Goal: Task Accomplishment & Management: Manage account settings

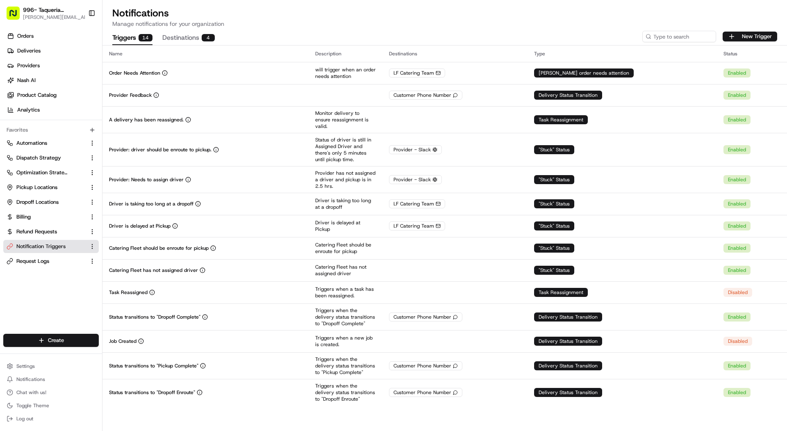
click at [38, 17] on span "[PERSON_NAME][EMAIL_ADDRESS][DOMAIN_NAME]" at bounding box center [57, 17] width 68 height 7
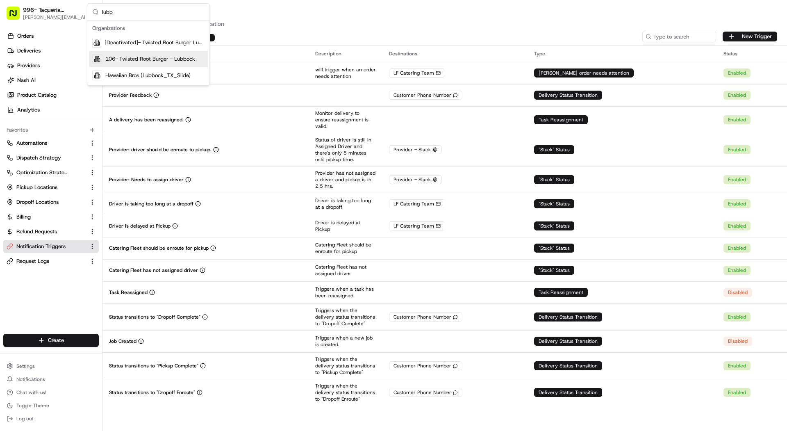
type input "lubb"
click at [46, 14] on span "996- Taqueria [GEOGRAPHIC_DATA]- [GEOGRAPHIC_DATA]" at bounding box center [52, 10] width 59 height 8
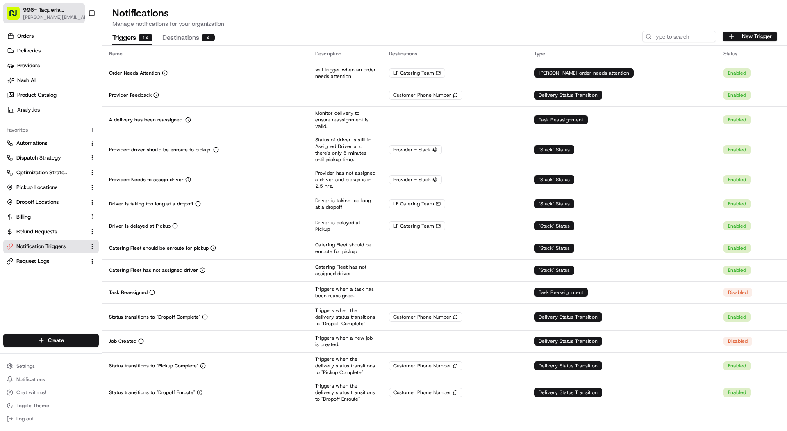
click at [46, 14] on span "996- Taqueria [GEOGRAPHIC_DATA]- [GEOGRAPHIC_DATA]" at bounding box center [52, 10] width 59 height 8
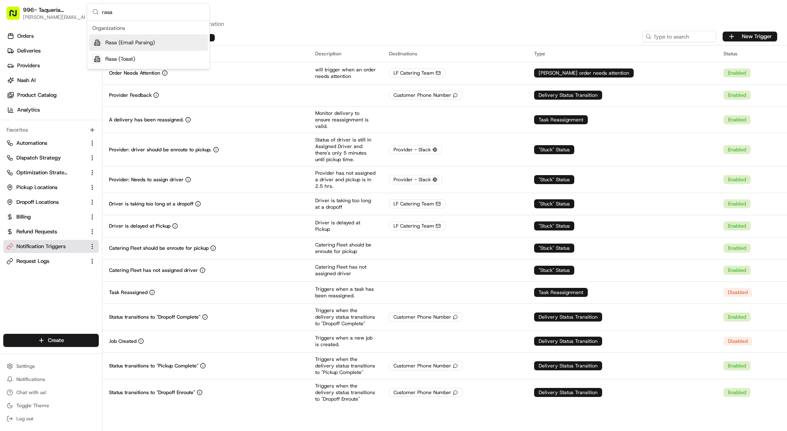
type input "rasa"
click at [116, 43] on span "Rasa (Email Parsing)" at bounding box center [130, 42] width 50 height 7
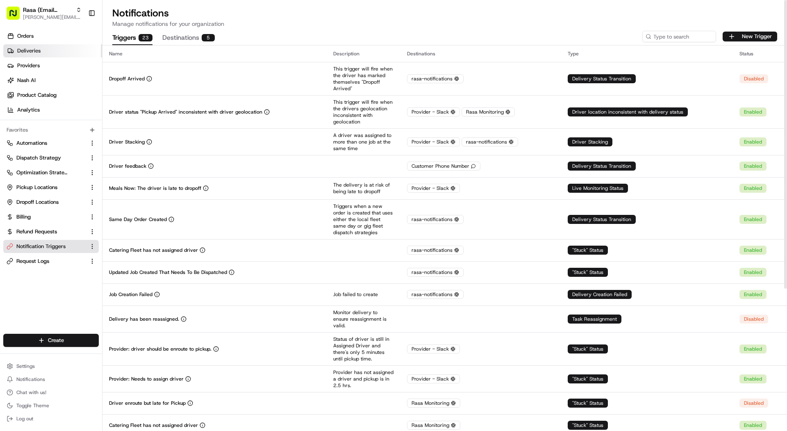
click at [75, 55] on link "Deliveries" at bounding box center [52, 50] width 99 height 13
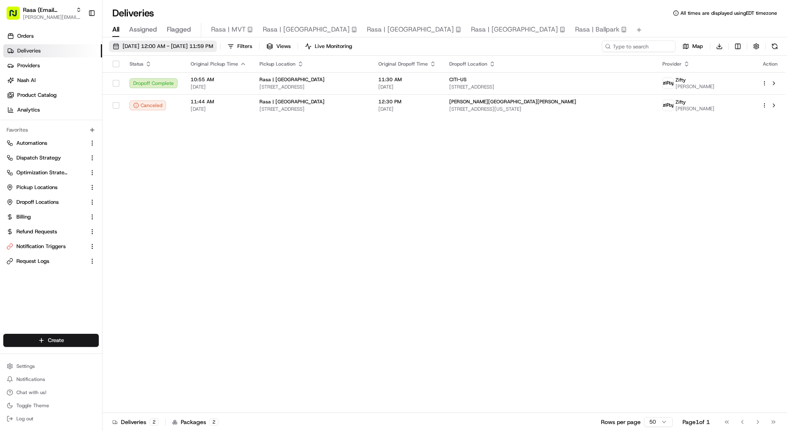
click at [186, 48] on span "[DATE] 12:00 AM - [DATE] 11:59 PM" at bounding box center [168, 46] width 91 height 7
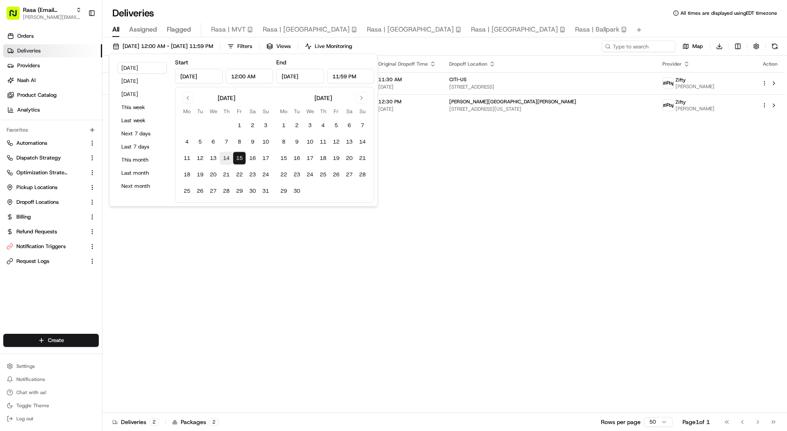
click at [226, 160] on button "14" at bounding box center [226, 158] width 13 height 13
type input "[DATE]"
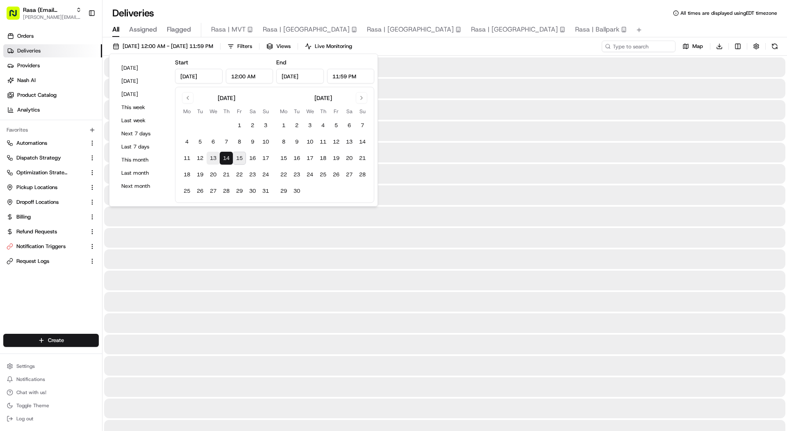
click at [217, 159] on button "13" at bounding box center [213, 158] width 13 height 13
type input "[DATE]"
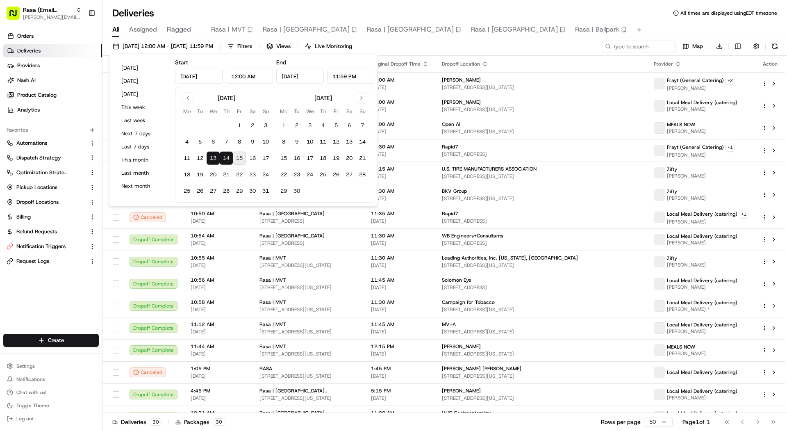
click at [318, 11] on div "Deliveries All times are displayed using EDT timezone" at bounding box center [445, 13] width 685 height 13
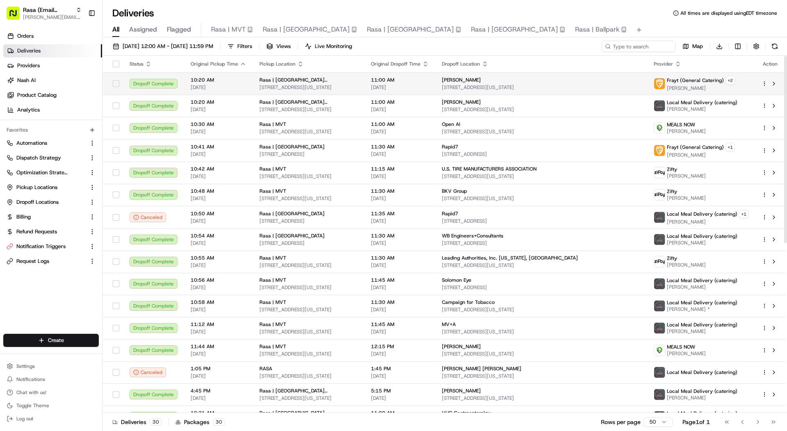
click at [435, 91] on td "11:00 AM [DATE]" at bounding box center [400, 83] width 71 height 23
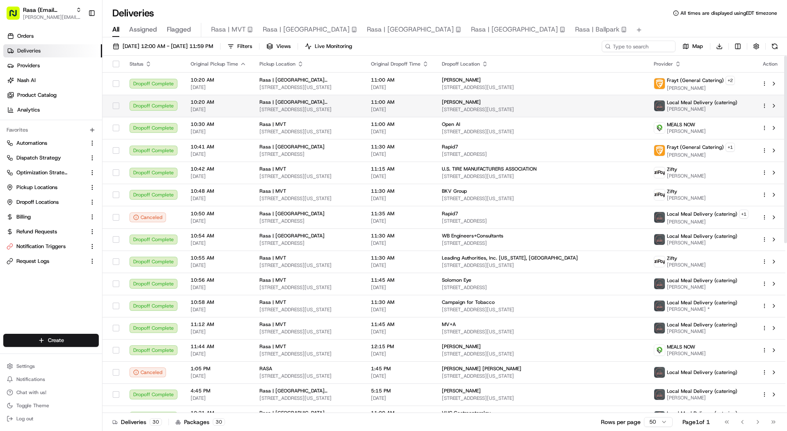
click at [390, 103] on span "11:00 AM" at bounding box center [400, 102] width 58 height 7
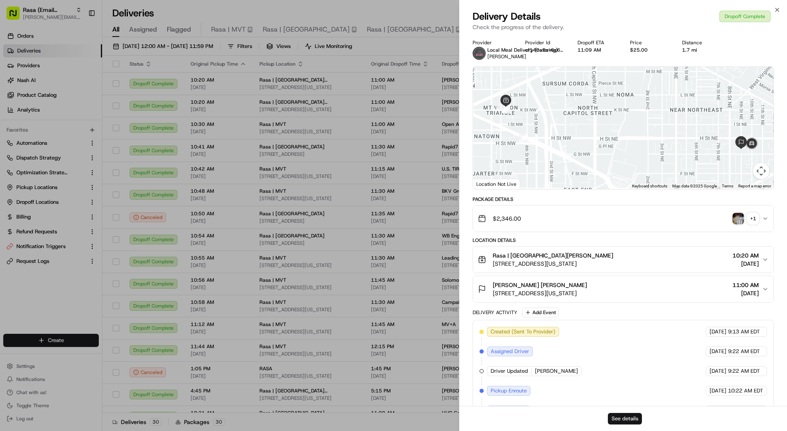
click at [631, 419] on button "See details" at bounding box center [625, 418] width 34 height 11
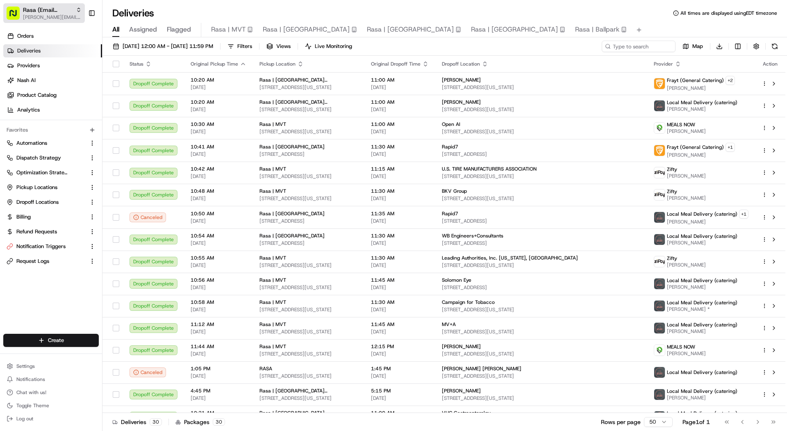
click at [37, 15] on span "[PERSON_NAME][EMAIL_ADDRESS][DOMAIN_NAME]" at bounding box center [52, 17] width 59 height 7
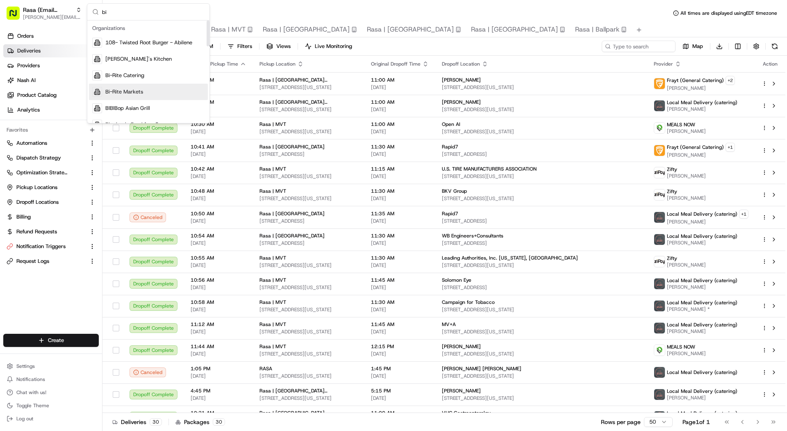
type input "bi"
click at [152, 91] on div "Bi-Rite Markets" at bounding box center [148, 92] width 119 height 16
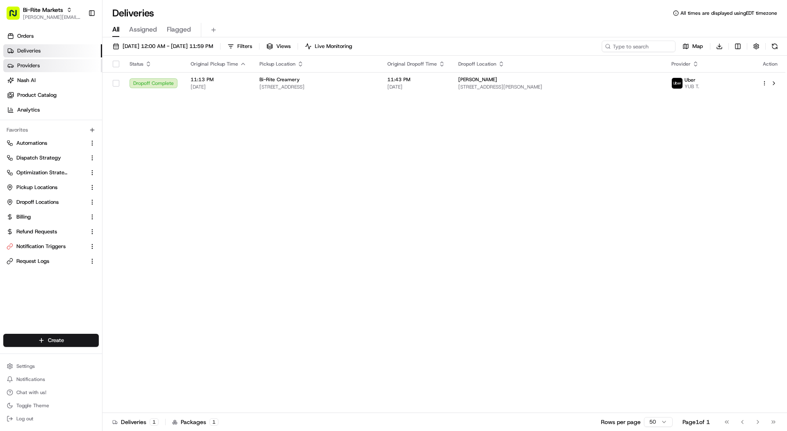
click at [54, 62] on link "Providers" at bounding box center [52, 65] width 99 height 13
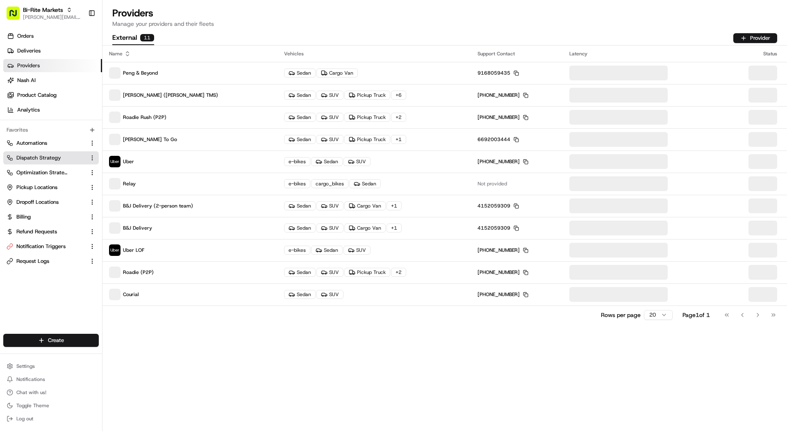
click at [55, 163] on button "Dispatch Strategy" at bounding box center [51, 157] width 96 height 13
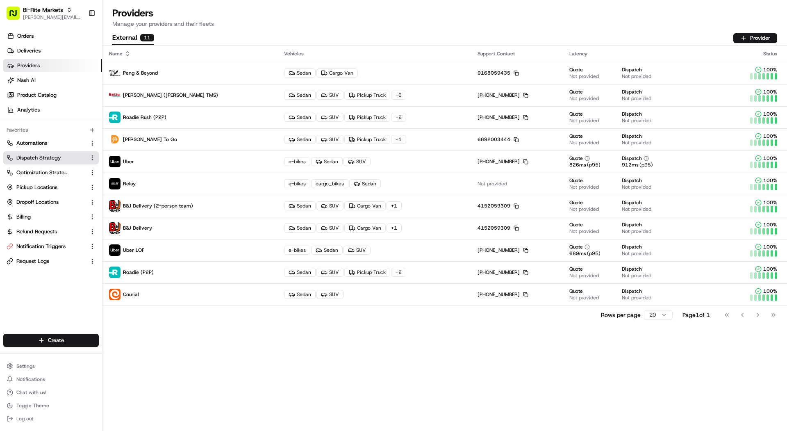
click at [77, 159] on link "Dispatch Strategy" at bounding box center [46, 157] width 79 height 7
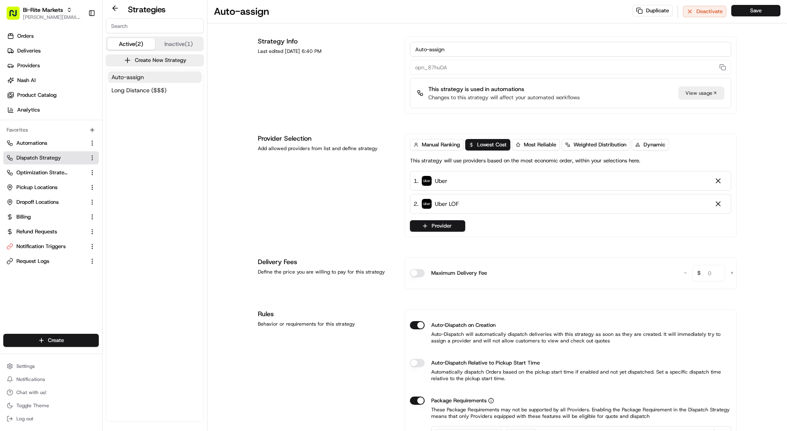
click at [70, 155] on link "Dispatch Strategy" at bounding box center [46, 157] width 79 height 7
click at [410, 224] on button "Provider" at bounding box center [437, 225] width 55 height 11
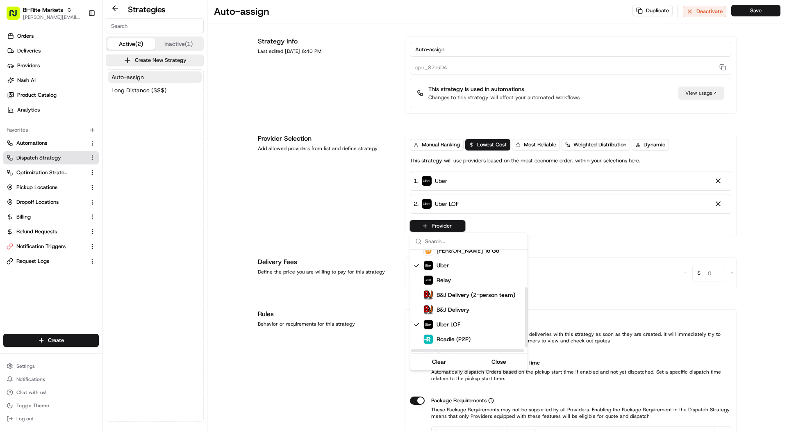
scroll to position [72, 0]
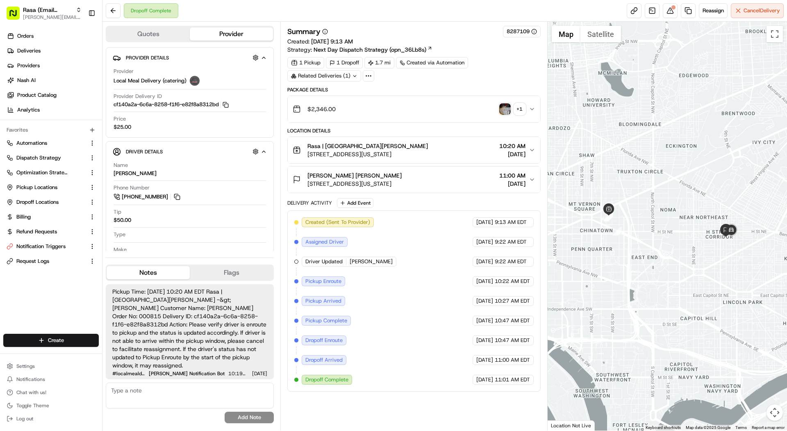
click at [54, 23] on div "Rasa (Email Parsing) mariam@usenash.com Toggle Sidebar" at bounding box center [51, 13] width 102 height 26
click at [54, 14] on span "[PERSON_NAME][EMAIL_ADDRESS][DOMAIN_NAME]" at bounding box center [52, 17] width 59 height 7
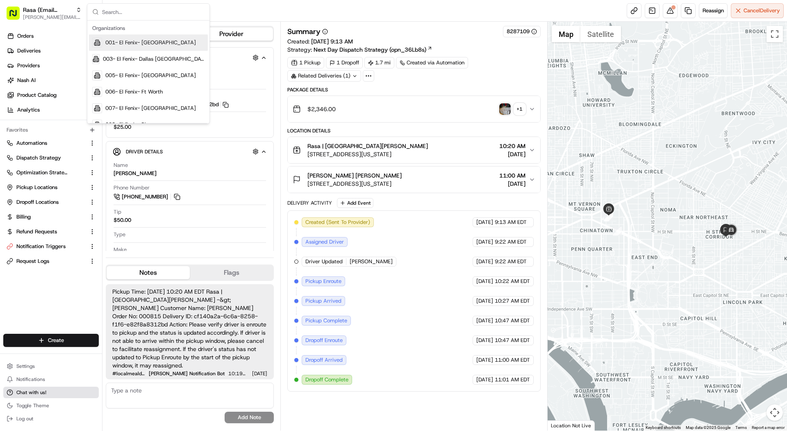
click at [28, 394] on span "Chat with us!" at bounding box center [31, 392] width 30 height 7
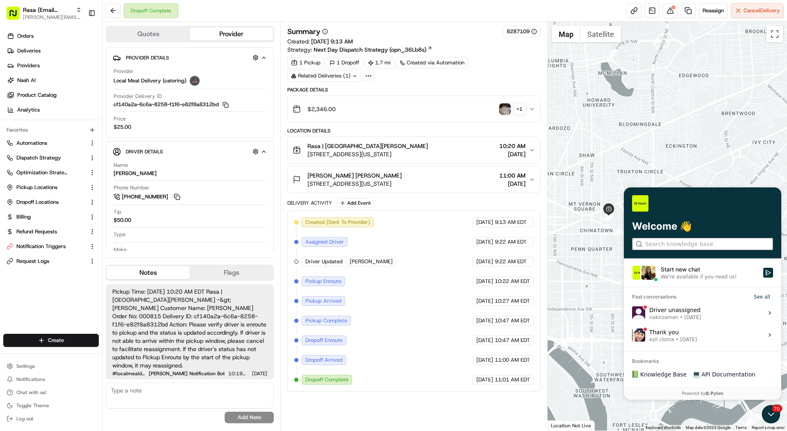
click at [699, 246] on input "search" at bounding box center [702, 244] width 114 height 9
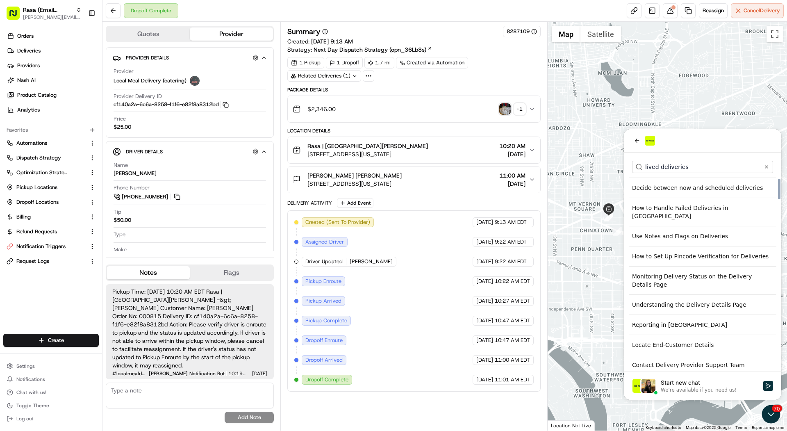
scroll to position [89, 0]
click at [681, 168] on input "lived deliveries" at bounding box center [702, 167] width 114 height 9
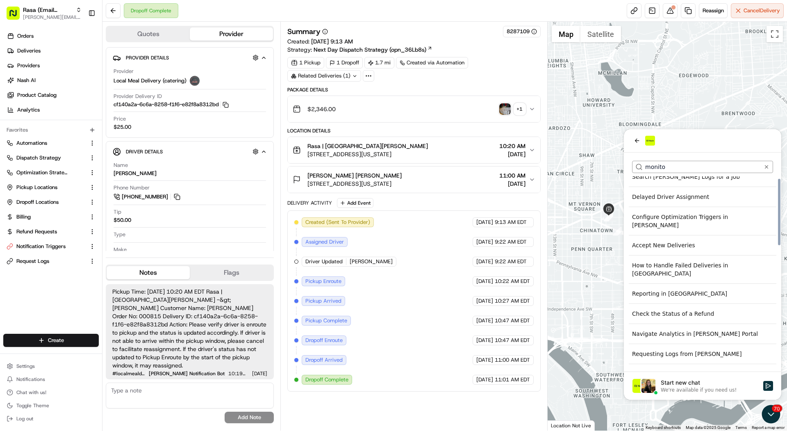
scroll to position [0, 0]
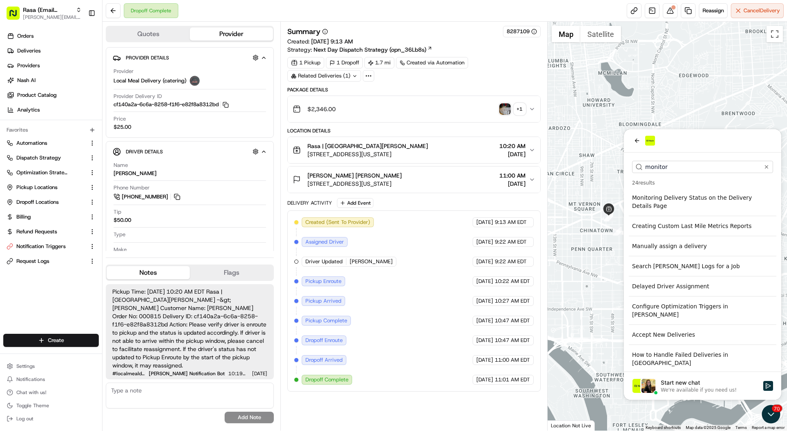
type input "monitor"
click at [682, 201] on div "Monitoring Delivery Status on the Delivery Details Page" at bounding box center [703, 201] width 148 height 23
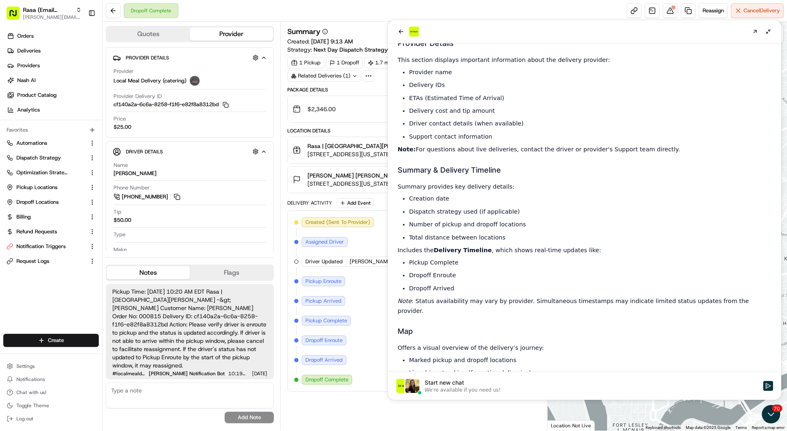
scroll to position [465, 0]
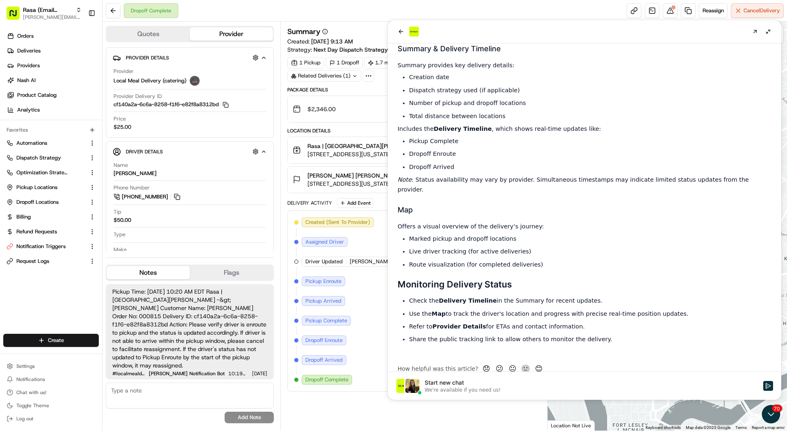
click at [313, 194] on div "Package Details $2,346.00 + 1 Location Details Rasa | Mount Vernon 485 K St NW,…" at bounding box center [413, 239] width 253 height 305
click at [399, 33] on icon "back" at bounding box center [401, 31] width 7 height 7
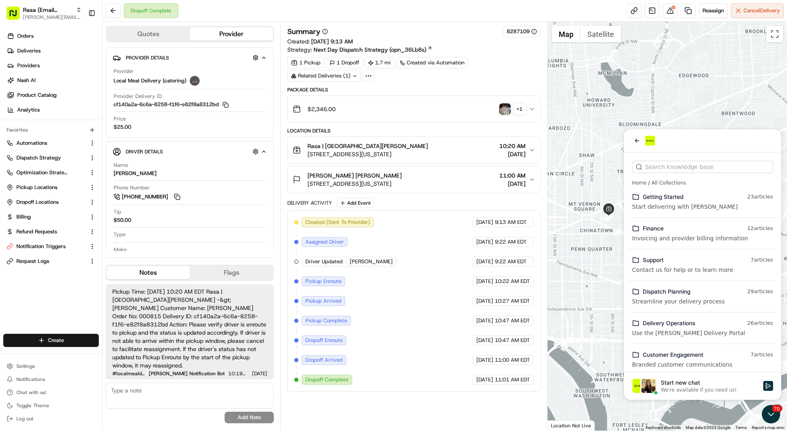
scroll to position [0, 0]
click at [672, 11] on button at bounding box center [670, 10] width 15 height 15
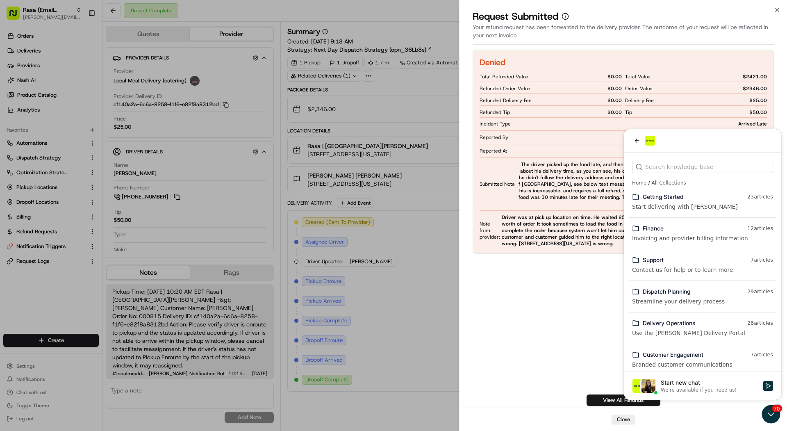
click at [635, 138] on div "Reported By rahul@rasa.co" at bounding box center [623, 137] width 287 height 7
click at [635, 142] on div "Total Refunded Value $ 0.00 Refunded Order Value $ 0.00 Refunded Delivery Fee $…" at bounding box center [623, 139] width 287 height 136
click at [546, 310] on div "Denied Total Refunded Value $ 0.00 Refunded Order Value $ 0.00 Refunded Deliver…" at bounding box center [623, 228] width 301 height 356
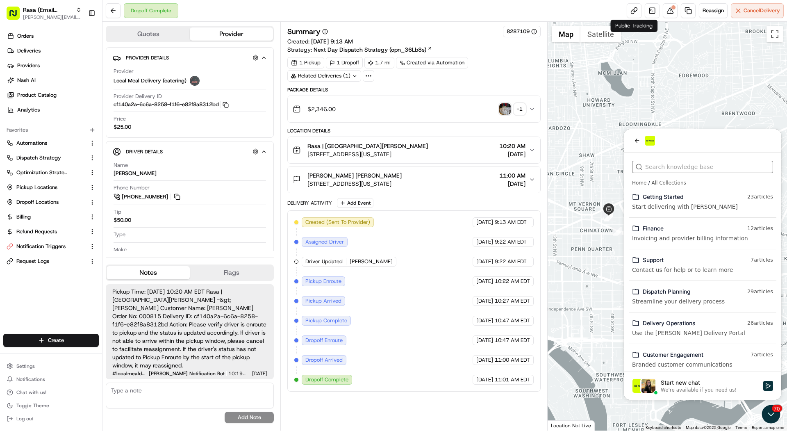
click at [651, 169] on input "search" at bounding box center [702, 167] width 114 height 9
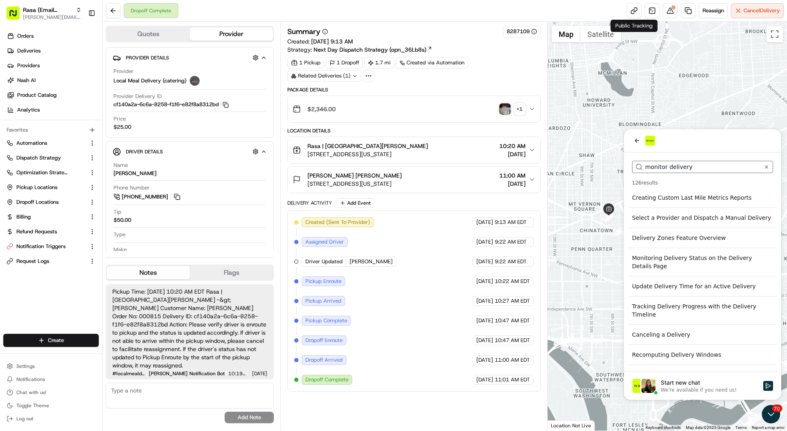
type input "monitor delivery"
click at [685, 310] on div "Tracking Delivery Progress with the Delivery Timeline" at bounding box center [703, 310] width 148 height 23
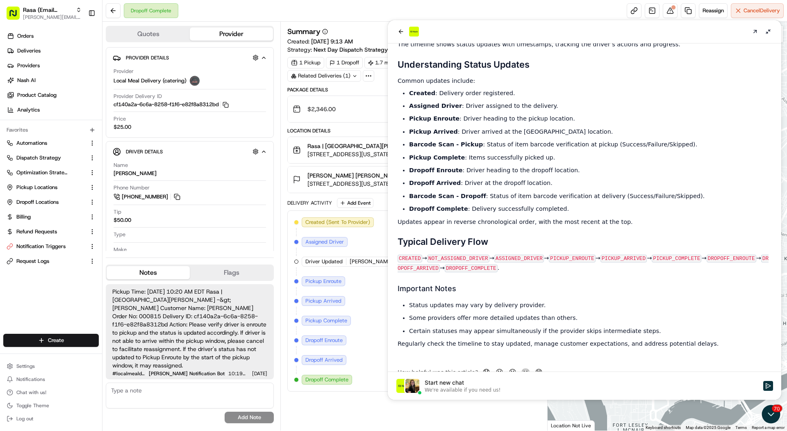
scroll to position [394, 0]
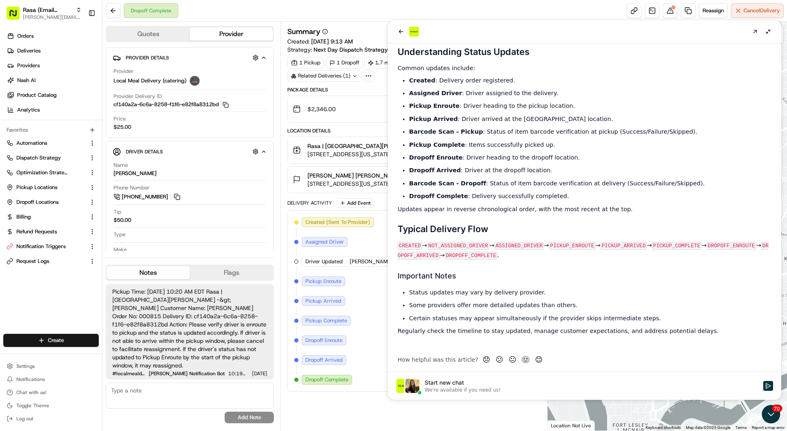
click at [753, 28] on icon at bounding box center [755, 31] width 7 height 7
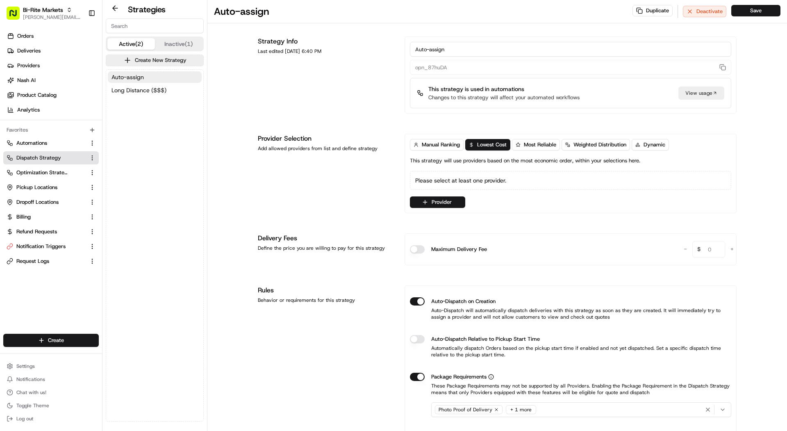
click at [169, 84] on div "Auto-assign Long Distance ($$$)" at bounding box center [154, 84] width 97 height 28
click at [169, 87] on button "Long Distance ($$$)" at bounding box center [155, 89] width 94 height 11
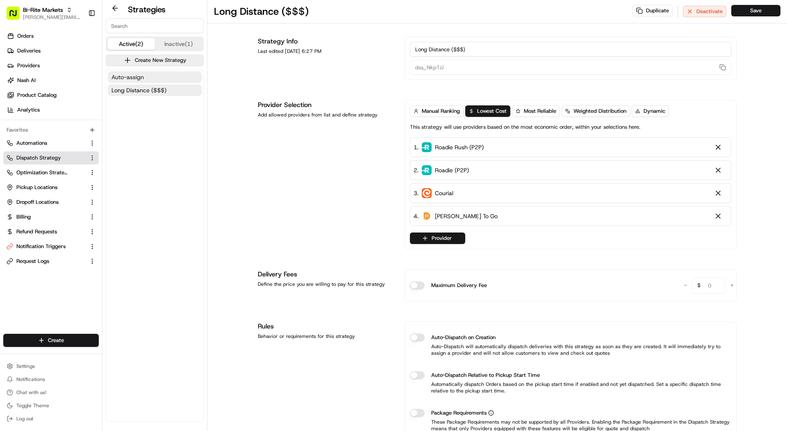
click at [165, 78] on button "Auto-assign" at bounding box center [155, 76] width 94 height 11
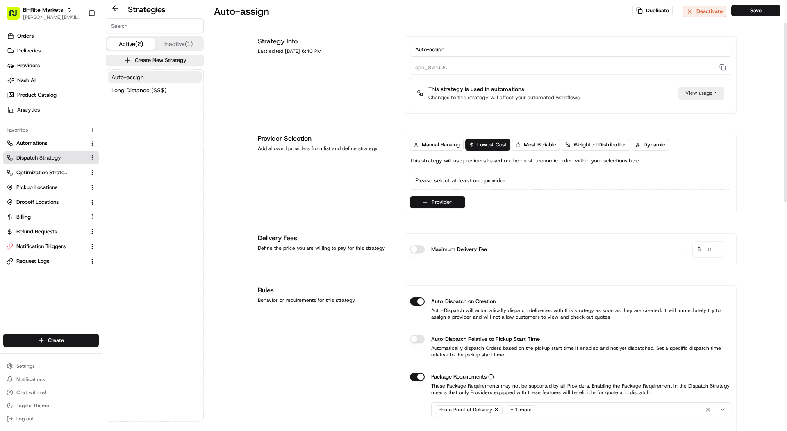
click at [437, 196] on button "Provider" at bounding box center [437, 201] width 55 height 11
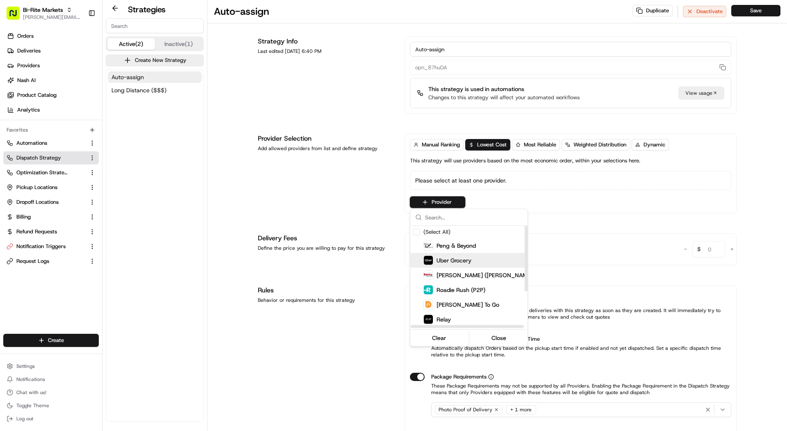
click at [459, 259] on span "Uber Grocery" at bounding box center [454, 260] width 35 height 8
click at [750, 10] on html "Bi-Rite Markets mariam@usenash.com Toggle Sidebar Orders Deliveries Providers N…" at bounding box center [393, 215] width 787 height 431
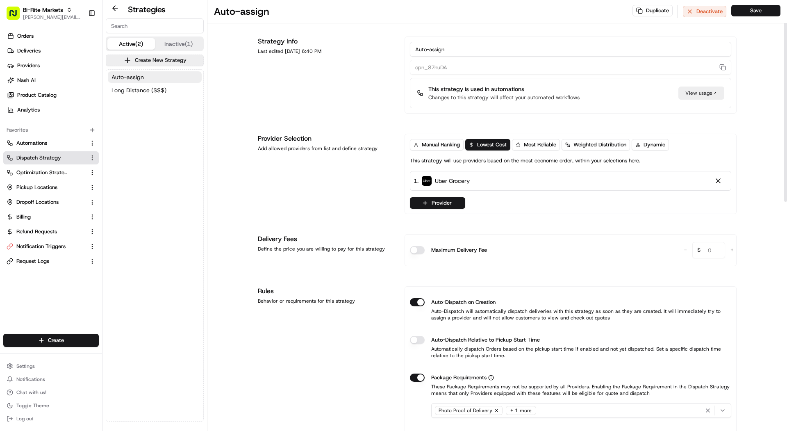
click at [750, 10] on button "Save" at bounding box center [756, 10] width 49 height 11
click at [136, 94] on button "Long Distance ($$$)" at bounding box center [155, 89] width 94 height 11
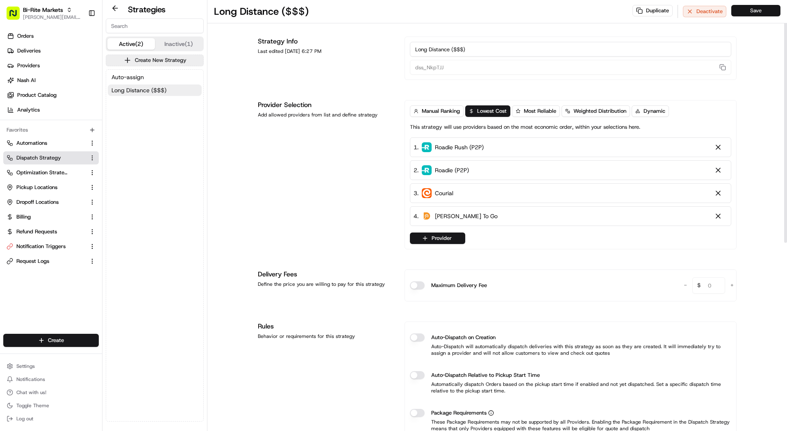
click at [769, 11] on button "Save" at bounding box center [756, 10] width 49 height 11
click at [160, 78] on button "Auto-assign" at bounding box center [155, 76] width 94 height 11
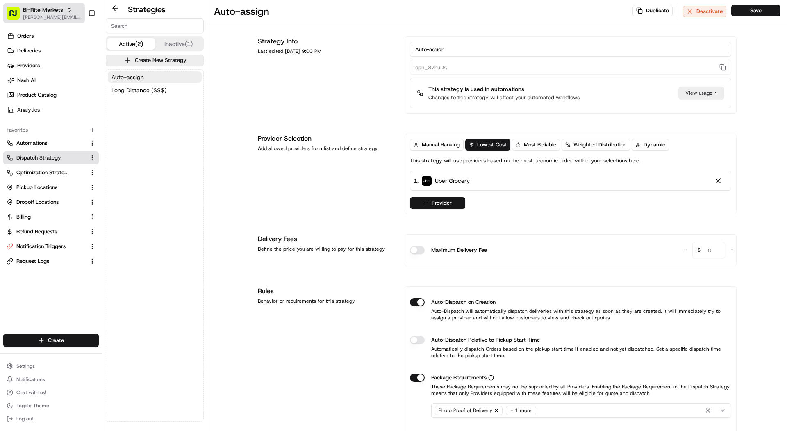
click at [24, 14] on span "[PERSON_NAME][EMAIL_ADDRESS][DOMAIN_NAME]" at bounding box center [52, 17] width 59 height 7
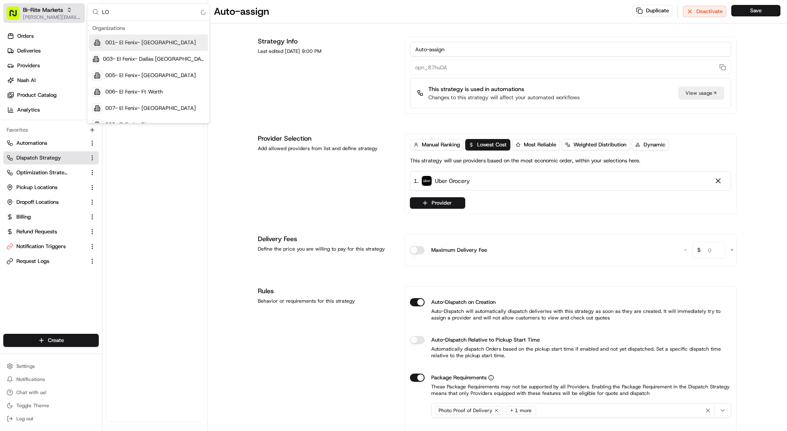
type input "L"
type input "EL FENIX"
click at [176, 38] on div "001- El Fenix- [GEOGRAPHIC_DATA]" at bounding box center [148, 42] width 119 height 16
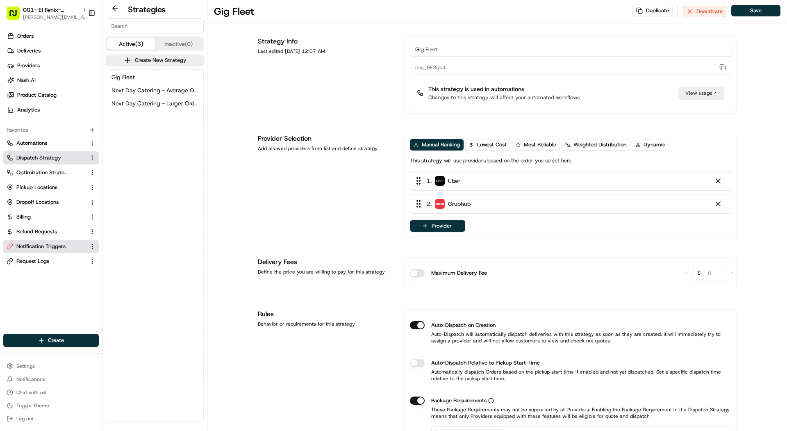
click at [31, 247] on span "Notification Triggers" at bounding box center [40, 246] width 49 height 7
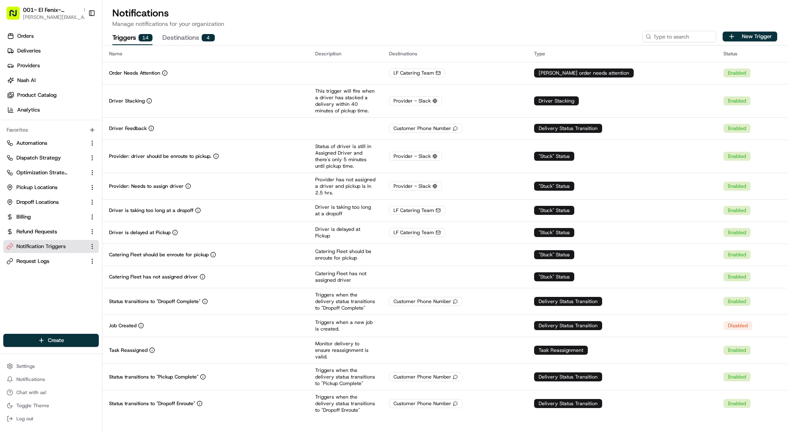
click at [191, 29] on div "Triggers 14 Destinations 4 New Trigger" at bounding box center [445, 36] width 685 height 17
click at [187, 37] on button "Destinations 4" at bounding box center [188, 38] width 52 height 14
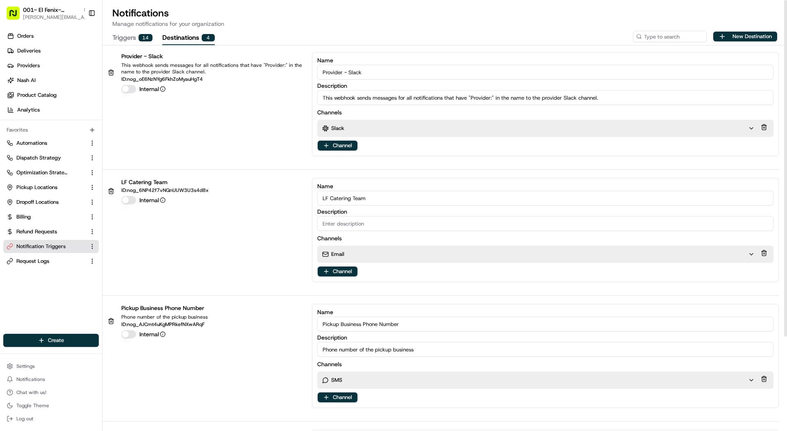
click at [765, 42] on div "New Destination" at bounding box center [705, 36] width 144 height 11
click at [765, 37] on button "New Destination" at bounding box center [745, 37] width 64 height 10
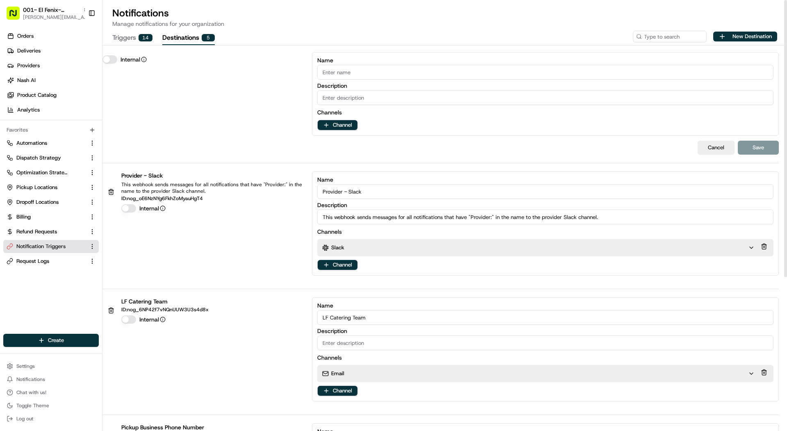
click at [338, 133] on div "Name Description Channels Channel" at bounding box center [545, 94] width 467 height 84
click at [338, 128] on html "001- El Fenix- Dallas Downtown mariam@usenash.com Toggle Sidebar Orders Deliver…" at bounding box center [393, 215] width 787 height 431
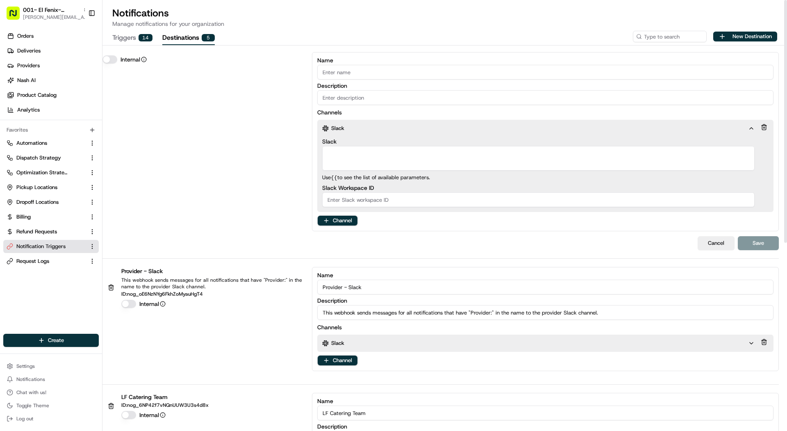
click at [337, 153] on textarea "Slack" at bounding box center [538, 158] width 433 height 25
click at [347, 160] on div "Provider Slack Channel" at bounding box center [363, 164] width 62 height 12
click at [347, 160] on textarea "{{provider.slack_channel}}" at bounding box center [538, 158] width 433 height 25
click at [347, 157] on textarea "{{provider.slack_channel}}" at bounding box center [538, 158] width 433 height 25
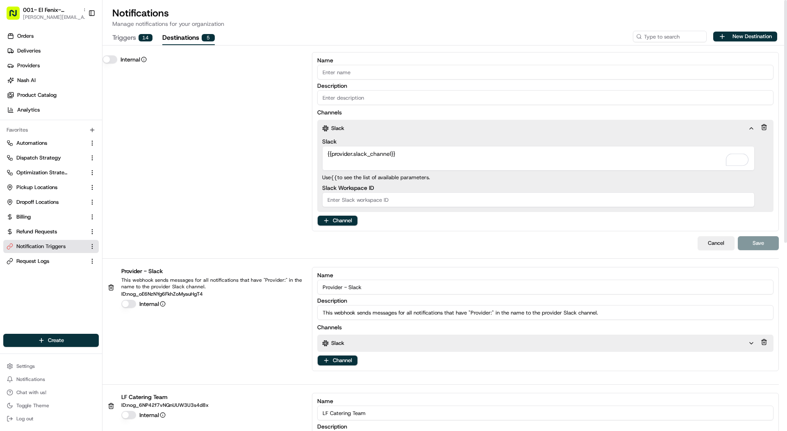
click at [347, 150] on textarea "{{provider.slack_channel}}" at bounding box center [538, 158] width 433 height 25
type textarea "{{"
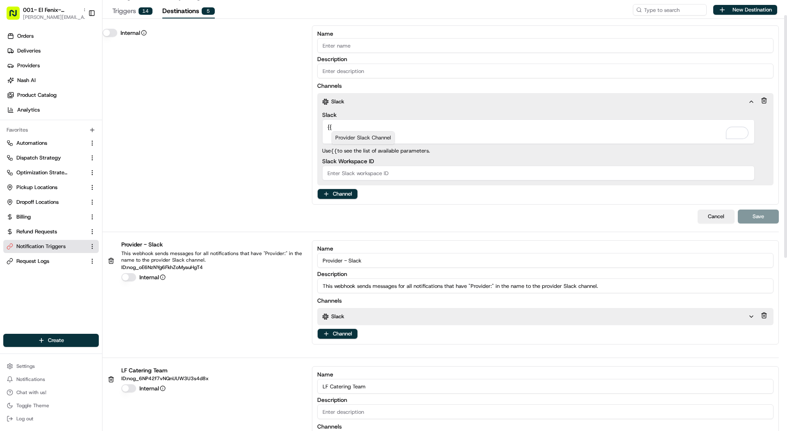
click at [361, 128] on textarea "{{" at bounding box center [538, 131] width 433 height 25
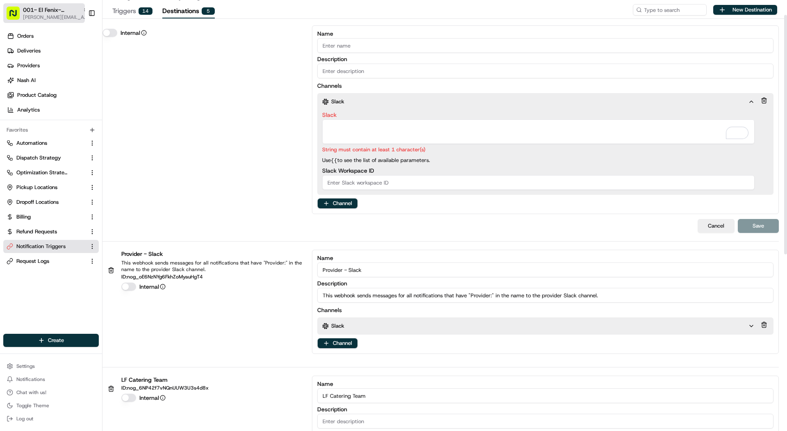
click at [48, 12] on span "001- El Fenix- [GEOGRAPHIC_DATA]" at bounding box center [51, 10] width 57 height 8
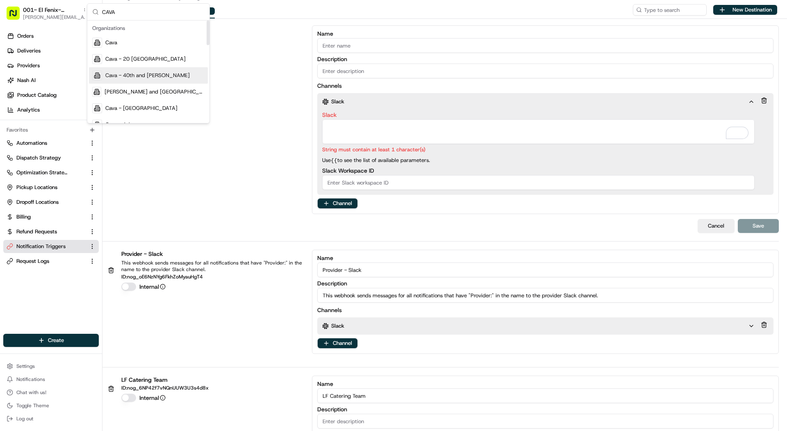
type input "CAVA"
click at [138, 70] on div "Cava - 40th and Madison" at bounding box center [148, 75] width 119 height 16
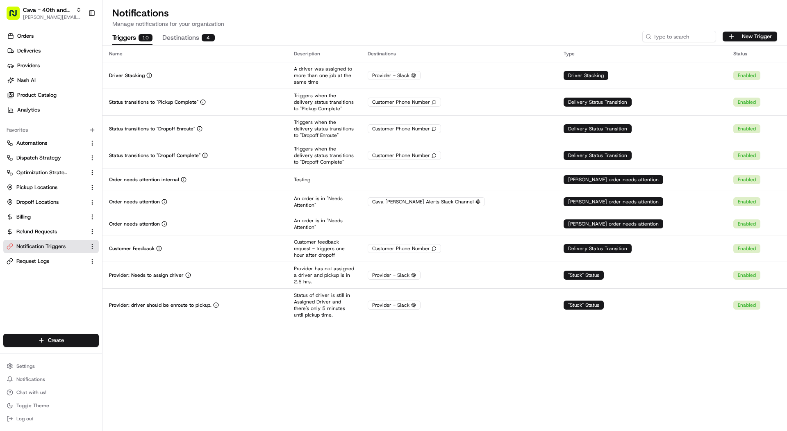
click at [175, 41] on button "Destinations 4" at bounding box center [188, 38] width 52 height 14
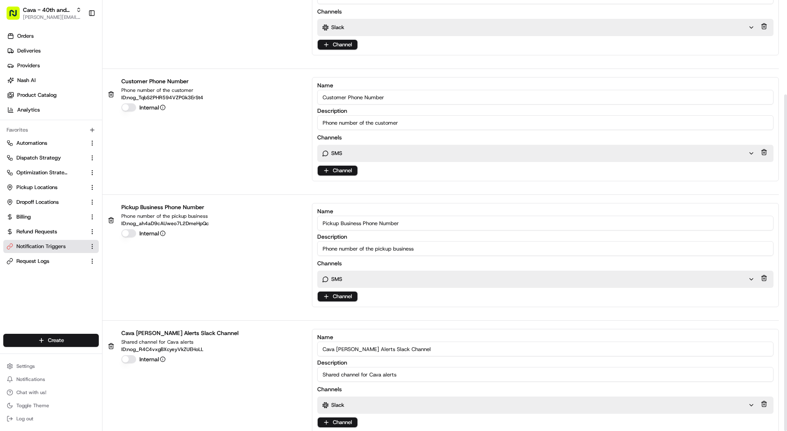
scroll to position [121, 0]
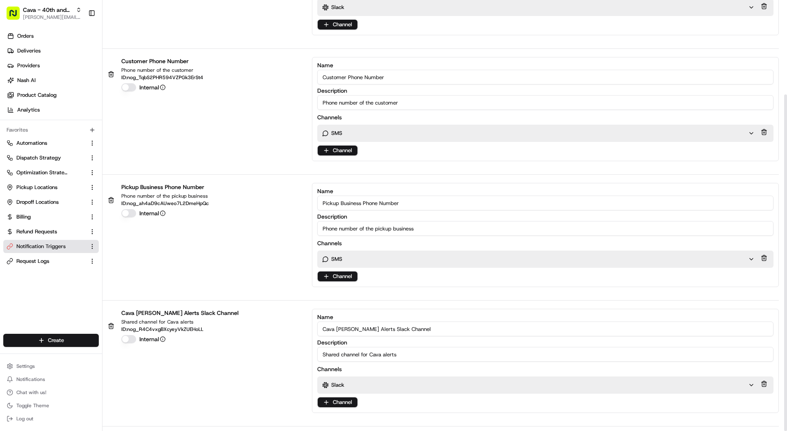
click at [358, 378] on div "Slack" at bounding box center [538, 384] width 442 height 17
click at [359, 384] on div "Slack" at bounding box center [535, 384] width 426 height 7
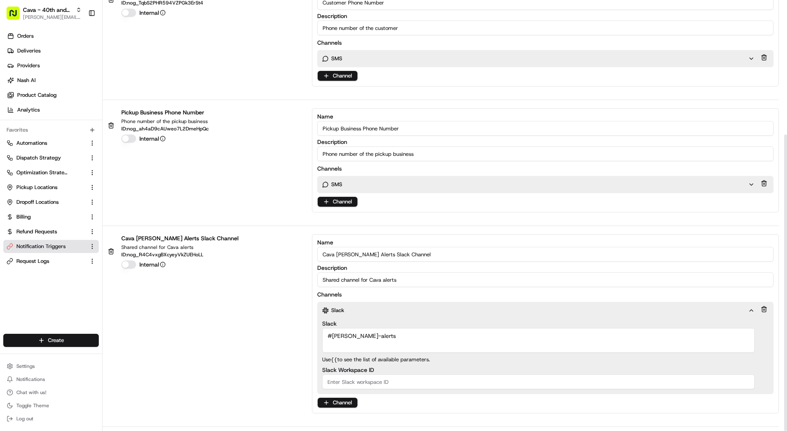
scroll to position [0, 0]
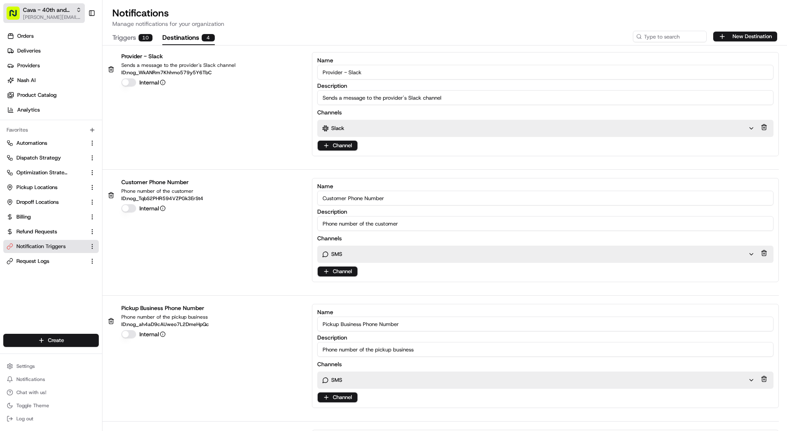
click at [57, 14] on span "[PERSON_NAME][EMAIL_ADDRESS][DOMAIN_NAME]" at bounding box center [52, 17] width 59 height 7
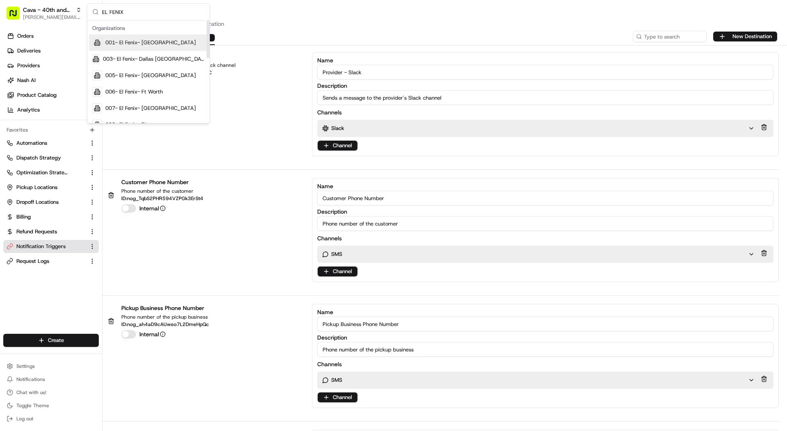
type input "EL FENIX"
click at [149, 41] on span "001- El Fenix- [GEOGRAPHIC_DATA]" at bounding box center [150, 42] width 91 height 7
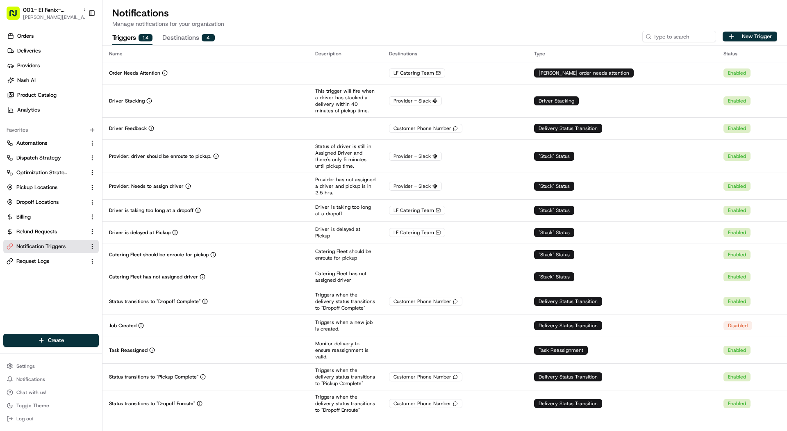
click at [193, 43] on button "Destinations 4" at bounding box center [188, 38] width 52 height 14
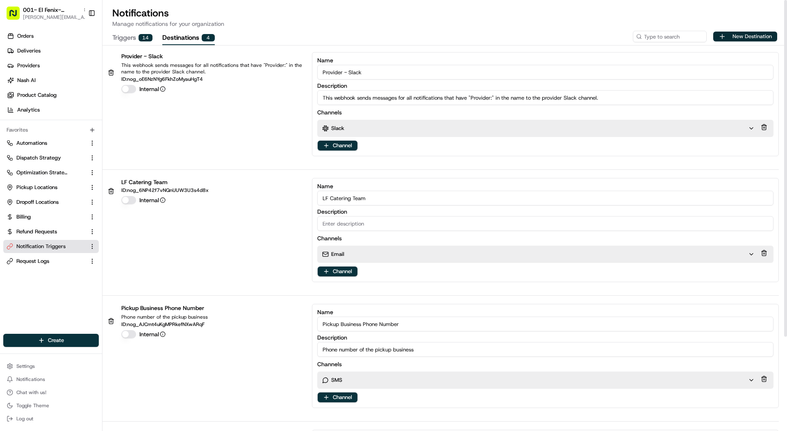
click at [766, 32] on button "New Destination" at bounding box center [745, 37] width 64 height 10
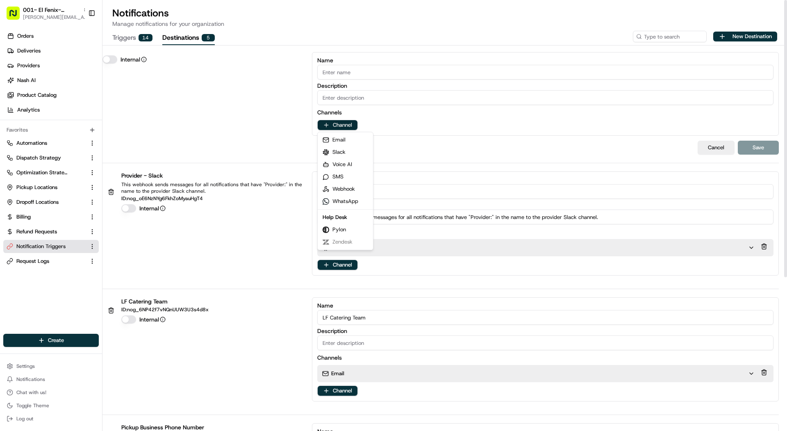
click at [341, 122] on html "001- El Fenix- Dallas Downtown mariam@usenash.com Toggle Sidebar Orders Deliver…" at bounding box center [393, 215] width 787 height 431
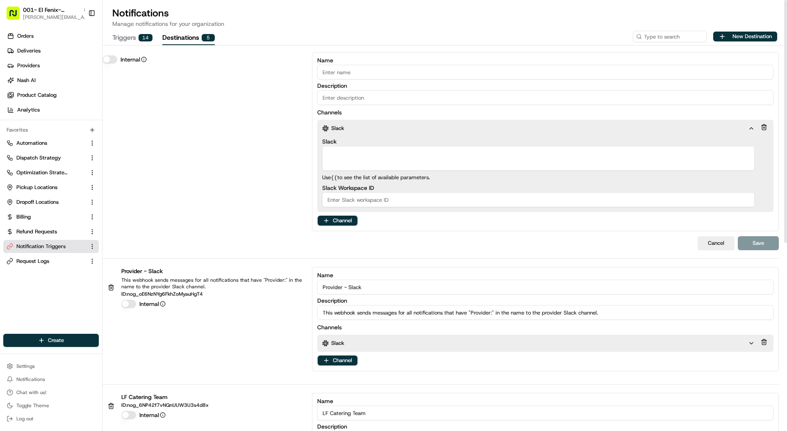
click at [362, 157] on textarea "Slack" at bounding box center [538, 158] width 433 height 25
paste textarea "local-favorite-needs-attention"
click at [327, 166] on textarea "local-favorite-needs-attention" at bounding box center [538, 158] width 433 height 25
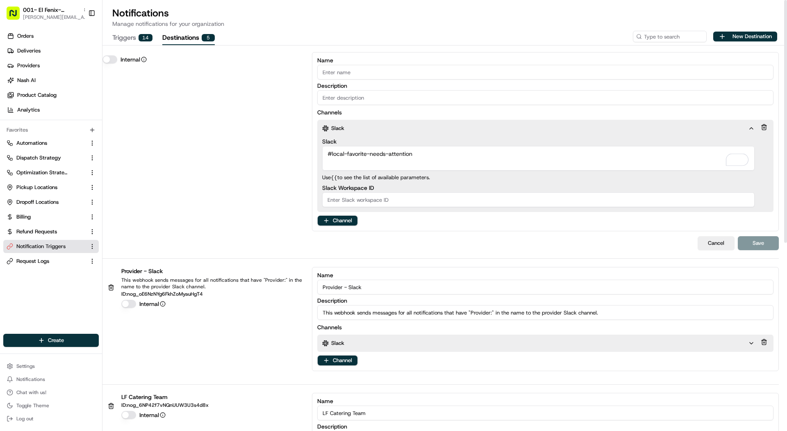
type textarea "#local-favorite-needs-attention"
click at [766, 233] on div "Internal Name Description Channels Slack Slack #local-favorite-needs-attention …" at bounding box center [445, 155] width 685 height 207
click at [545, 192] on input "Slack Workspace ID" at bounding box center [538, 199] width 433 height 15
click at [412, 75] on input "Name" at bounding box center [545, 72] width 456 height 15
type input "n"
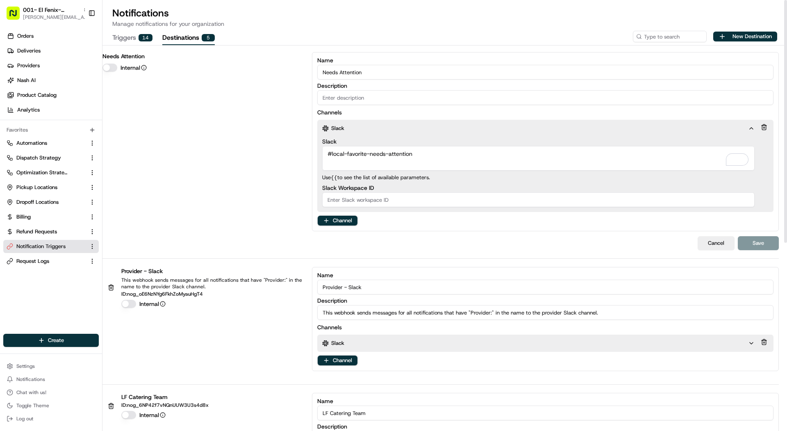
type input "Needs Attention"
click at [430, 107] on div "Name Needs Attention Description Channels Slack Slack #local-favorite-needs-att…" at bounding box center [545, 141] width 467 height 179
click at [430, 89] on div "Description" at bounding box center [545, 94] width 456 height 22
click at [429, 99] on input "Description" at bounding box center [545, 97] width 456 height 15
type input "Slack alerts"
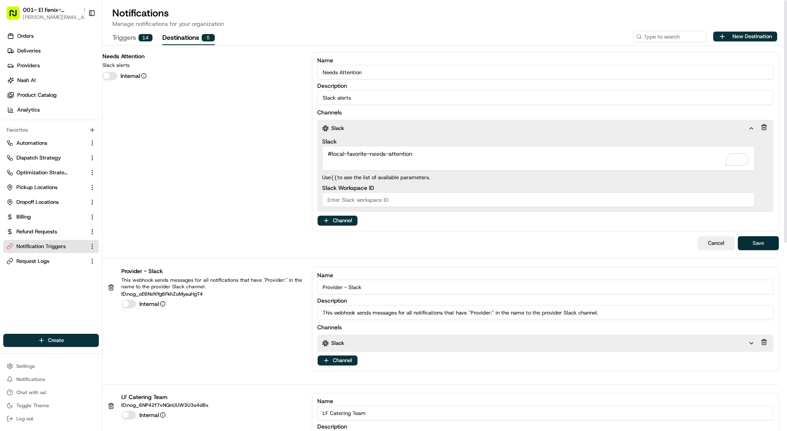
click at [756, 240] on button "Save" at bounding box center [758, 243] width 41 height 14
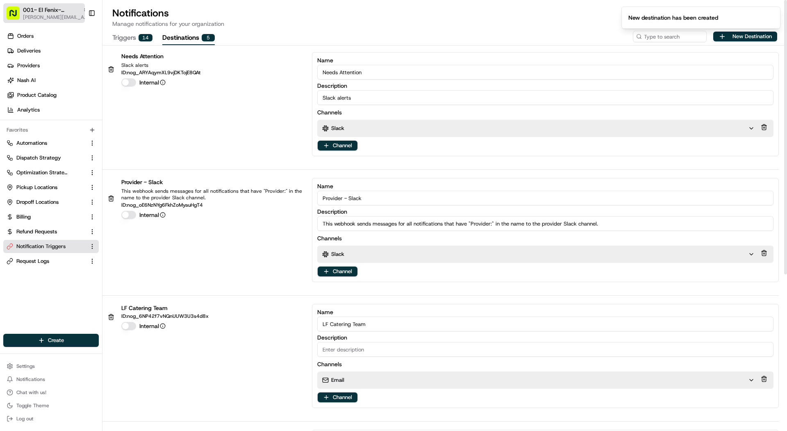
click at [35, 4] on button "001- El Fenix- Dallas Downtown mariam@usenash.com" at bounding box center [44, 13] width 82 height 20
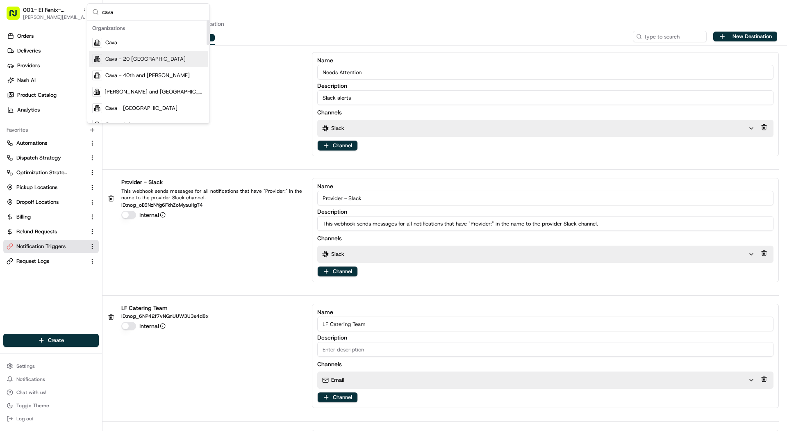
type input "cava"
click at [139, 65] on div "Cava - 20 Midtown" at bounding box center [148, 59] width 119 height 16
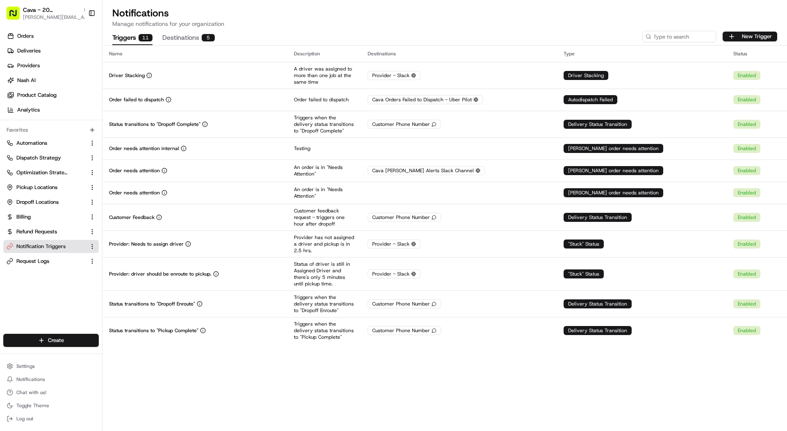
click at [203, 13] on h1 "Notifications" at bounding box center [444, 13] width 665 height 13
click at [203, 30] on div "Triggers 11 Destinations 5 New Trigger" at bounding box center [445, 36] width 685 height 17
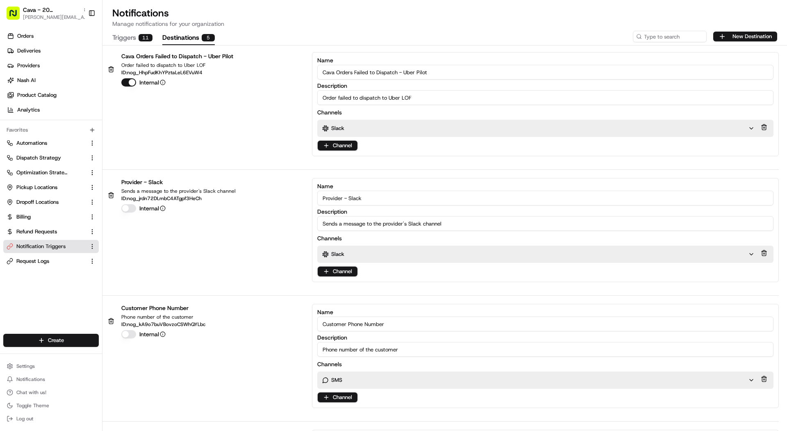
click at [203, 34] on div "5" at bounding box center [208, 37] width 13 height 7
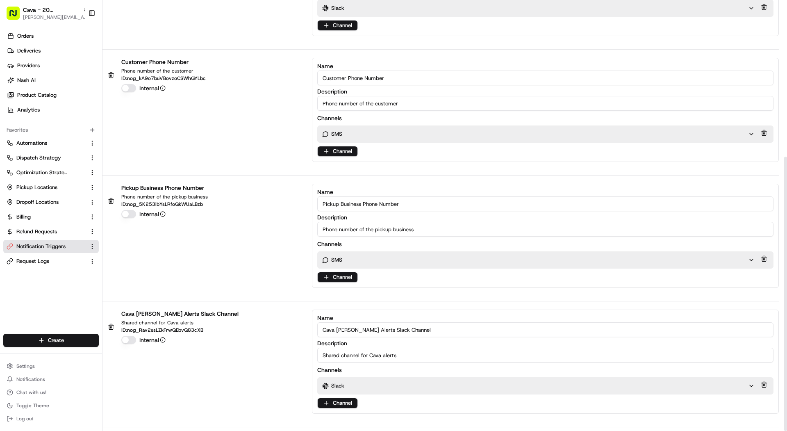
click at [369, 382] on div "Slack" at bounding box center [535, 385] width 426 height 7
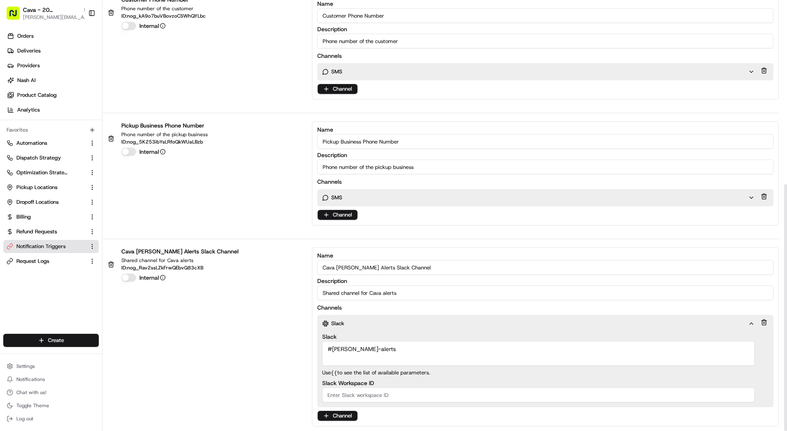
scroll to position [321, 0]
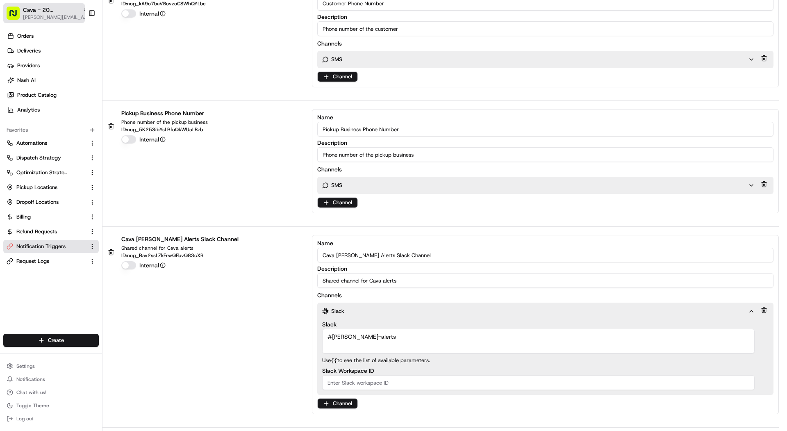
click at [26, 16] on span "[PERSON_NAME][EMAIL_ADDRESS][DOMAIN_NAME]" at bounding box center [56, 17] width 66 height 7
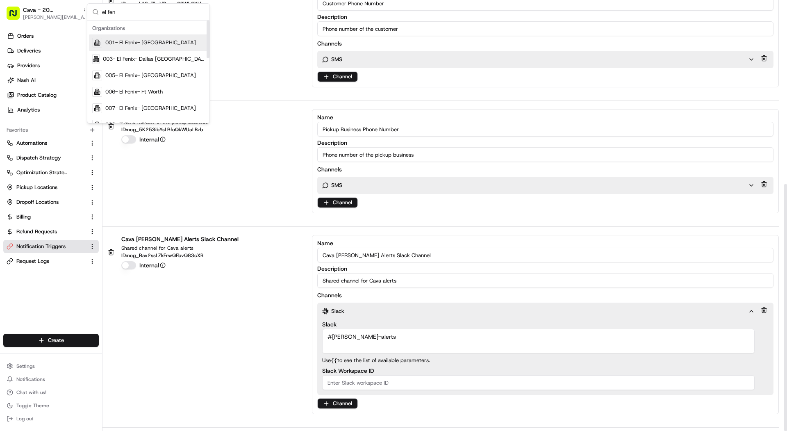
type input "el fen"
click at [198, 46] on div "001- El Fenix- [GEOGRAPHIC_DATA]" at bounding box center [148, 42] width 119 height 16
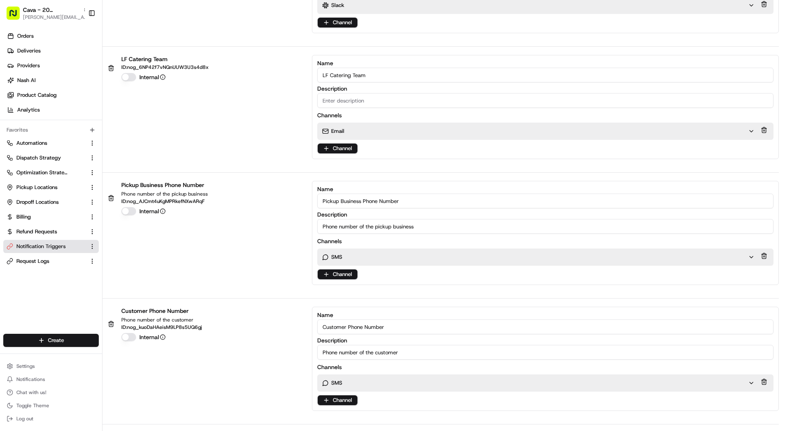
scroll to position [0, 0]
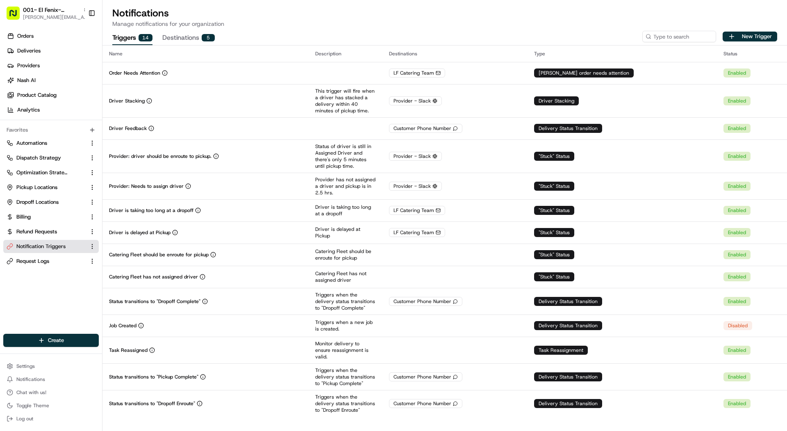
click at [189, 43] on button "Destinations 5" at bounding box center [188, 38] width 52 height 14
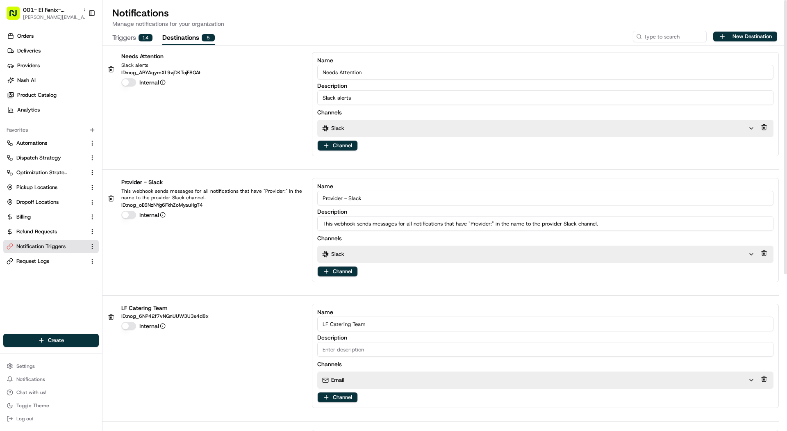
click at [372, 125] on div "Slack" at bounding box center [535, 128] width 426 height 7
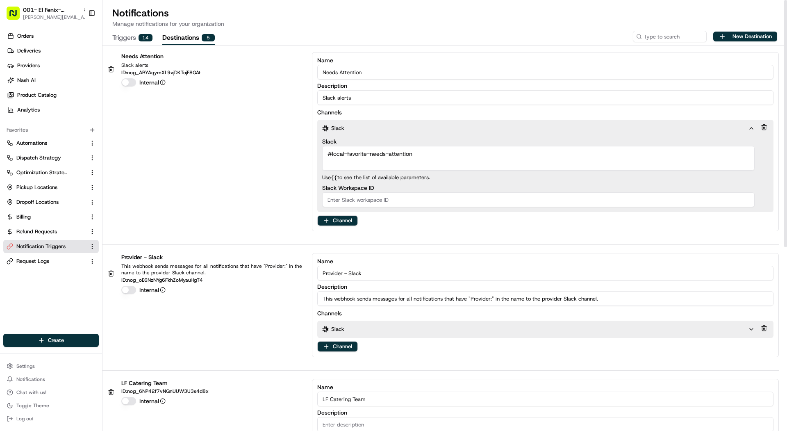
click at [131, 42] on button "Triggers 14" at bounding box center [132, 38] width 40 height 14
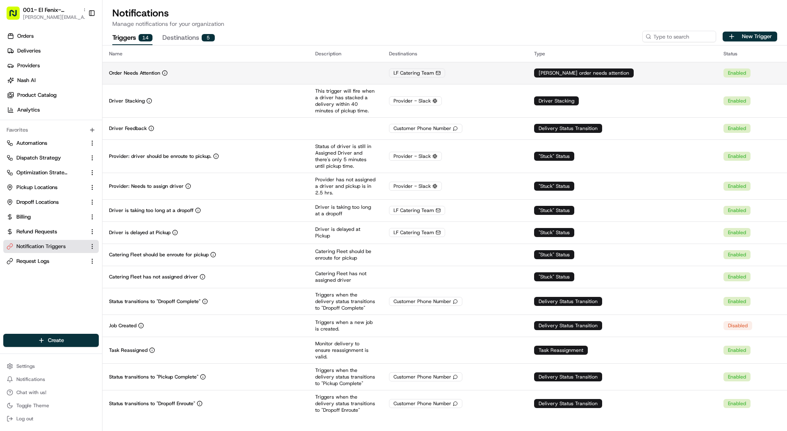
click at [223, 68] on td "Order Needs Attention" at bounding box center [206, 73] width 206 height 22
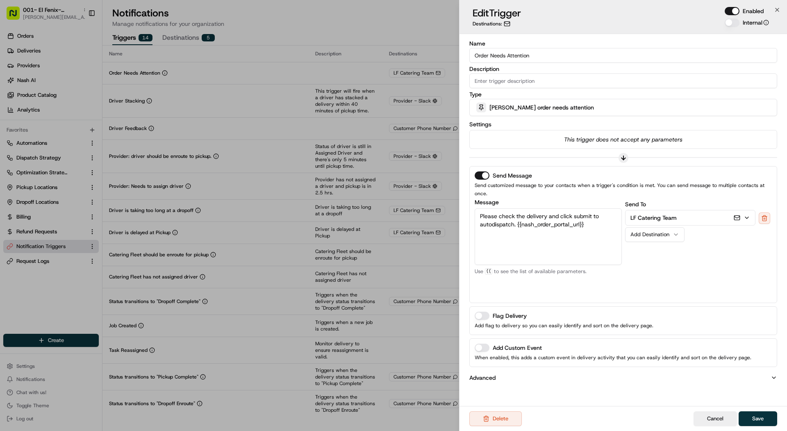
click at [673, 231] on icon "button" at bounding box center [676, 234] width 7 height 7
click at [720, 281] on div "Send To LF Catering Team Needs Attention Add Destination" at bounding box center [698, 248] width 147 height 98
click at [588, 86] on input "Description" at bounding box center [624, 80] width 308 height 15
type input "T"
type input "t"
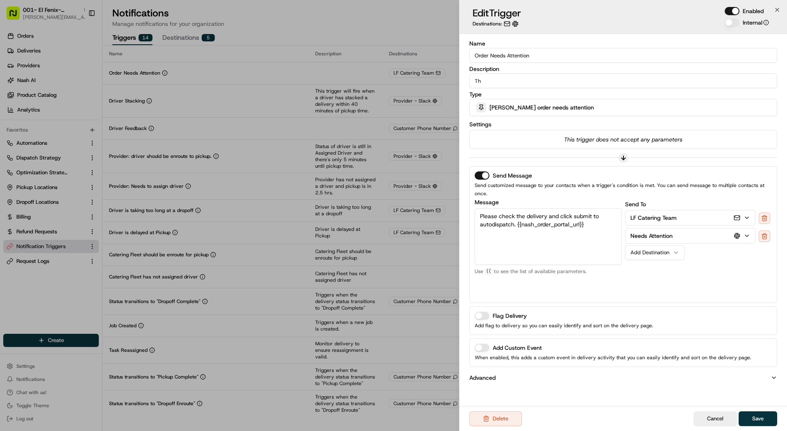
type input "T"
type input "This will trigger when a order Needs Attention"
click at [763, 413] on button "Save" at bounding box center [758, 418] width 39 height 15
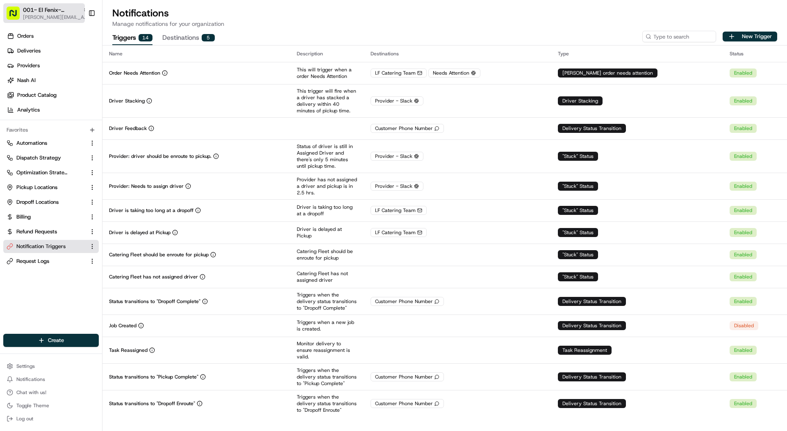
click at [52, 18] on span "[PERSON_NAME][EMAIL_ADDRESS][DOMAIN_NAME]" at bounding box center [56, 17] width 66 height 7
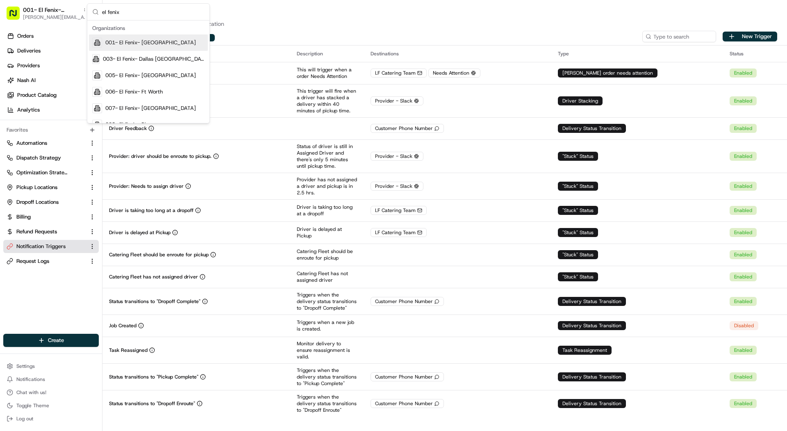
type input "el fenix"
click at [171, 44] on span "001- El Fenix- [GEOGRAPHIC_DATA]" at bounding box center [150, 42] width 91 height 7
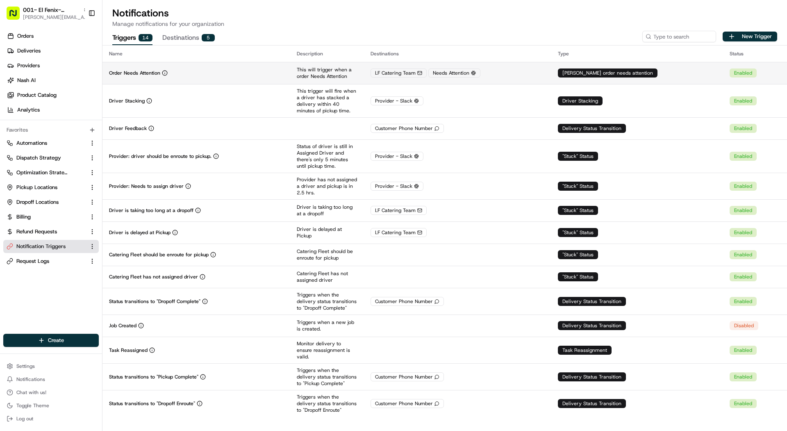
click at [190, 70] on div "Order Needs Attention" at bounding box center [196, 73] width 175 height 7
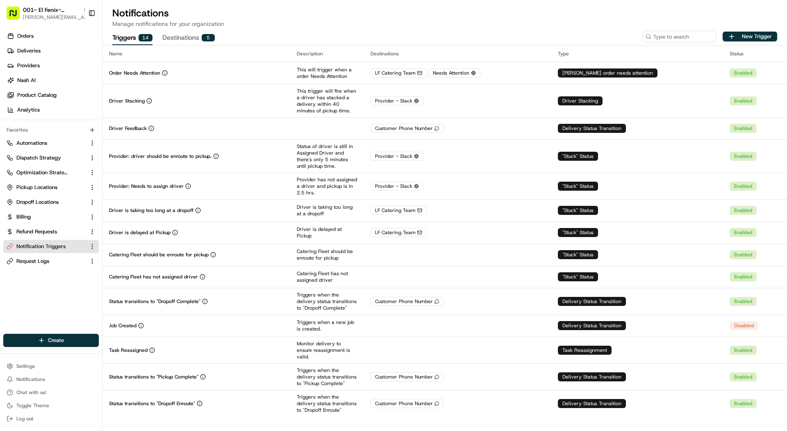
click at [178, 35] on button "Destinations 5" at bounding box center [188, 38] width 52 height 14
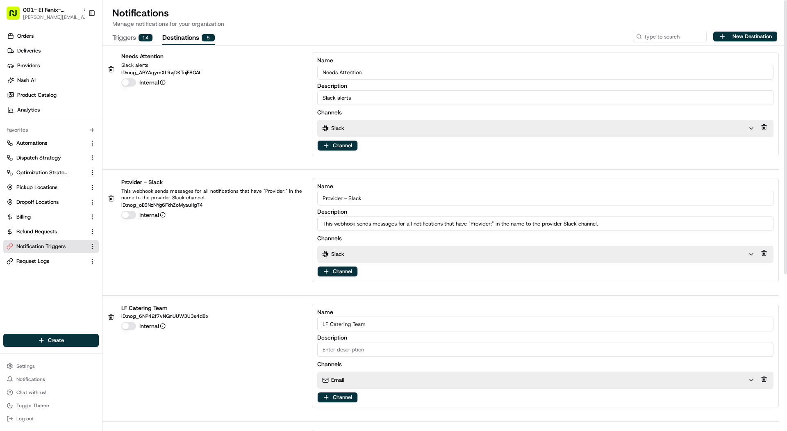
click at [352, 135] on div "Slack" at bounding box center [538, 128] width 442 height 17
click at [353, 131] on div "Slack" at bounding box center [535, 128] width 426 height 7
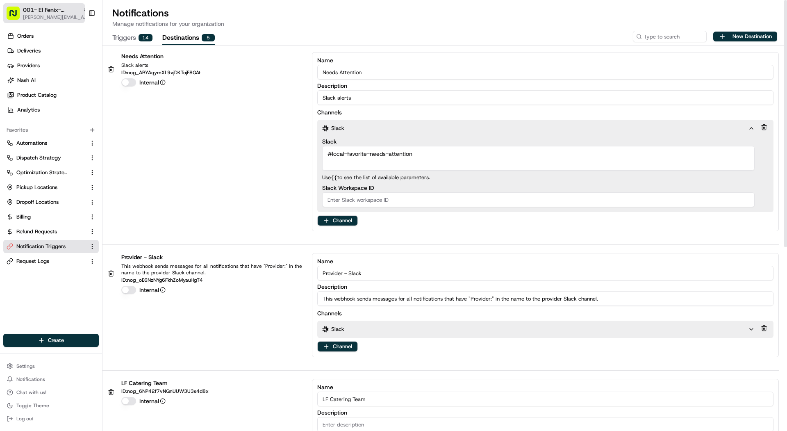
click at [47, 6] on span "001- El Fenix- [GEOGRAPHIC_DATA]" at bounding box center [51, 10] width 57 height 8
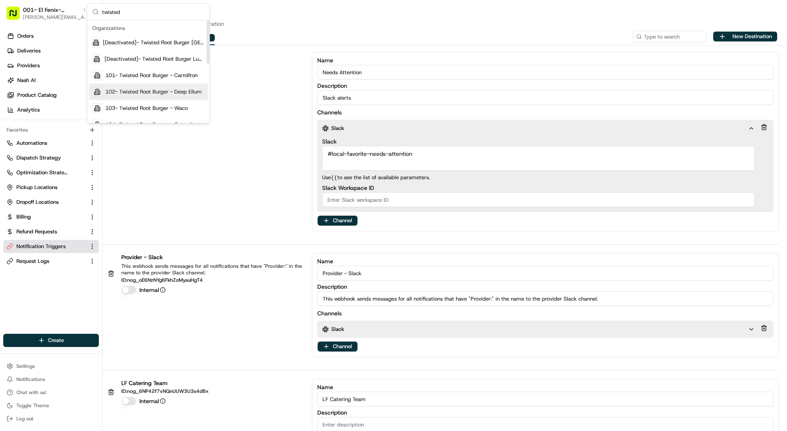
type input "twisted"
click at [165, 87] on div "102- Twisted Root Burger - Deep Ellum" at bounding box center [148, 92] width 119 height 16
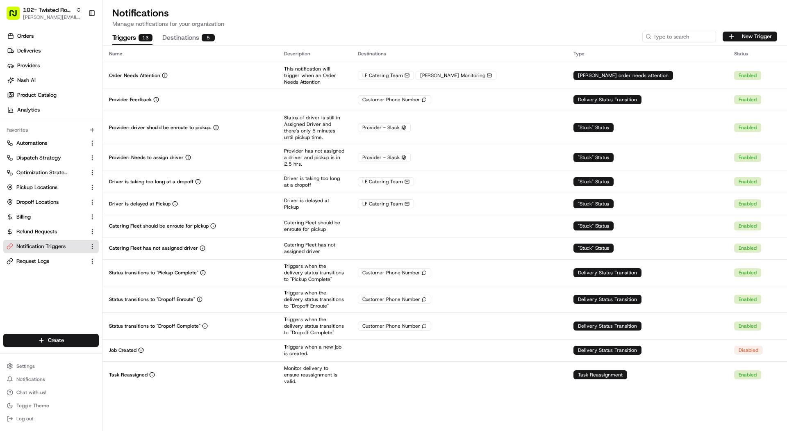
click at [195, 39] on button "Destinations 5" at bounding box center [188, 38] width 52 height 14
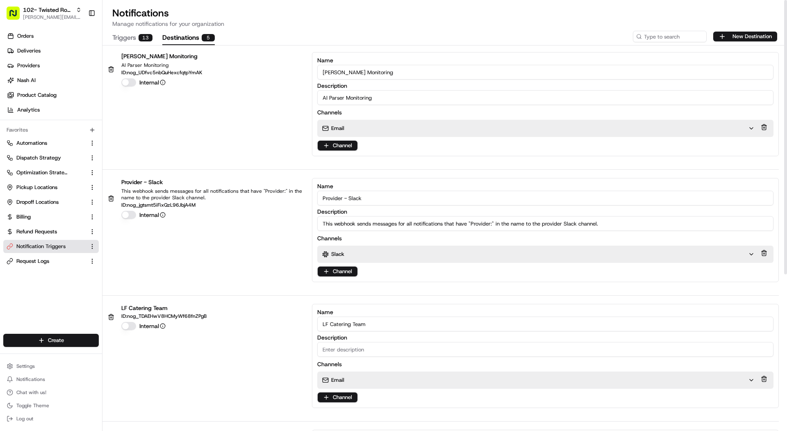
click at [422, 76] on input "Mariam Monitoring" at bounding box center [545, 72] width 456 height 15
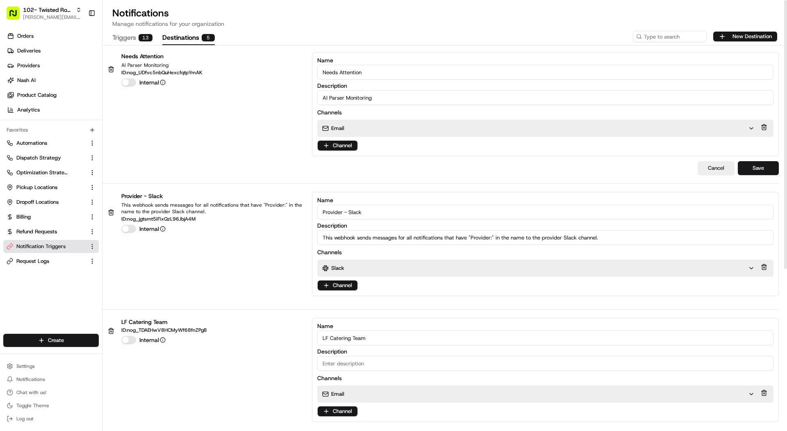
type input "Needs Attention"
click at [430, 99] on input "AI Parser Monitoring" at bounding box center [545, 97] width 456 height 15
type input "Monitoring"
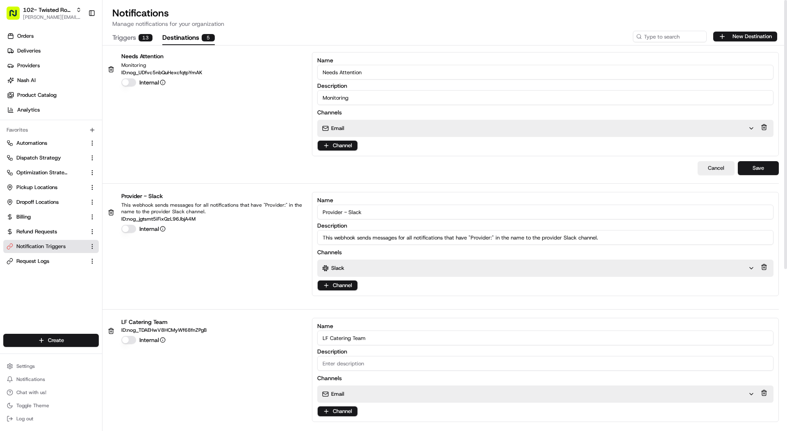
click at [431, 127] on div "Email" at bounding box center [535, 128] width 426 height 7
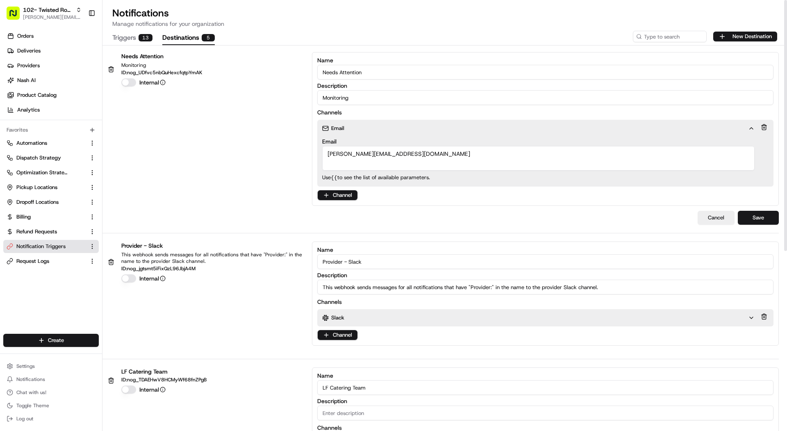
click at [724, 155] on textarea "Mariam@usenash.com" at bounding box center [538, 158] width 433 height 25
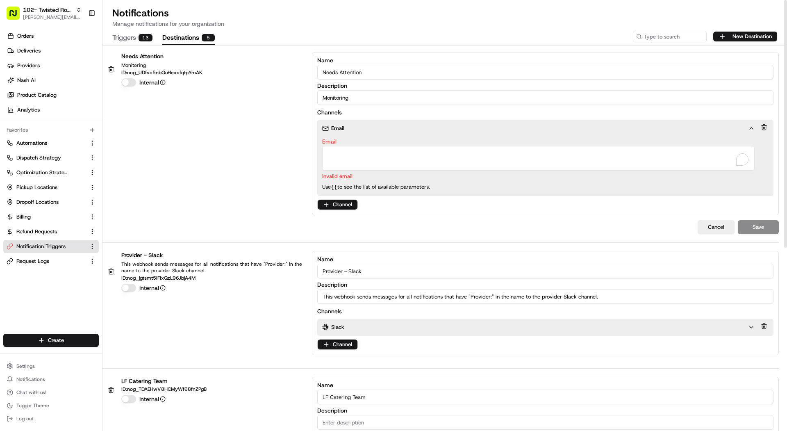
click at [764, 130] on button at bounding box center [764, 126] width 9 height 11
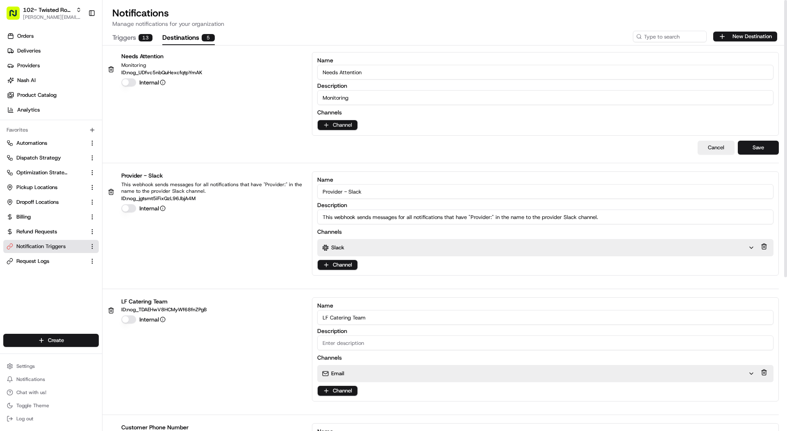
click at [346, 121] on html "102- Twisted Root Burger - Deep Ellum mariam@usenash.com Toggle Sidebar Orders …" at bounding box center [393, 215] width 787 height 431
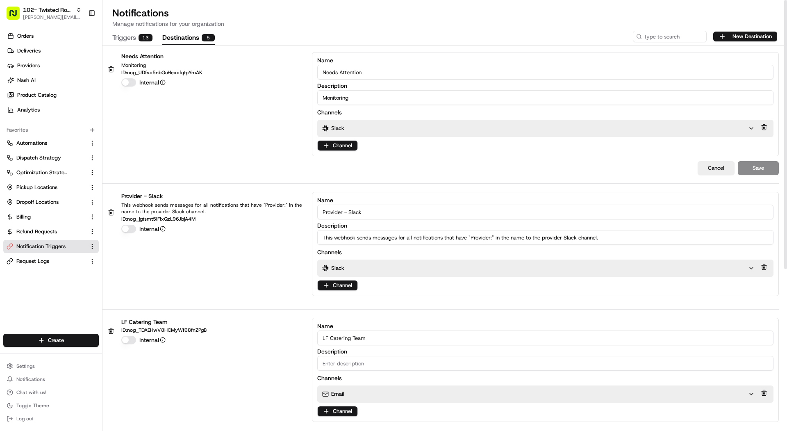
click at [355, 129] on div "Slack" at bounding box center [535, 128] width 426 height 7
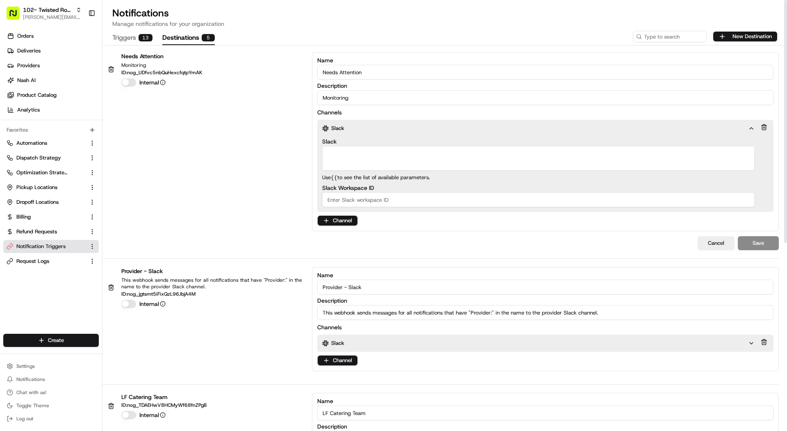
click at [404, 158] on textarea "Slack" at bounding box center [538, 158] width 433 height 25
paste textarea "local-favorite-needs-attention"
type textarea "#local-favorite-needs-attention"
click at [758, 244] on button "Save" at bounding box center [758, 243] width 41 height 14
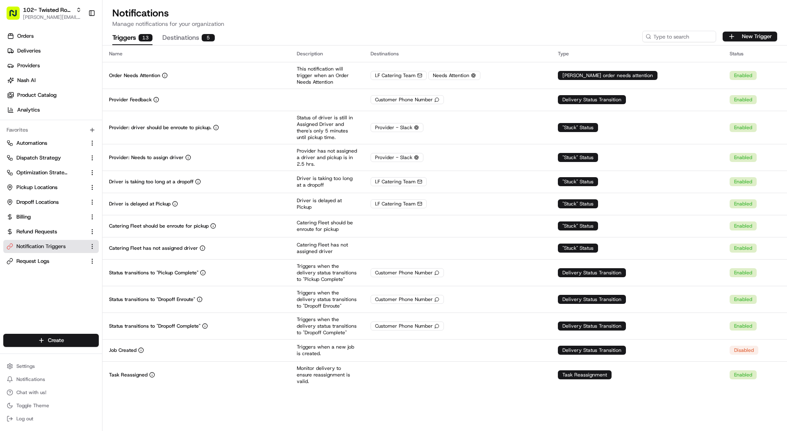
click at [133, 39] on button "Triggers 13" at bounding box center [132, 38] width 40 height 14
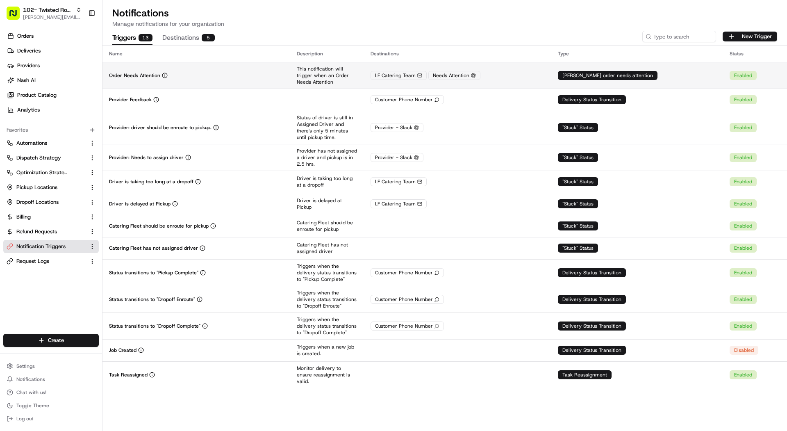
click at [245, 73] on div "Order Needs Attention" at bounding box center [196, 75] width 175 height 7
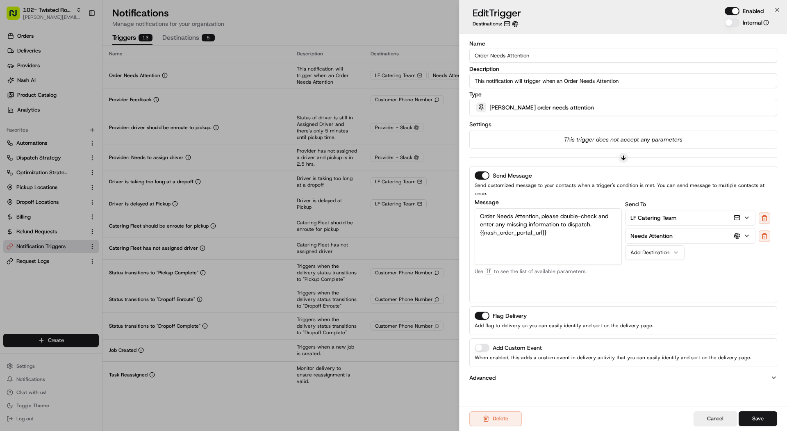
click at [752, 228] on button "Needs Attention" at bounding box center [691, 235] width 130 height 15
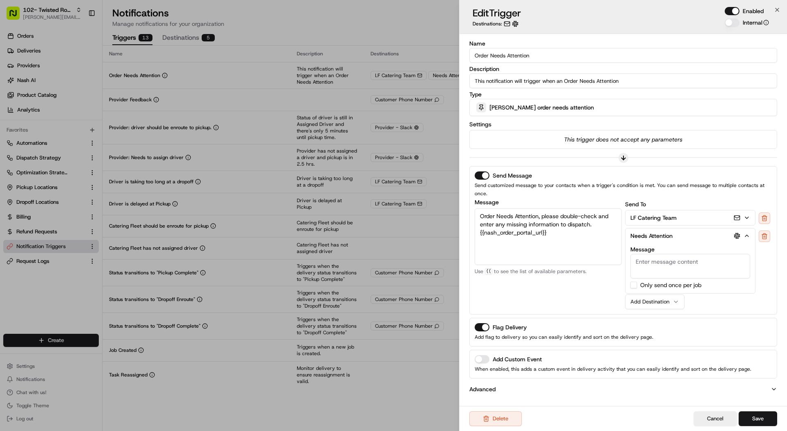
click at [727, 293] on div "Send To LF Catering Team Needs Attention Message Customer Email Customer First …" at bounding box center [698, 254] width 147 height 110
click at [751, 417] on button "Save" at bounding box center [758, 418] width 39 height 15
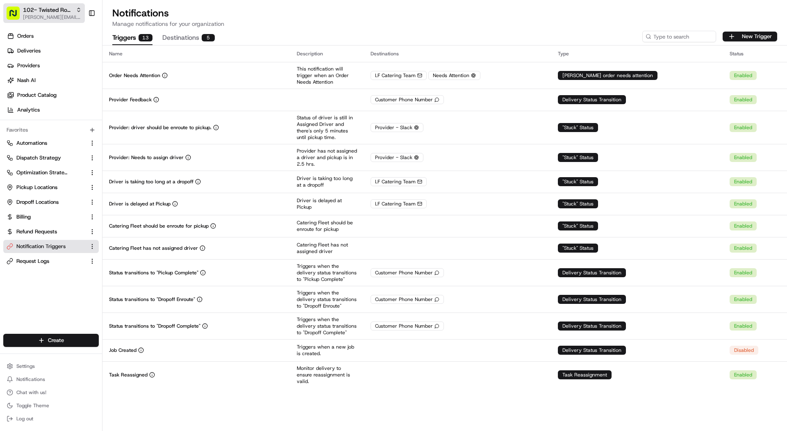
click at [59, 20] on span "[PERSON_NAME][EMAIL_ADDRESS][DOMAIN_NAME]" at bounding box center [52, 17] width 59 height 7
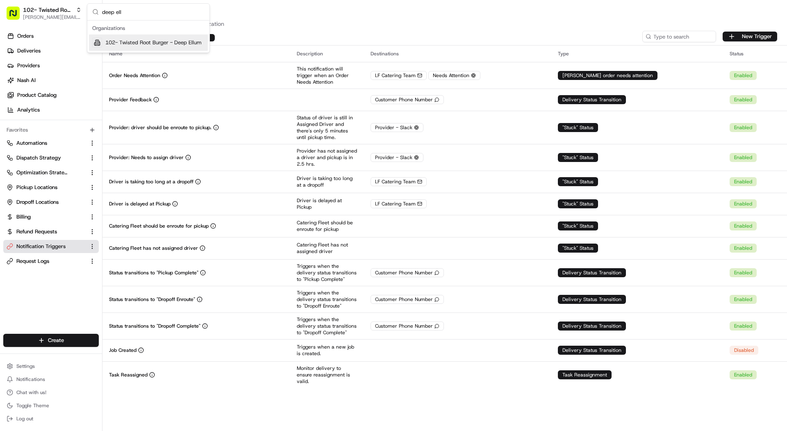
type input "deep ell"
click at [134, 41] on span "102- Twisted Root Burger - Deep Ellum" at bounding box center [153, 42] width 96 height 7
click at [217, 39] on div "Triggers 13 Destinations 5 New Trigger" at bounding box center [445, 36] width 685 height 17
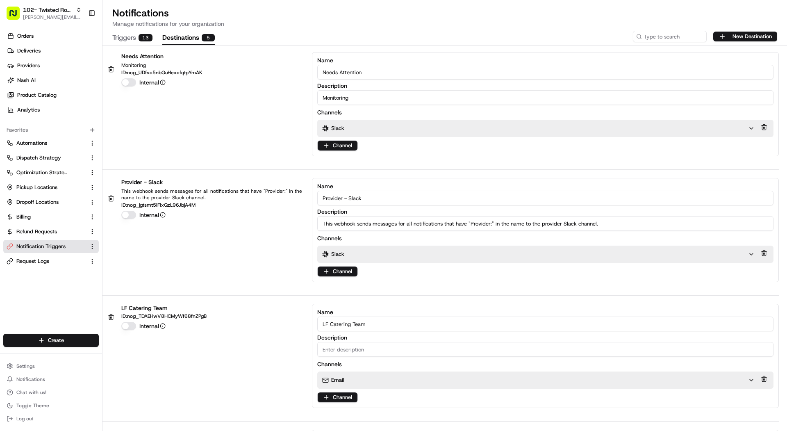
click at [178, 39] on button "Destinations 5" at bounding box center [188, 38] width 52 height 14
click at [346, 127] on div "Slack" at bounding box center [535, 128] width 426 height 7
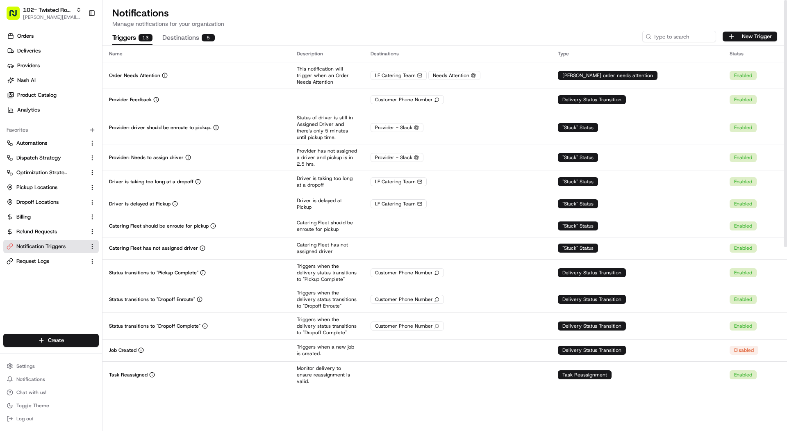
click at [138, 42] on button "Triggers 13" at bounding box center [132, 38] width 40 height 14
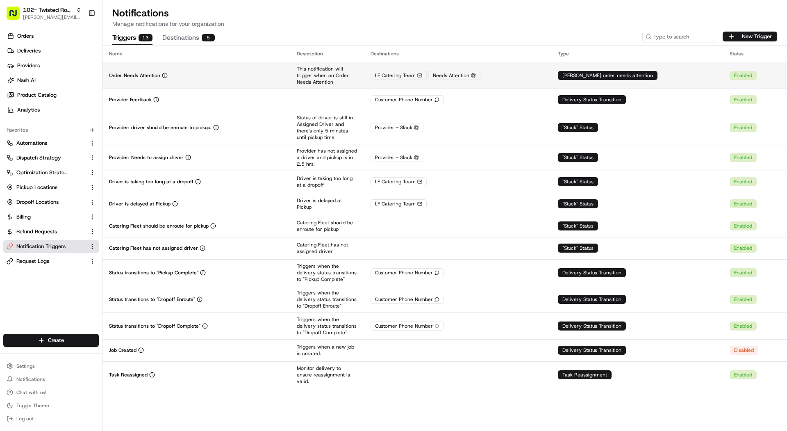
click at [196, 72] on div "Order Needs Attention" at bounding box center [196, 75] width 175 height 7
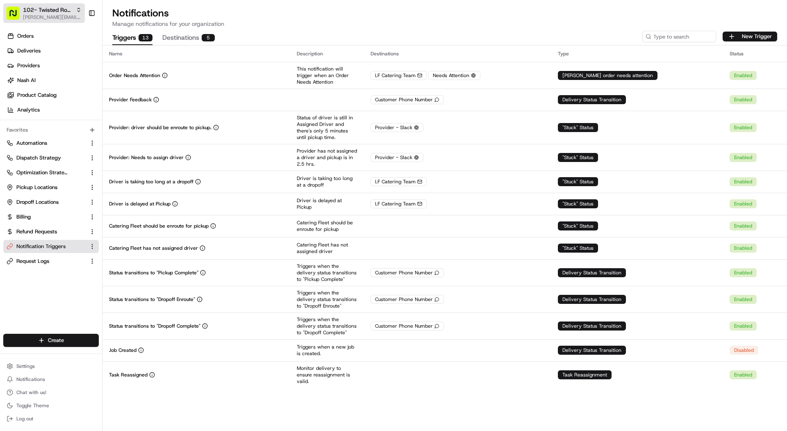
click at [61, 20] on span "[PERSON_NAME][EMAIL_ADDRESS][DOMAIN_NAME]" at bounding box center [52, 17] width 59 height 7
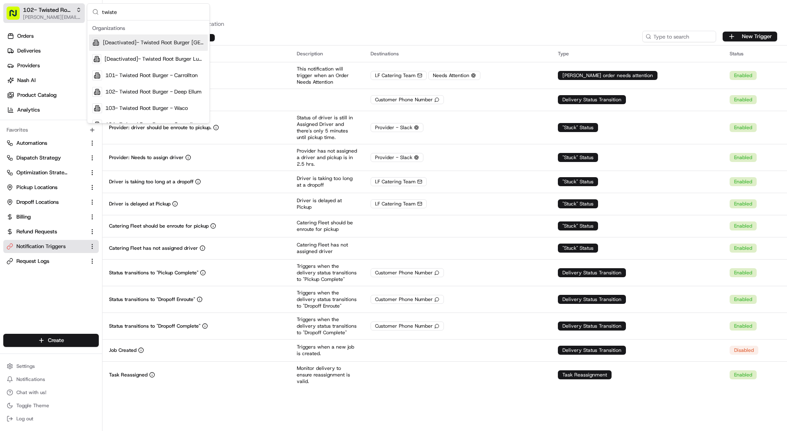
scroll to position [10, 0]
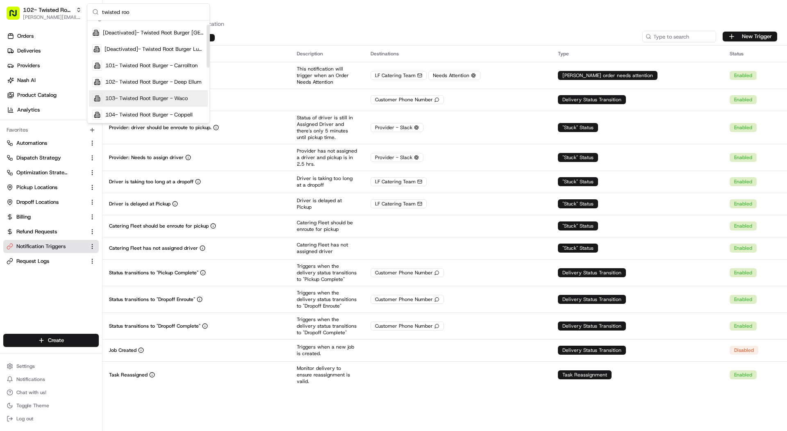
type input "twisted roo"
click at [180, 107] on div "104- Twisted Root Burger - Coppell" at bounding box center [148, 115] width 119 height 16
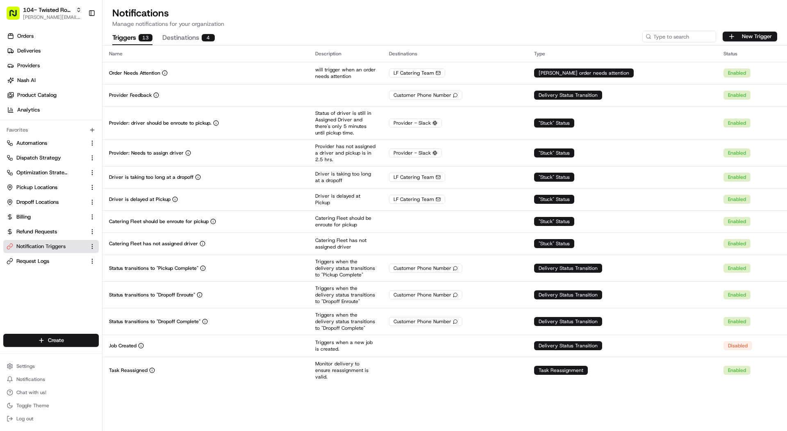
click at [205, 27] on p "Manage notifications for your organization" at bounding box center [444, 24] width 665 height 8
click at [200, 39] on button "Destinations 4" at bounding box center [188, 38] width 52 height 14
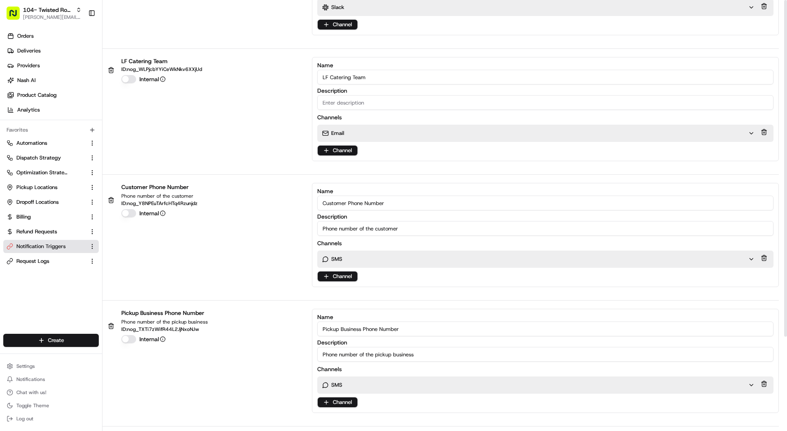
scroll to position [0, 0]
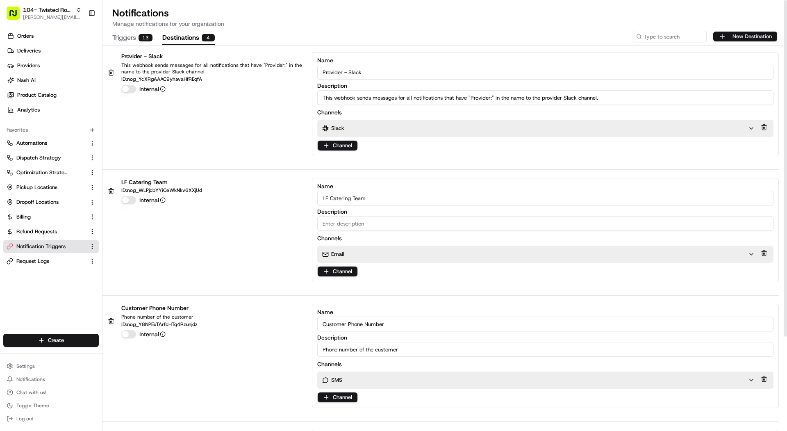
click at [757, 39] on button "New Destination" at bounding box center [745, 37] width 64 height 10
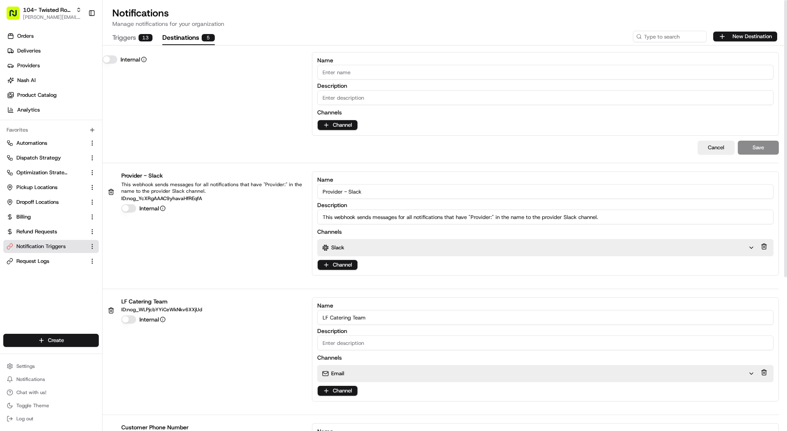
click at [380, 66] on input "Name" at bounding box center [545, 72] width 456 height 15
click at [342, 120] on html "104- Twisted Root Burger - Coppell mariam@usenash.com Toggle Sidebar Orders Del…" at bounding box center [393, 215] width 787 height 431
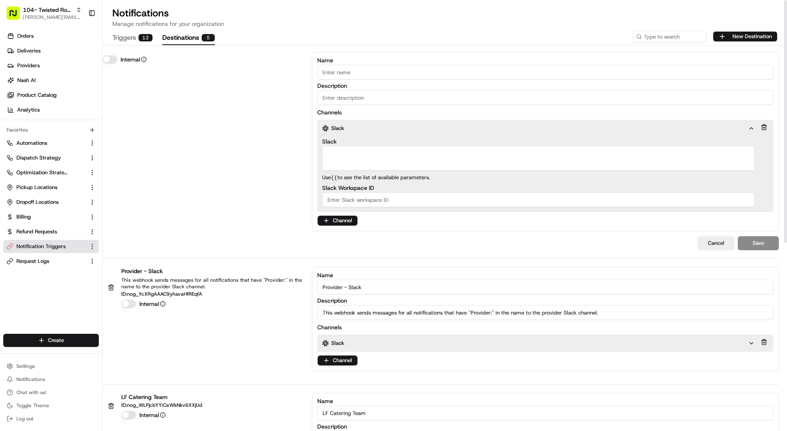
click at [378, 148] on textarea "Slack" at bounding box center [538, 158] width 433 height 25
paste textarea "local-favorite-needs-attention"
click at [325, 152] on textarea "local-favorite-needs-attention" at bounding box center [538, 158] width 433 height 25
type textarea "#local-favorite-needs-attention"
click at [370, 69] on input "Name" at bounding box center [545, 72] width 456 height 15
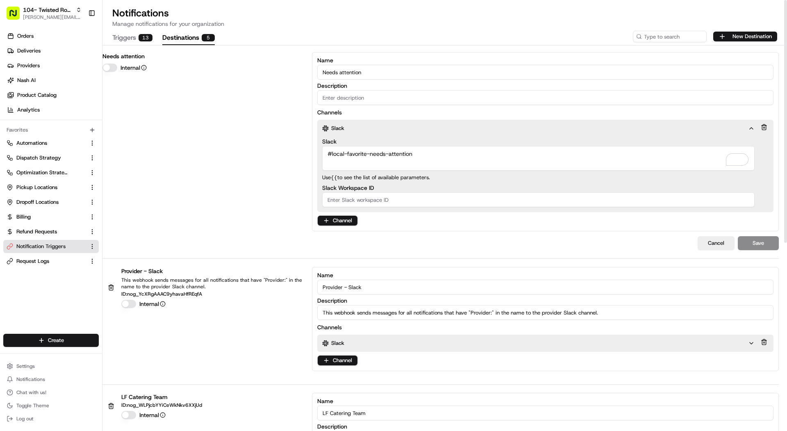
type input "Needs attention"
click at [384, 101] on input "Description" at bounding box center [545, 97] width 456 height 15
type input "monitoring"
click at [763, 243] on button "Save" at bounding box center [758, 243] width 41 height 14
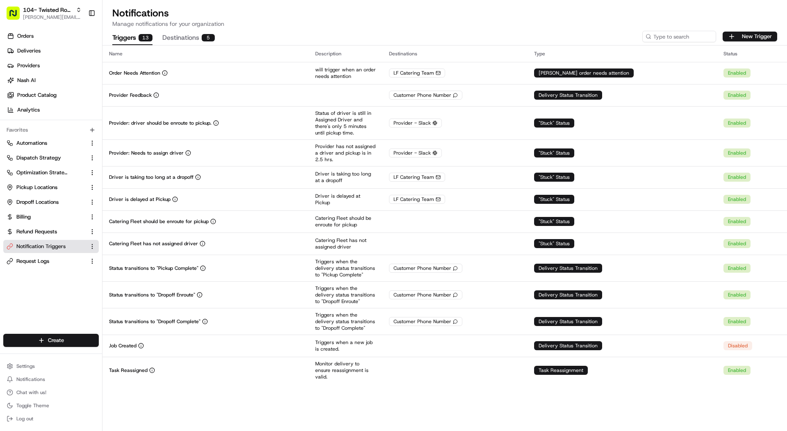
click at [125, 40] on button "Triggers 13" at bounding box center [132, 38] width 40 height 14
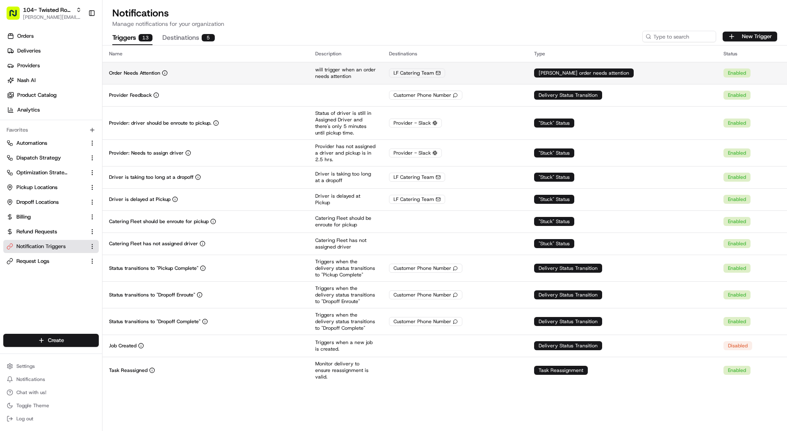
click at [206, 71] on div "Order Needs Attention" at bounding box center [205, 73] width 193 height 7
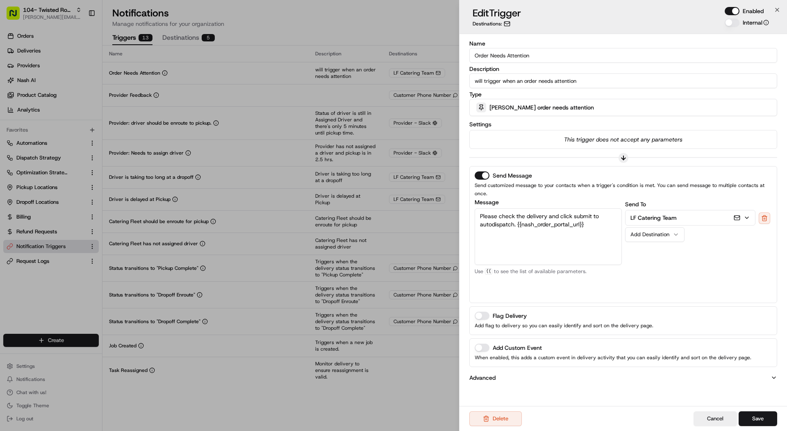
click at [674, 231] on icon "button" at bounding box center [676, 234] width 7 height 7
click at [712, 274] on div "Send To LF Catering Team Needs attention Add Destination" at bounding box center [698, 248] width 147 height 98
click at [770, 422] on button "Save" at bounding box center [758, 418] width 39 height 15
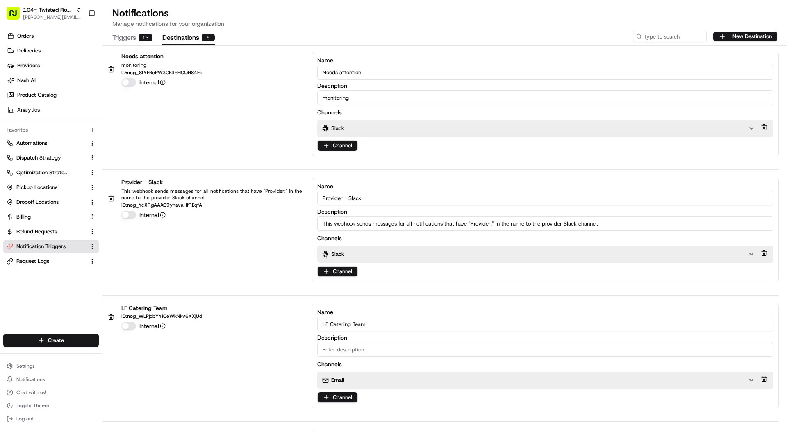
click at [189, 45] on button "Destinations 5" at bounding box center [188, 38] width 52 height 14
click at [46, 16] on span "[PERSON_NAME][EMAIL_ADDRESS][DOMAIN_NAME]" at bounding box center [52, 17] width 59 height 7
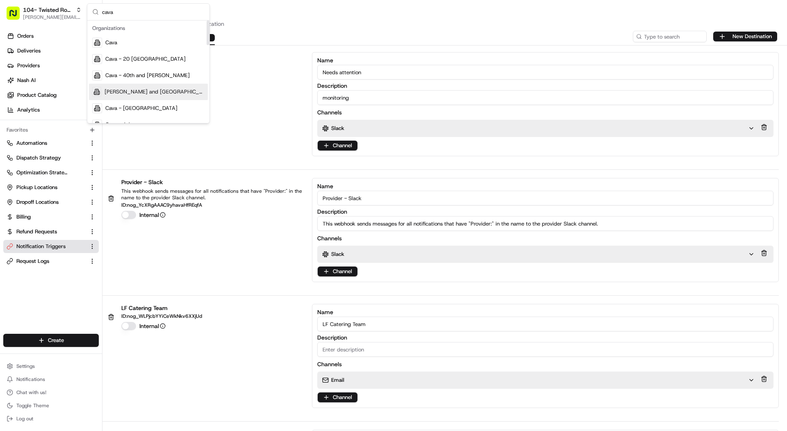
type input "cava"
click at [146, 87] on div "Cava - Adams and Brookhurst" at bounding box center [148, 92] width 119 height 16
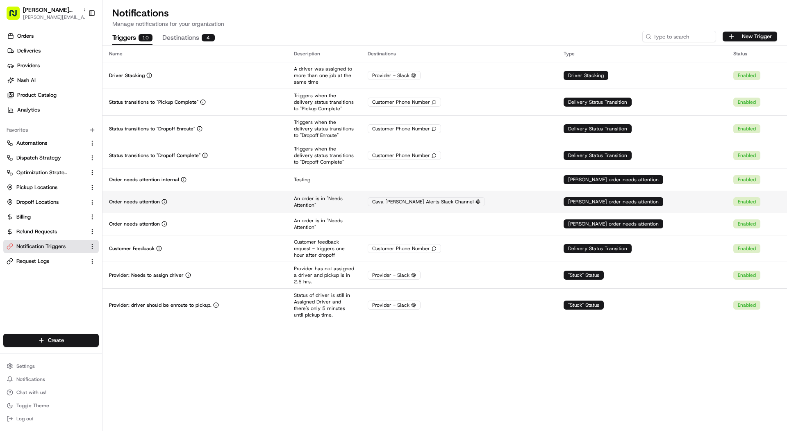
click at [215, 202] on div "Order needs attention" at bounding box center [195, 201] width 172 height 7
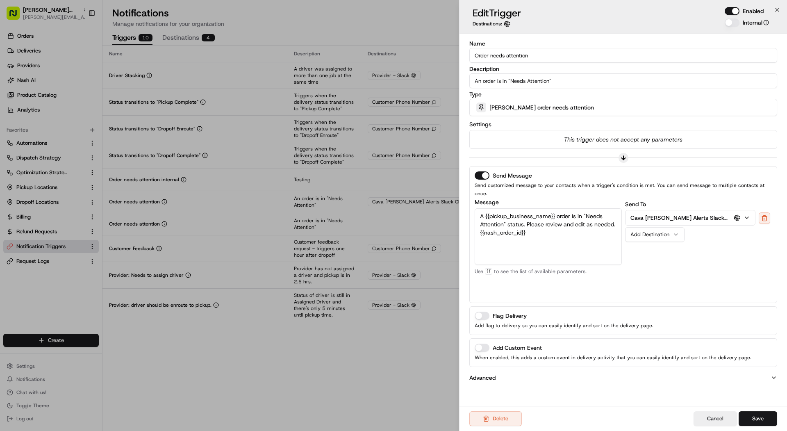
click at [693, 214] on p "Cava Nash Alerts Slack Channel" at bounding box center [680, 218] width 99 height 8
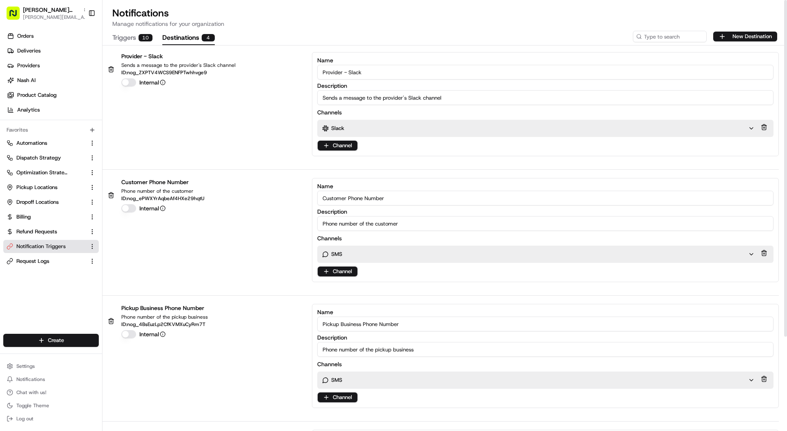
click at [210, 41] on button "Destinations 4" at bounding box center [188, 38] width 52 height 14
click at [394, 129] on div "Slack" at bounding box center [535, 128] width 426 height 7
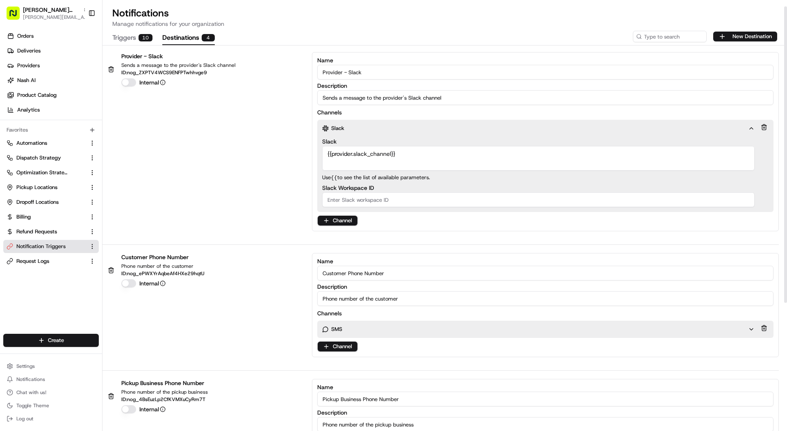
scroll to position [196, 0]
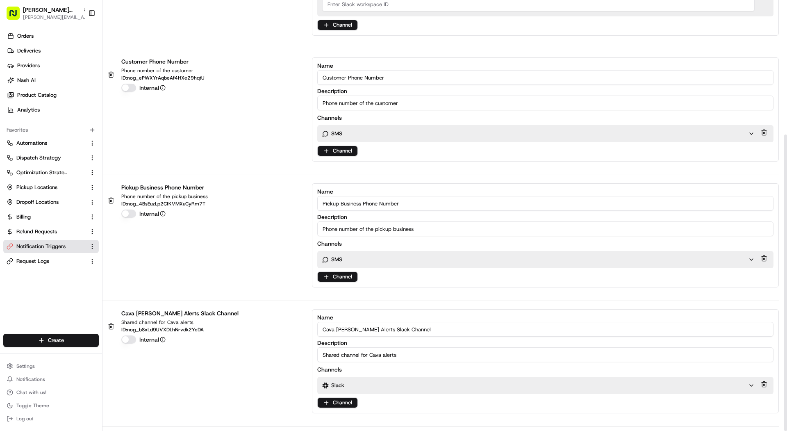
click at [372, 390] on div "Slack" at bounding box center [538, 385] width 442 height 17
click at [372, 387] on div "Slack" at bounding box center [538, 385] width 442 height 17
click at [373, 382] on div "Slack" at bounding box center [535, 385] width 426 height 7
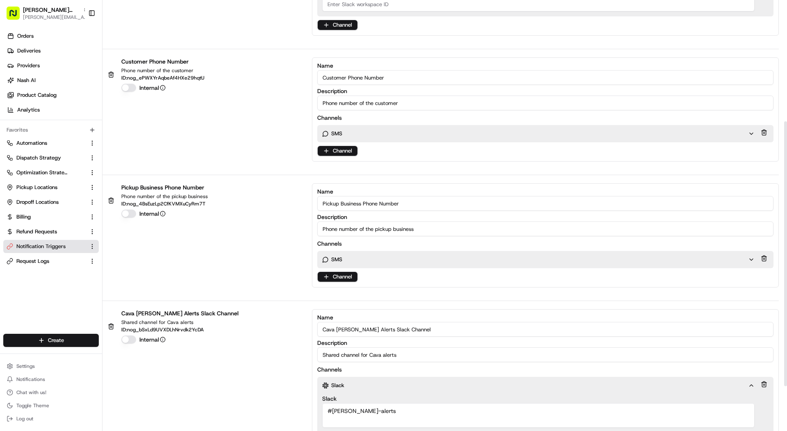
scroll to position [270, 0]
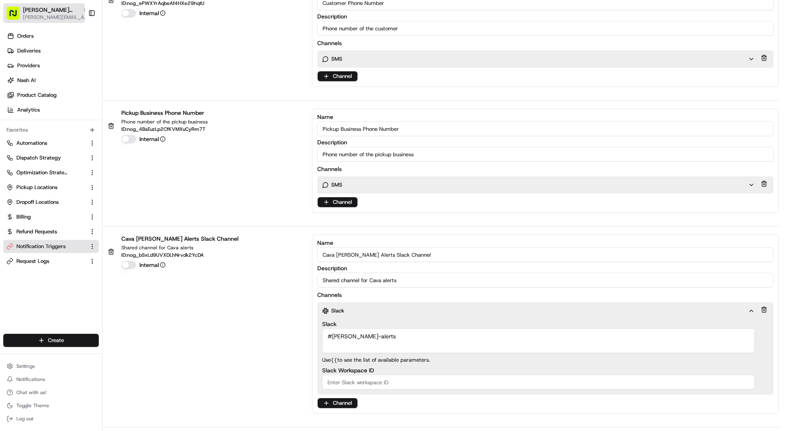
click at [63, 7] on span "Cava - Adams and Brookhurst" at bounding box center [51, 10] width 57 height 8
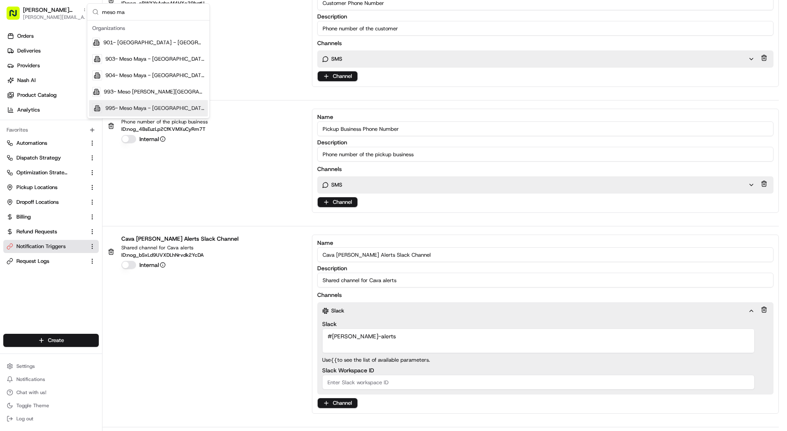
type input "meso ma"
click at [170, 111] on span "995- Meso Maya - Downtown Dallas" at bounding box center [154, 108] width 99 height 7
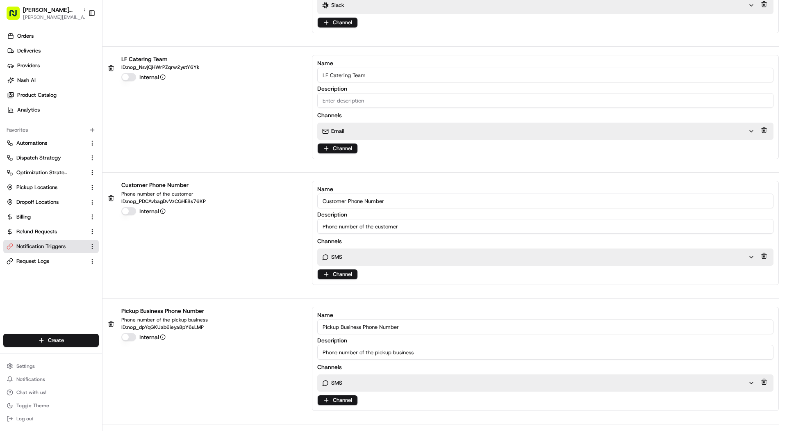
scroll to position [0, 0]
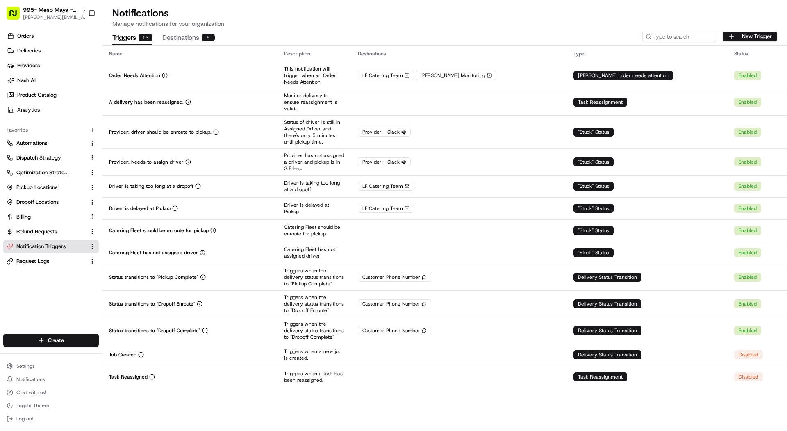
click at [210, 49] on th "Name" at bounding box center [190, 54] width 175 height 16
click at [210, 35] on div "5" at bounding box center [208, 37] width 13 height 7
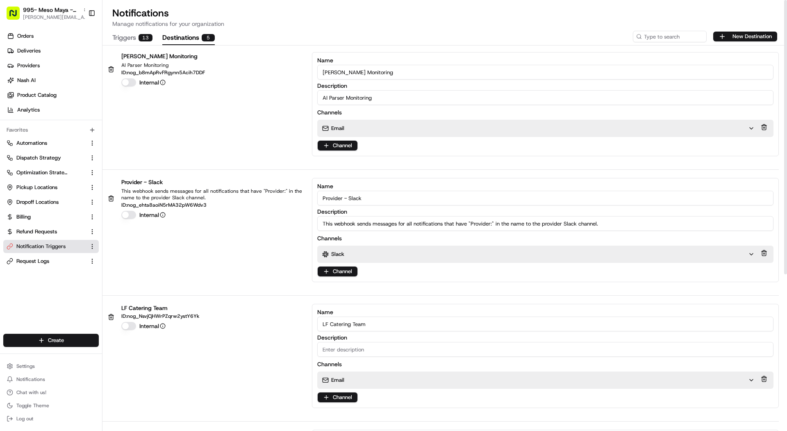
click at [419, 69] on input "Mariam Monitoring" at bounding box center [545, 72] width 456 height 15
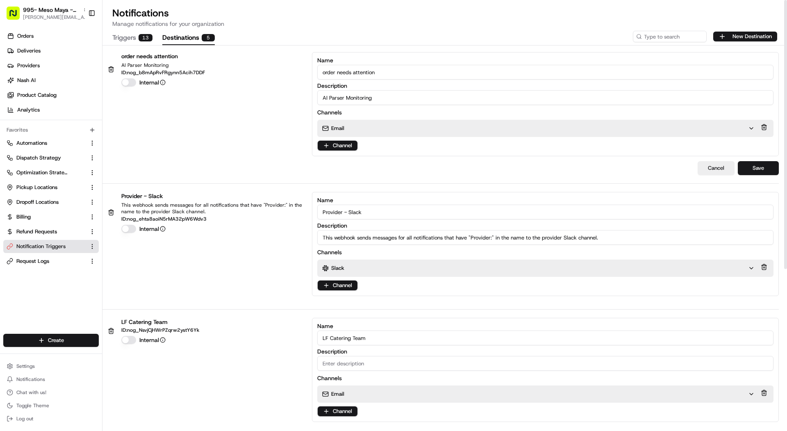
type input "order needs attention"
click at [439, 132] on div "Email" at bounding box center [538, 128] width 442 height 17
click at [460, 128] on div "Email" at bounding box center [535, 128] width 426 height 7
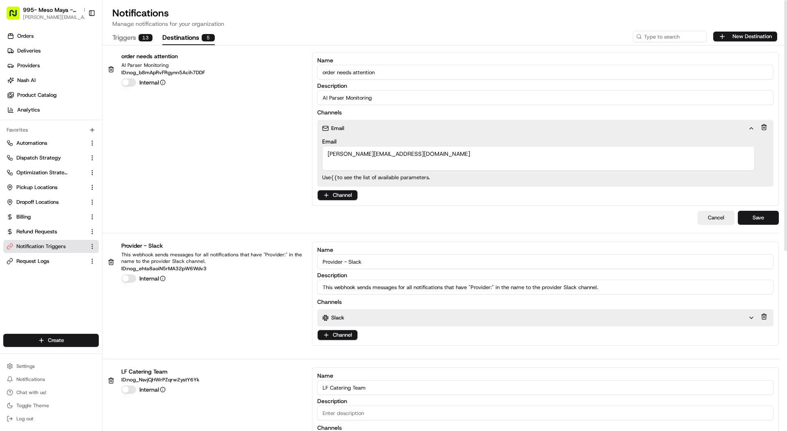
click at [769, 127] on div "Email Email Mariam@usenash.com Customer Email Delivery Pickup Location Email Dr…" at bounding box center [545, 153] width 456 height 67
click at [768, 127] on button at bounding box center [764, 126] width 9 height 11
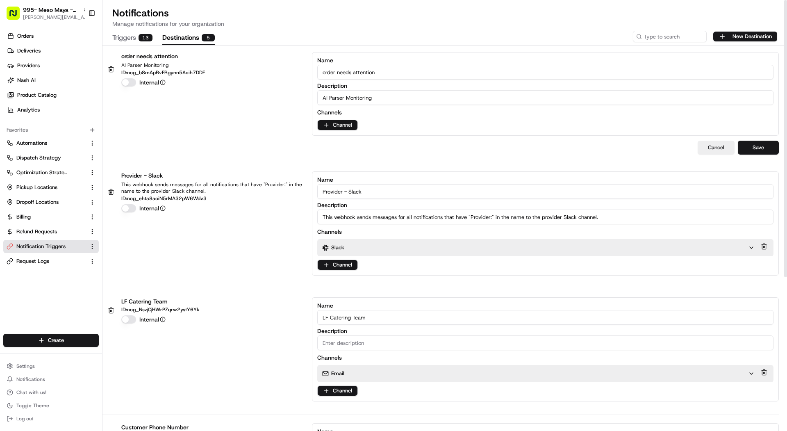
click at [346, 125] on html "995- Meso Maya - Downtown Dallas mariam@usenash.com Toggle Sidebar Orders Deliv…" at bounding box center [393, 215] width 787 height 431
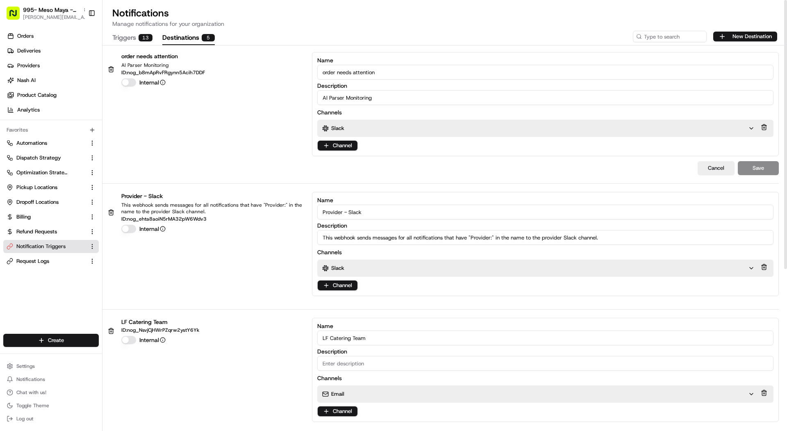
click at [358, 128] on div "Slack" at bounding box center [535, 128] width 426 height 7
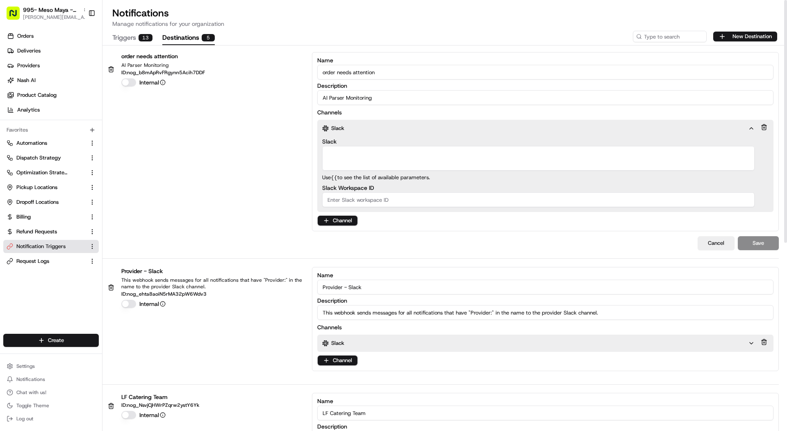
click at [362, 169] on textarea "Slack" at bounding box center [538, 158] width 433 height 25
paste textarea "local-favorite-needs-attention"
click at [327, 151] on textarea "local-favorite-needs-attention" at bounding box center [538, 158] width 433 height 25
type textarea "#local-favorite-needs-attention"
click at [758, 238] on button "Save" at bounding box center [758, 243] width 41 height 14
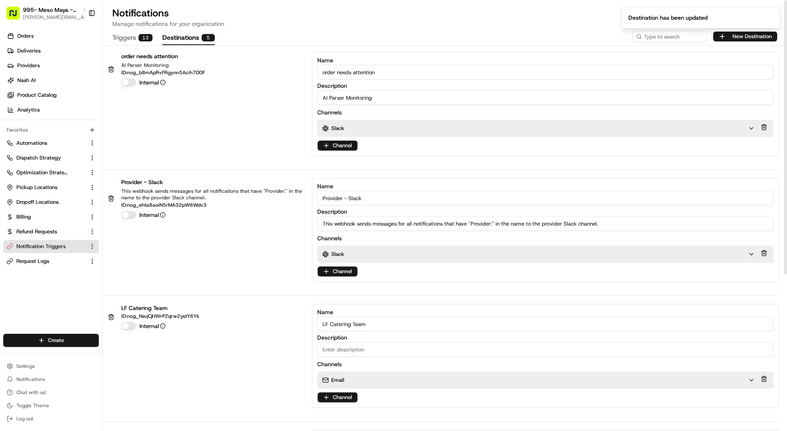
click at [128, 47] on div "order needs attention AI Parser Monitoring ID: nog_b8mApRvFRgynn5Acih7DDF Inter…" at bounding box center [445, 363] width 685 height 634
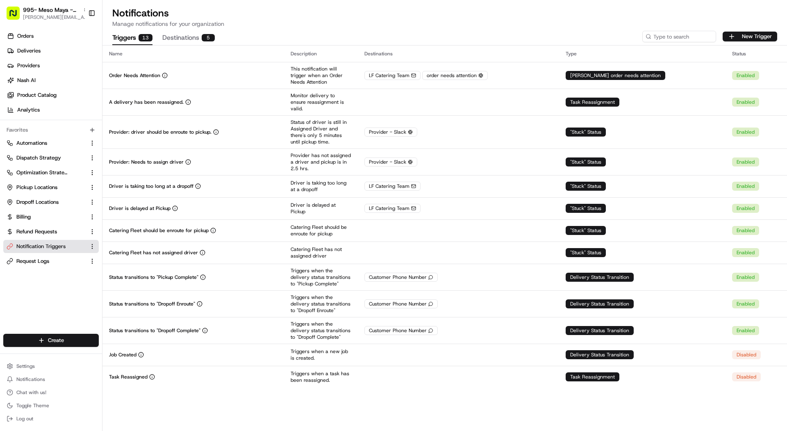
click at [128, 41] on button "Triggers 13" at bounding box center [132, 38] width 40 height 14
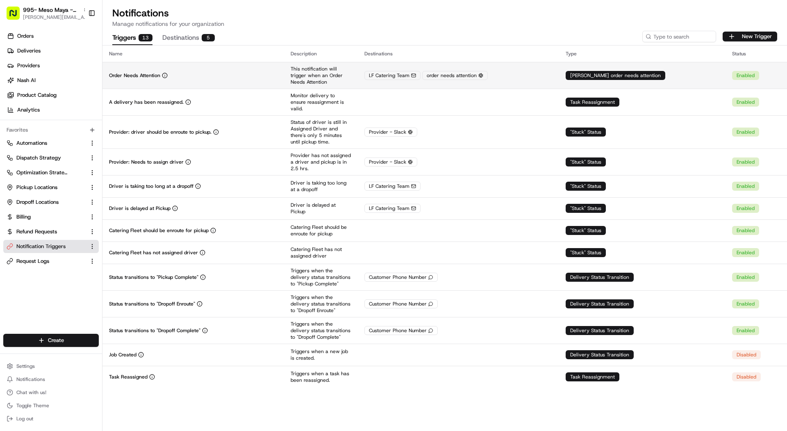
click at [188, 77] on div "Order Needs Attention" at bounding box center [193, 75] width 169 height 7
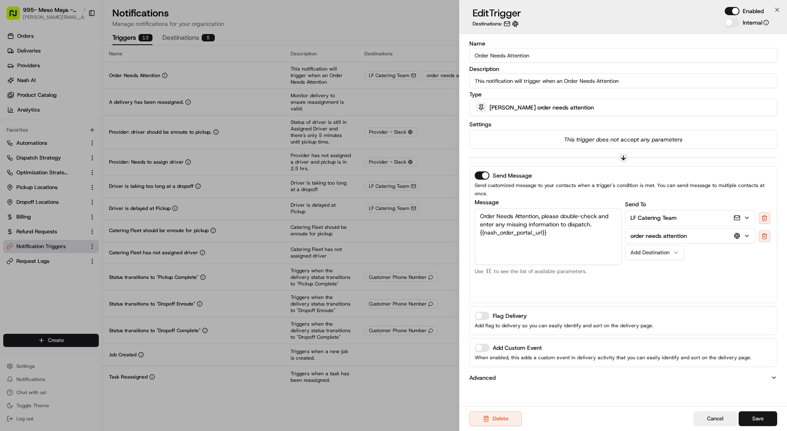
click at [762, 419] on button "Save" at bounding box center [758, 418] width 39 height 15
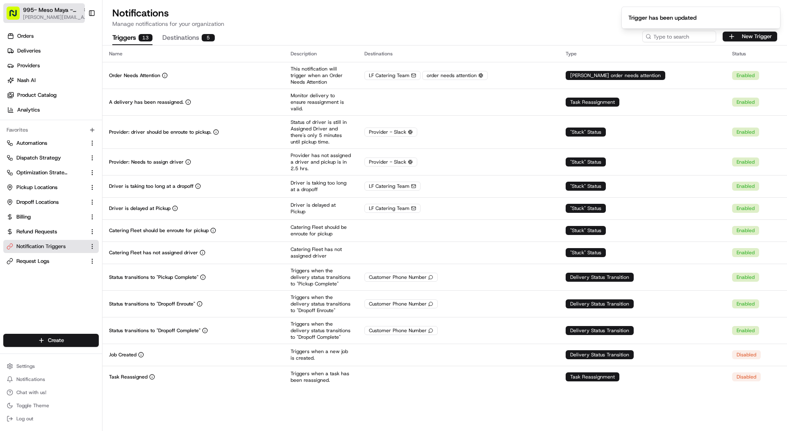
click at [69, 12] on span "995- Meso Maya - Downtown Dallas" at bounding box center [51, 10] width 57 height 8
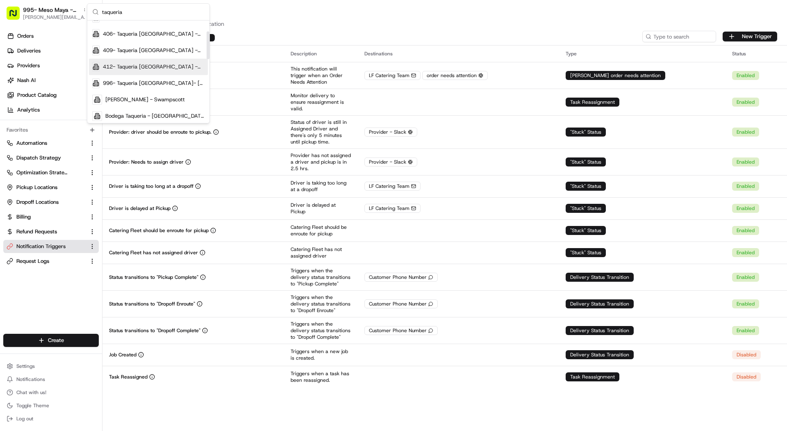
scroll to position [45, 0]
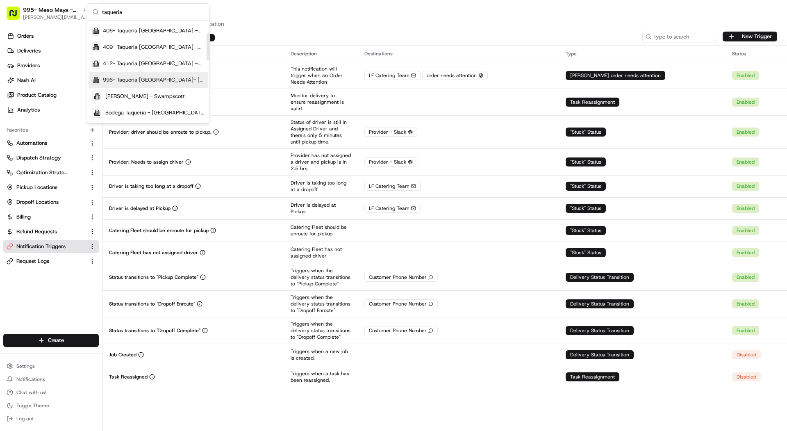
type input "taqueria"
click at [176, 80] on span "996- Taqueria [GEOGRAPHIC_DATA]- [GEOGRAPHIC_DATA]" at bounding box center [154, 79] width 102 height 7
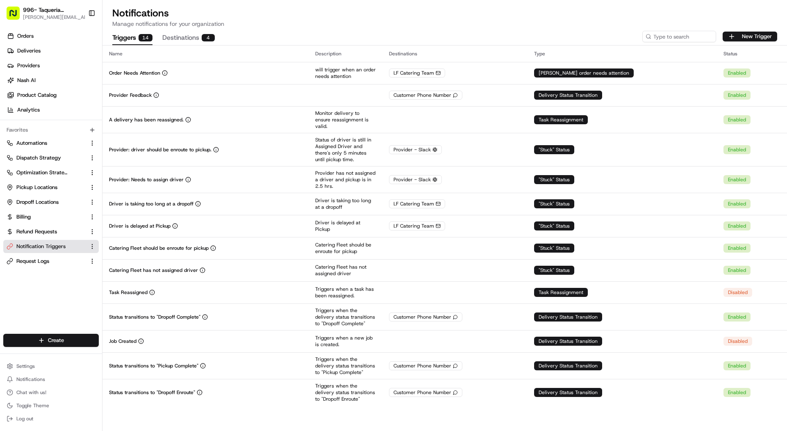
click at [210, 32] on button "Destinations 4" at bounding box center [188, 38] width 52 height 14
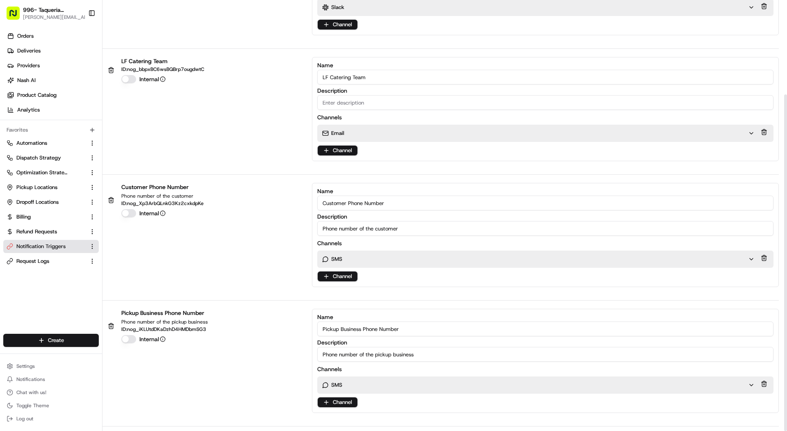
scroll to position [0, 0]
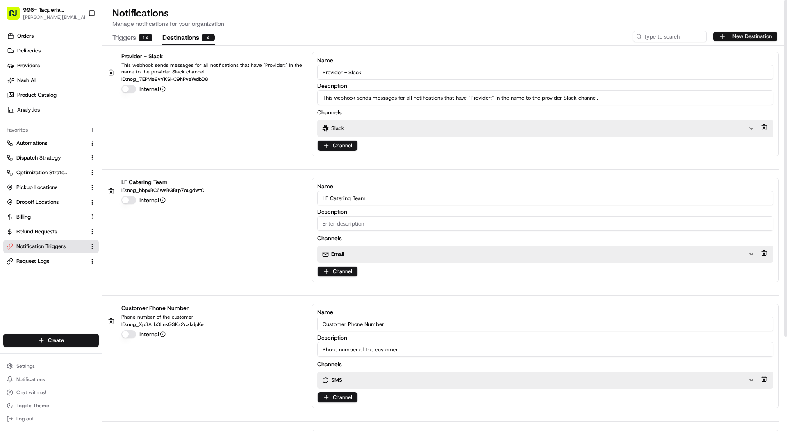
click at [758, 37] on button "New Destination" at bounding box center [745, 37] width 64 height 10
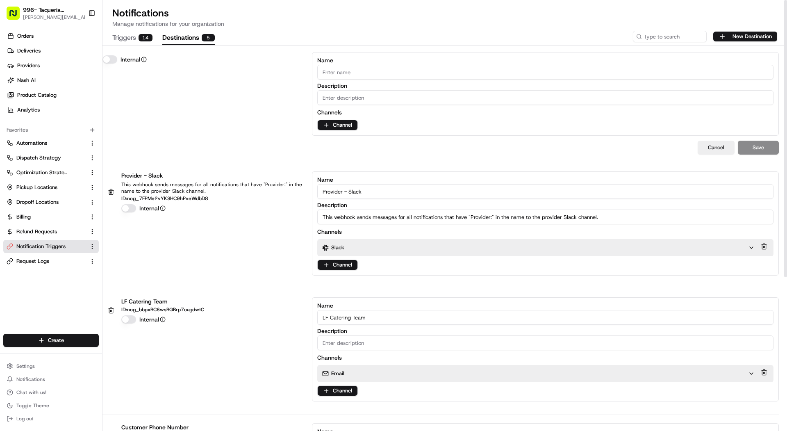
click at [615, 66] on input "Name" at bounding box center [545, 72] width 456 height 15
type input "Order Needs Attention"
click at [583, 90] on input "Description" at bounding box center [545, 97] width 456 height 15
type input "AI Parser monitoring"
click at [351, 130] on div "Name Order Needs Attention Description AI Parser monitoring Channels Channel" at bounding box center [545, 94] width 467 height 84
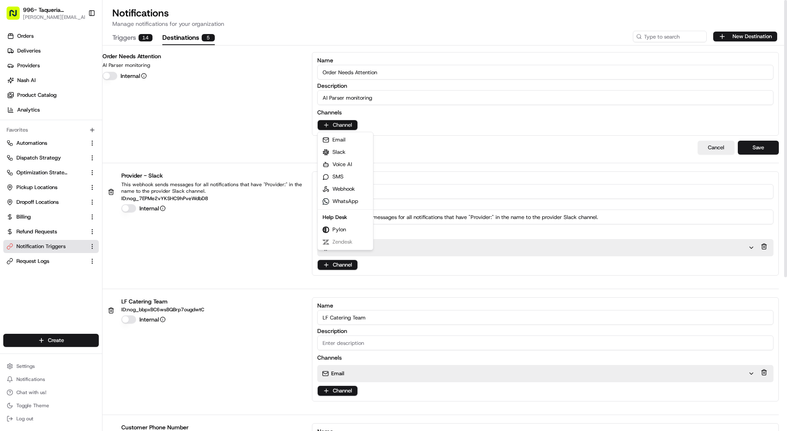
click at [347, 125] on html "996- Taqueria La Ventana- Downtown Dallas mariam@usenash.com Toggle Sidebar Ord…" at bounding box center [393, 215] width 787 height 431
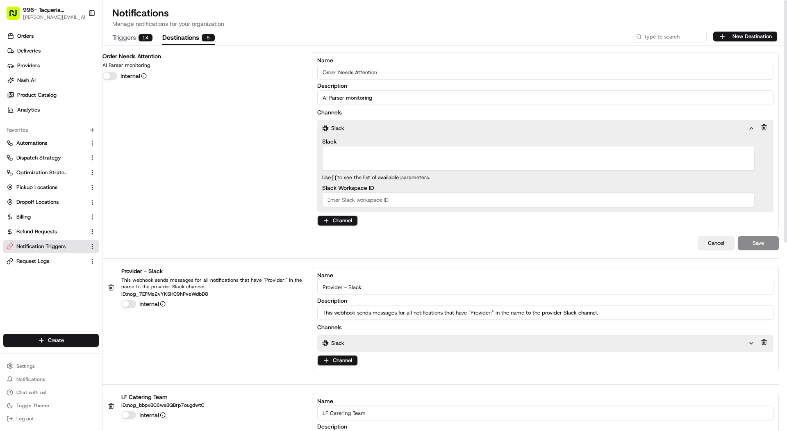
click at [346, 148] on textarea "Slack" at bounding box center [538, 158] width 433 height 25
paste textarea "local-favorite-needs-attention"
click at [325, 151] on textarea "local-favorite-needs-attention" at bounding box center [538, 158] width 433 height 25
type textarea "#local-favorite-needs-attention"
click at [753, 247] on button "Save" at bounding box center [758, 243] width 41 height 14
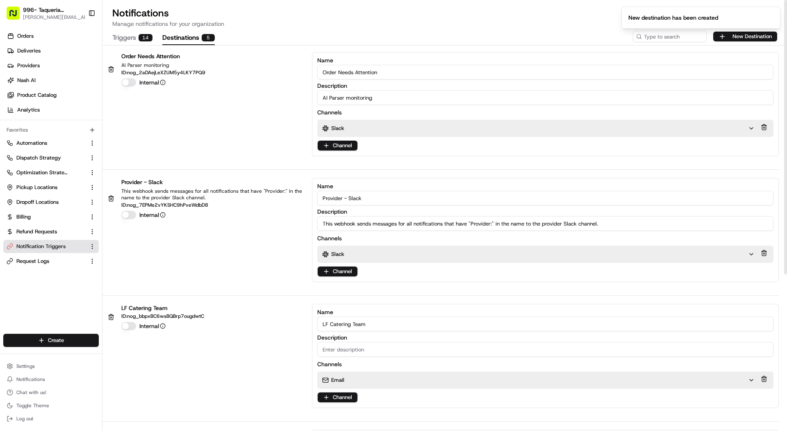
click at [126, 41] on button "Triggers 14" at bounding box center [132, 38] width 40 height 14
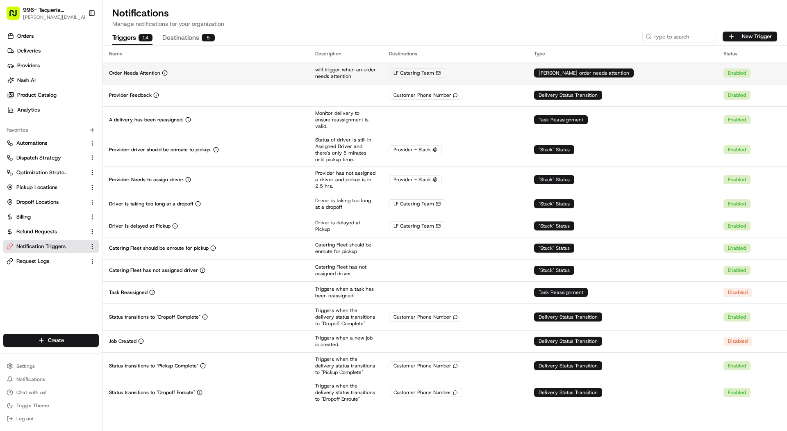
click at [184, 78] on td "Order Needs Attention" at bounding box center [206, 73] width 206 height 22
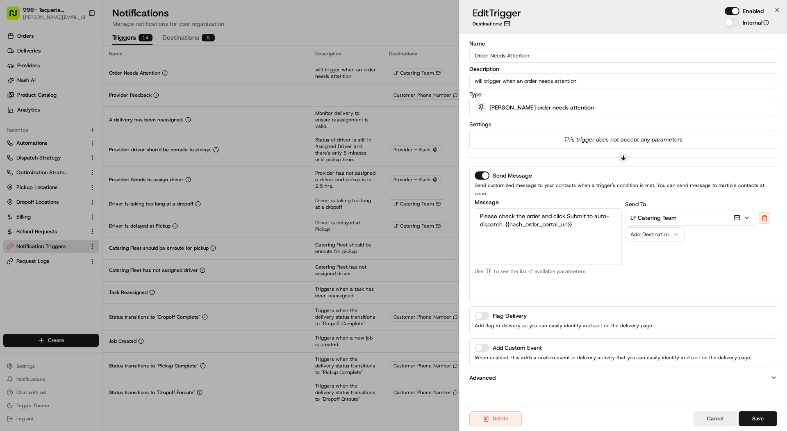
click at [649, 231] on div "Add Destination" at bounding box center [652, 234] width 42 height 7
click at [765, 415] on button "Save" at bounding box center [758, 418] width 39 height 15
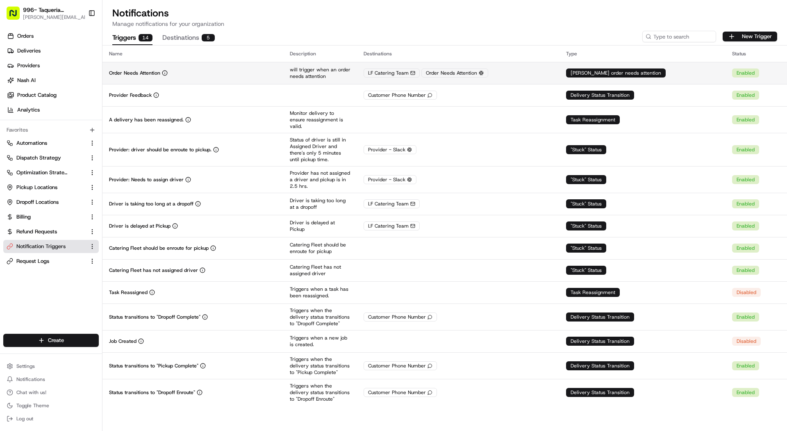
click at [304, 73] on p "will trigger when an order needs attention" at bounding box center [320, 72] width 61 height 13
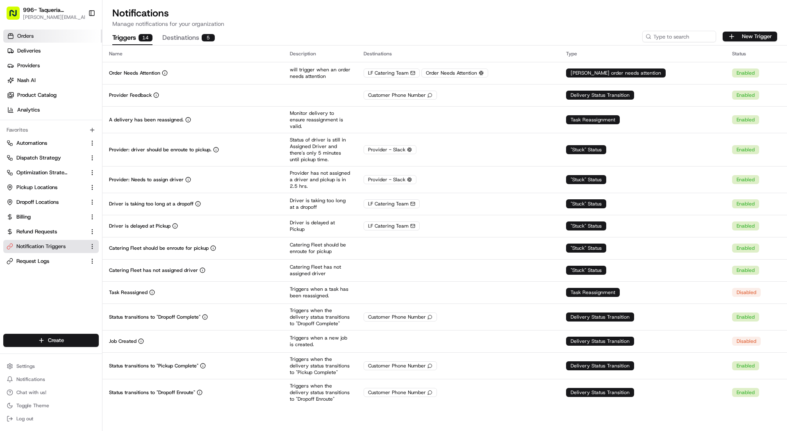
click at [61, 37] on link "Orders" at bounding box center [52, 36] width 99 height 13
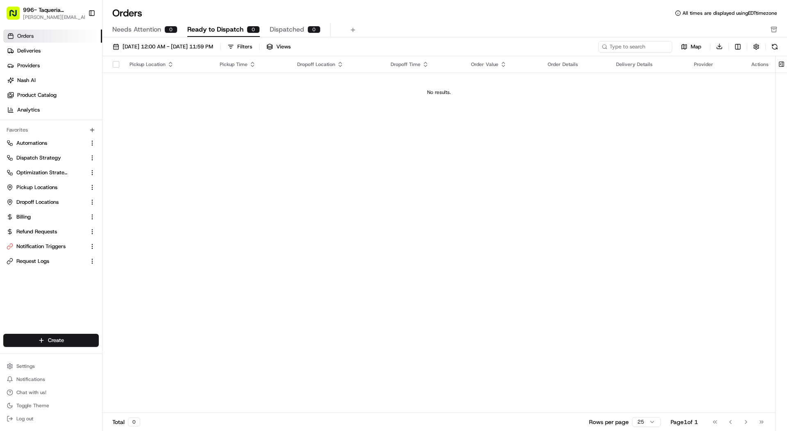
click at [276, 32] on span "Dispatched" at bounding box center [287, 30] width 34 height 10
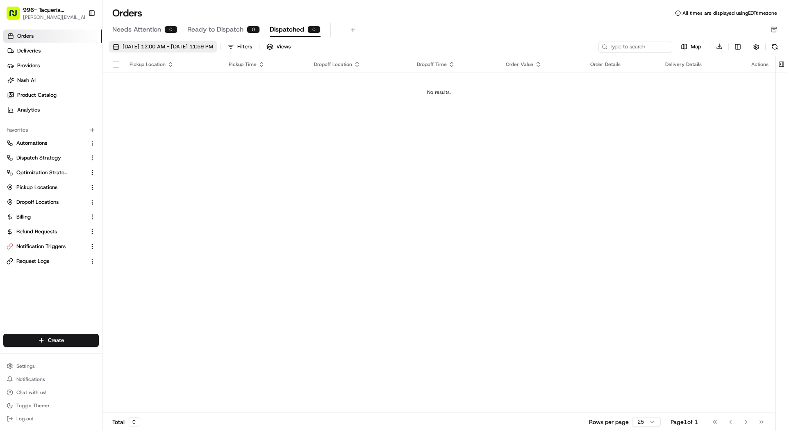
click at [213, 48] on span "08/01/2025 12:00 AM - 08/31/2025 11:59 PM" at bounding box center [168, 46] width 91 height 7
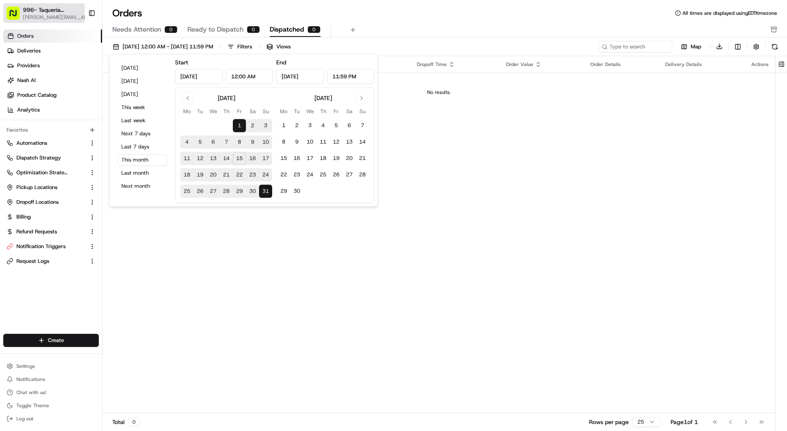
click at [73, 14] on span "[PERSON_NAME][EMAIL_ADDRESS][DOMAIN_NAME]" at bounding box center [57, 17] width 68 height 7
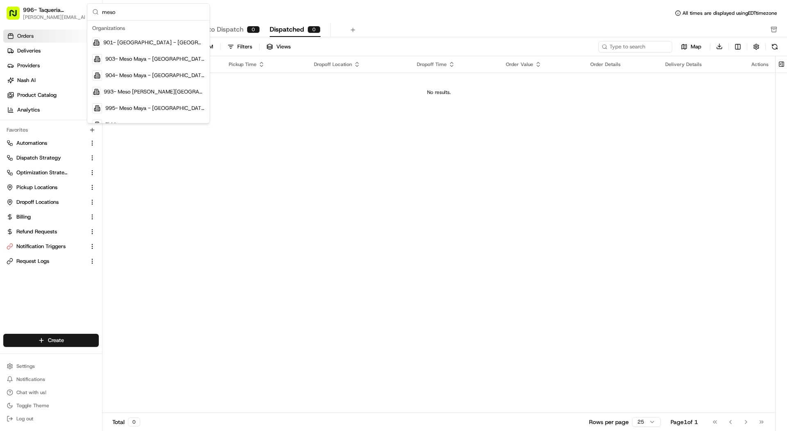
type input "meso"
click at [187, 109] on span "995- Meso Maya - Downtown Dallas" at bounding box center [154, 108] width 99 height 7
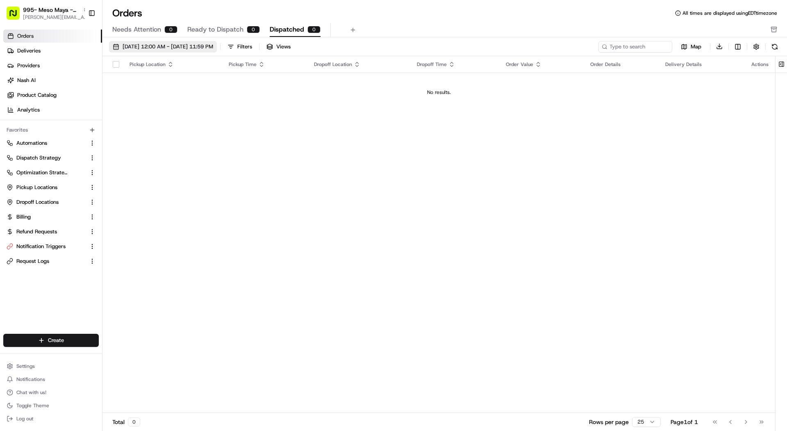
click at [166, 42] on button "08/01/2025 12:00 AM - 08/31/2025 11:59 PM" at bounding box center [163, 46] width 108 height 11
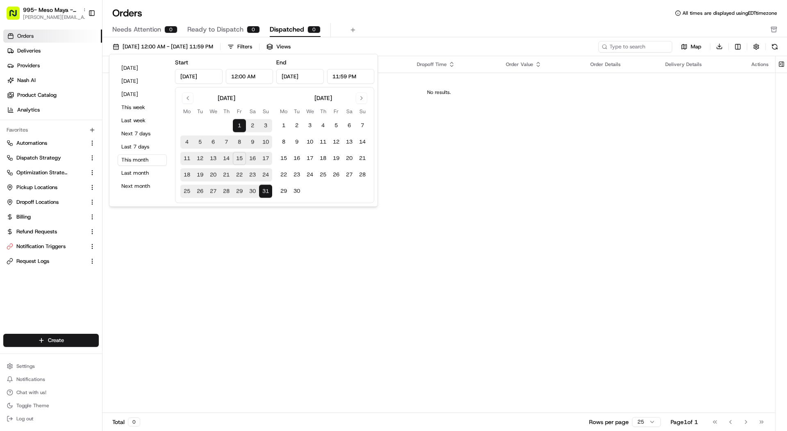
click at [156, 22] on div "Orders All times are displayed using EDT timezone Needs Attention 0 Ready to Di…" at bounding box center [445, 22] width 685 height 31
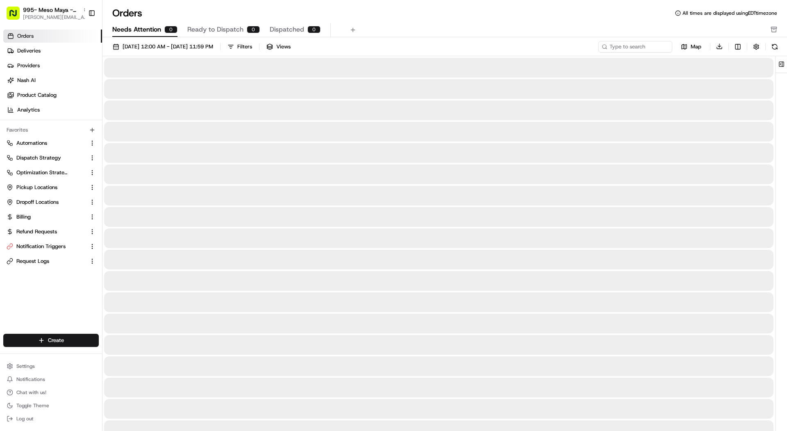
click at [154, 32] on span "Needs Attention" at bounding box center [136, 30] width 49 height 10
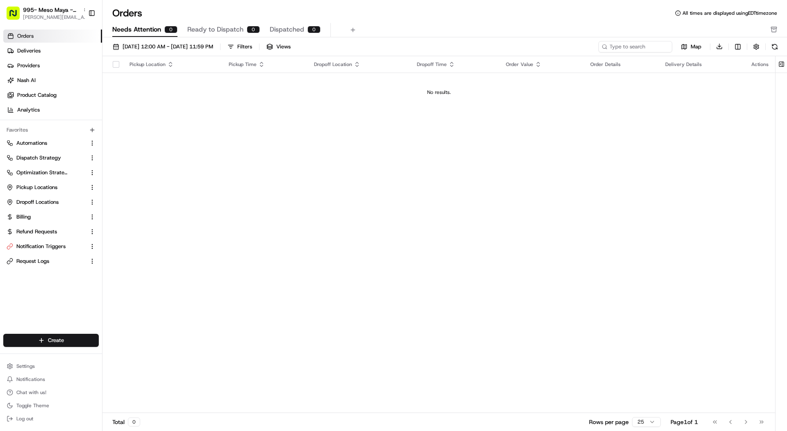
click at [223, 34] on span "Ready to Dispatch" at bounding box center [215, 30] width 56 height 10
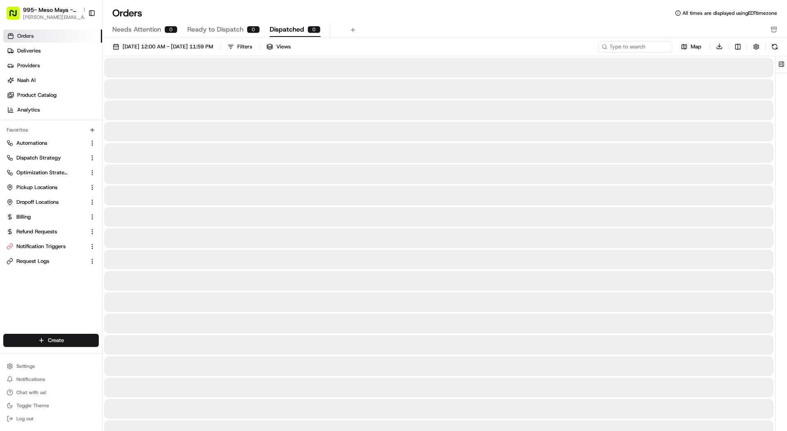
click at [288, 34] on span "Dispatched" at bounding box center [287, 30] width 34 height 10
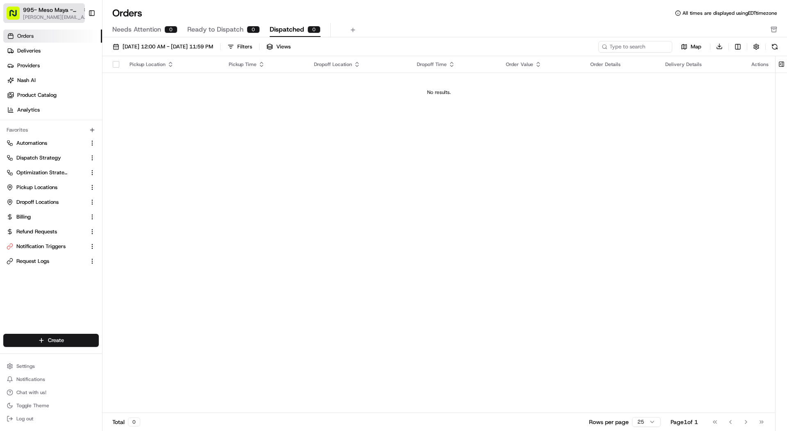
click at [67, 17] on span "[PERSON_NAME][EMAIL_ADDRESS][DOMAIN_NAME]" at bounding box center [56, 17] width 66 height 7
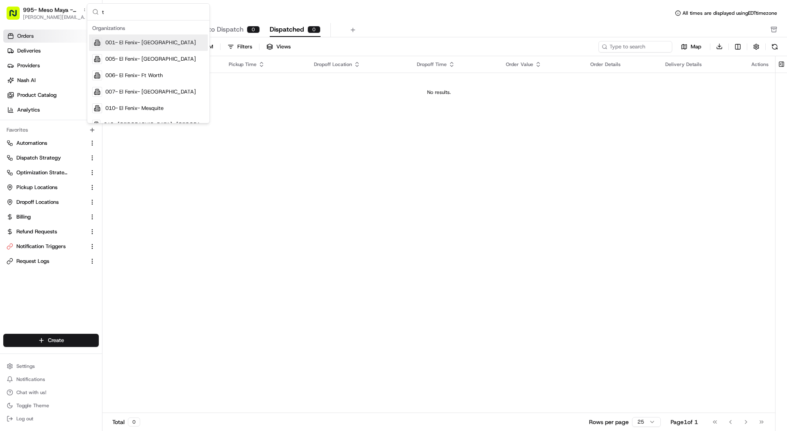
type input "t"
type input "el feni"
click at [173, 44] on span "001- El Fenix- [GEOGRAPHIC_DATA]" at bounding box center [150, 42] width 91 height 7
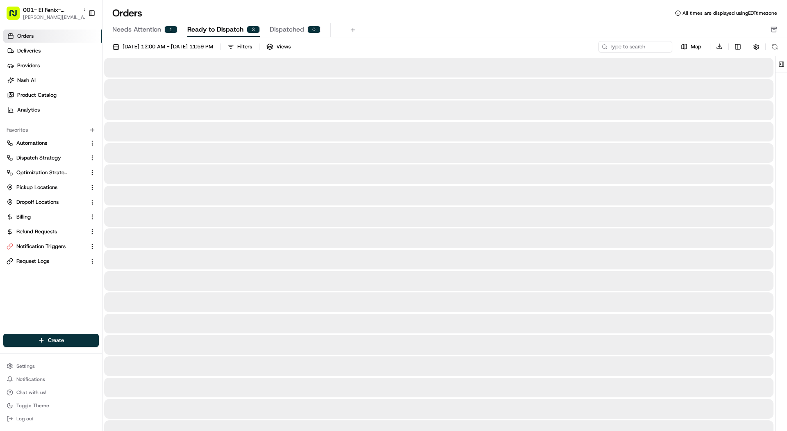
click at [229, 27] on span "Ready to Dispatch" at bounding box center [215, 30] width 56 height 10
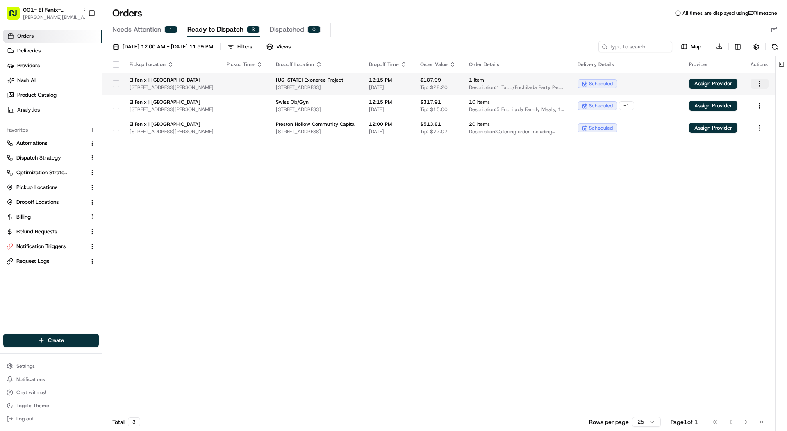
click at [764, 83] on html "001- El Fenix- Dallas Downtown mariam@usenash.com Toggle Sidebar Orders Deliver…" at bounding box center [393, 215] width 787 height 431
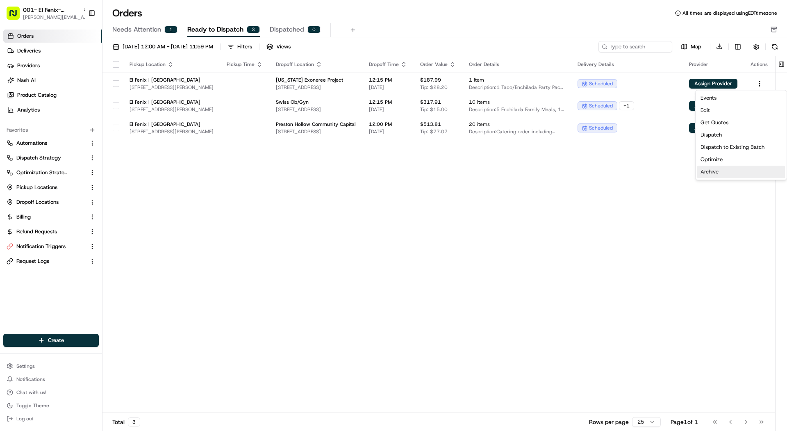
click at [713, 172] on div "Archive" at bounding box center [741, 172] width 88 height 12
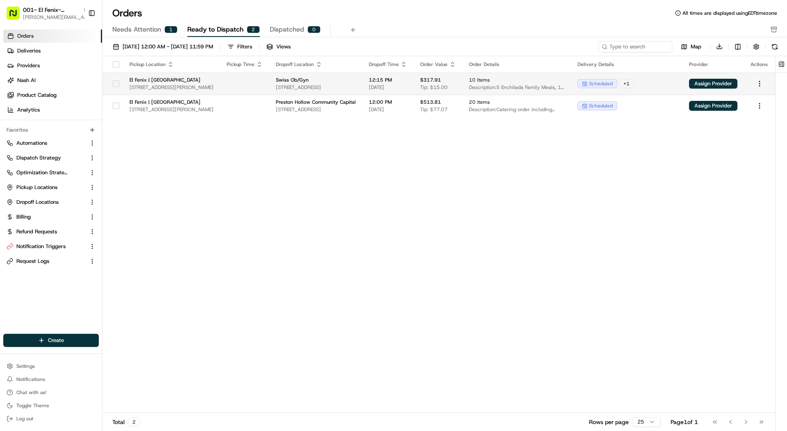
click at [362, 84] on td "Swiss Ob/Gyn 4224 Swiss Ave #201, Dallas, TX 75204, USA" at bounding box center [315, 84] width 93 height 22
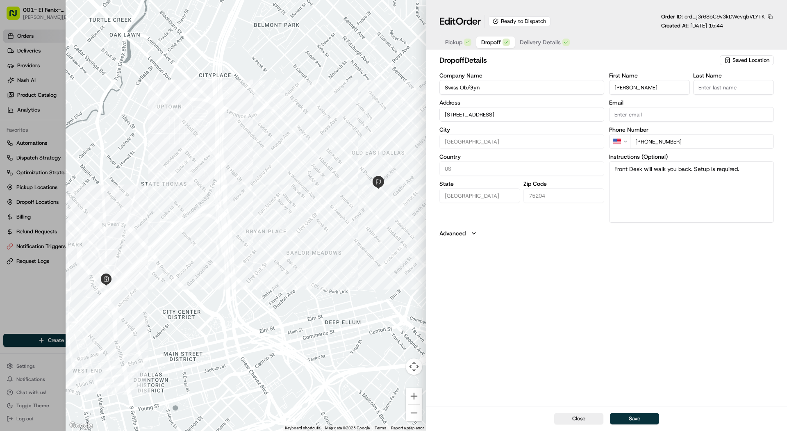
click at [492, 46] on span "Dropoff" at bounding box center [491, 42] width 20 height 8
click at [525, 47] on button "Delivery Details" at bounding box center [545, 41] width 60 height 11
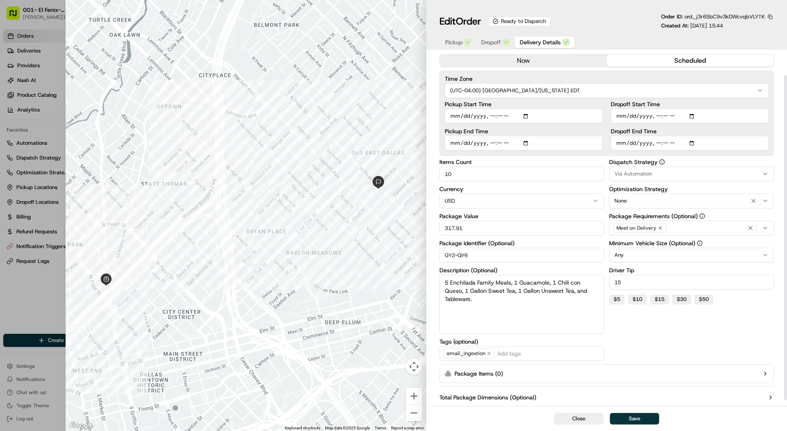
scroll to position [30, 0]
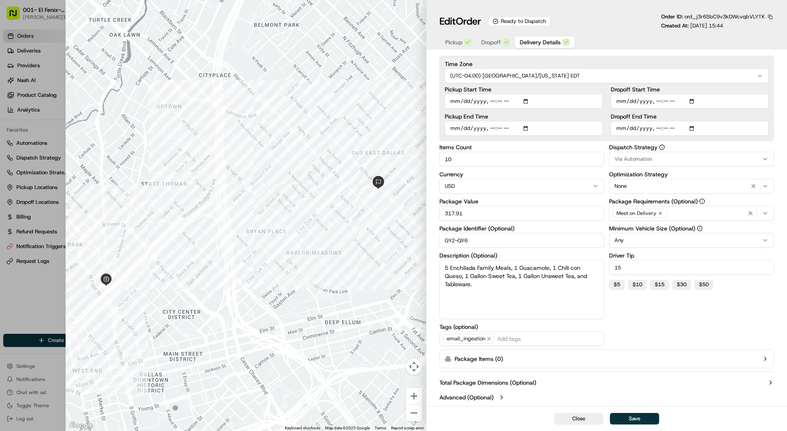
type input "1"
click at [43, 105] on div at bounding box center [393, 215] width 787 height 431
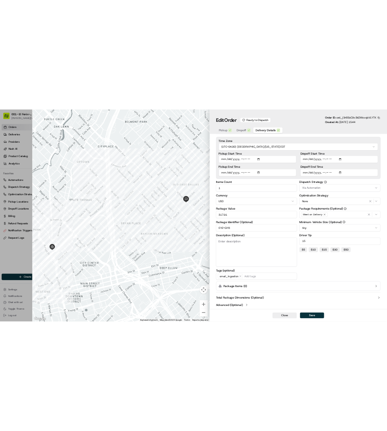
scroll to position [0, 0]
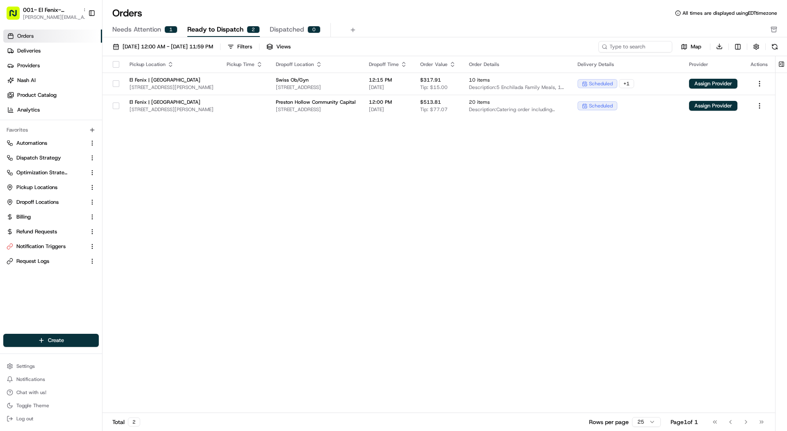
click at [138, 36] on button "Needs Attention 1" at bounding box center [144, 30] width 65 height 14
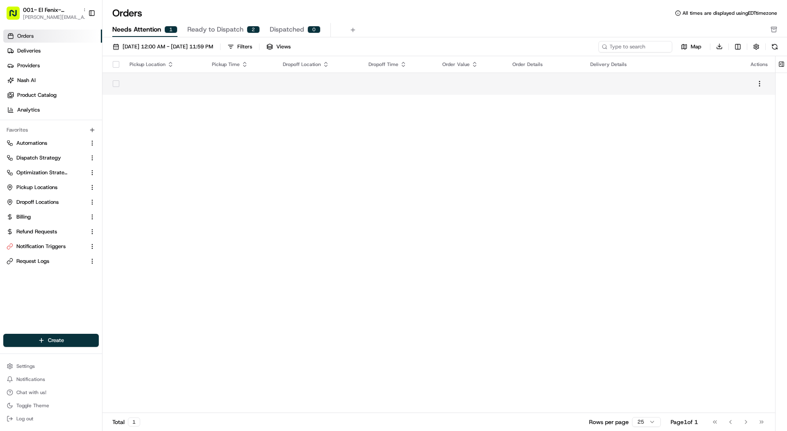
click at [151, 87] on td at bounding box center [164, 84] width 82 height 22
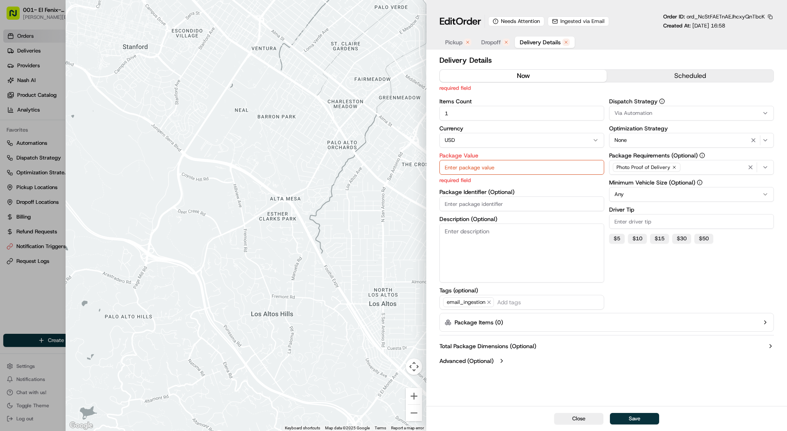
click at [595, 22] on span "Ingested via Email" at bounding box center [583, 21] width 44 height 7
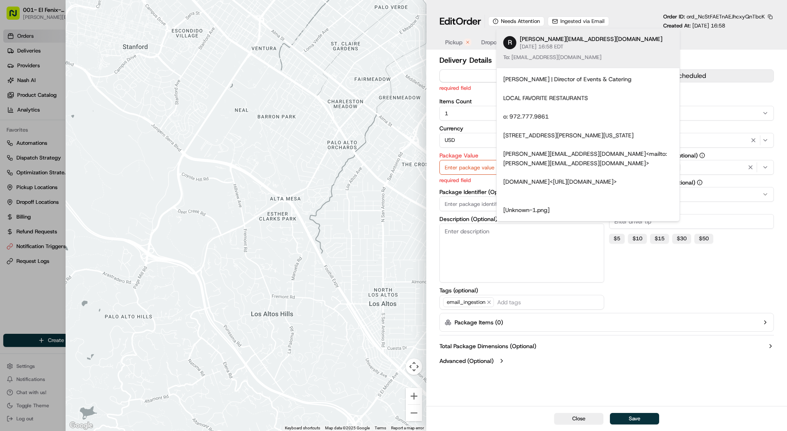
click at [631, 11] on div "Edit Order Needs Attention Ingested via Email Order ID: ord_NcStFAETnAEJhcxyQnT…" at bounding box center [606, 25] width 361 height 50
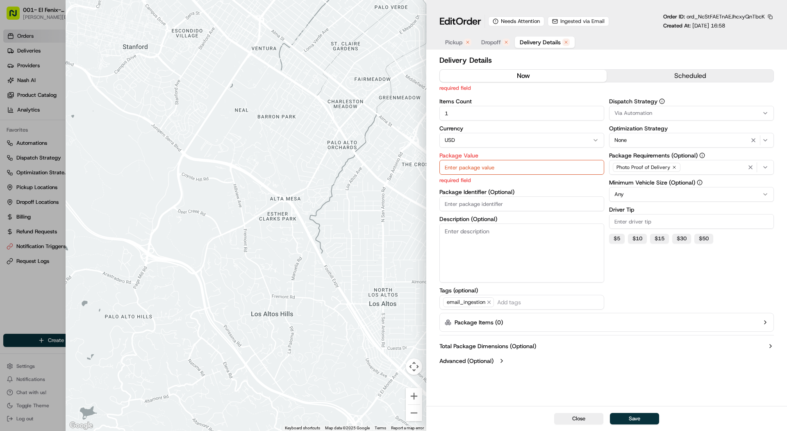
click at [28, 82] on div at bounding box center [393, 215] width 787 height 431
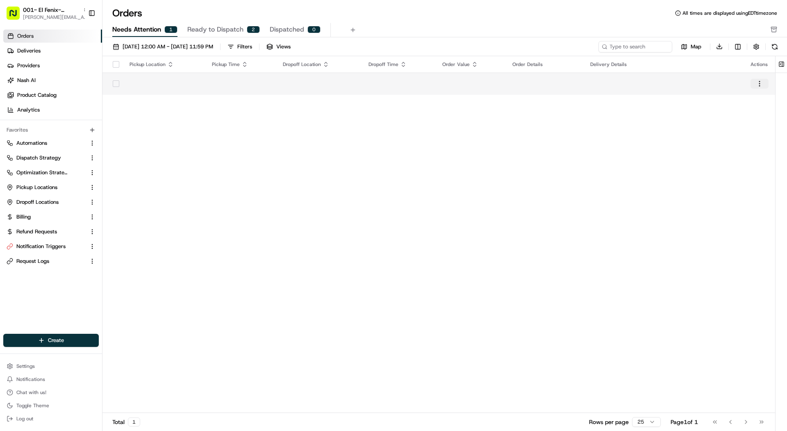
click at [757, 84] on html "001- El Fenix- Dallas Downtown mariam@usenash.com Toggle Sidebar Orders Deliver…" at bounding box center [393, 215] width 787 height 431
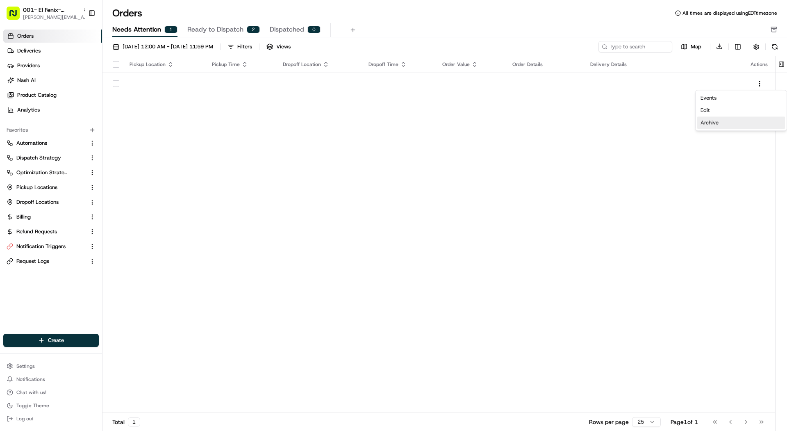
click at [734, 123] on div "Archive" at bounding box center [741, 122] width 88 height 12
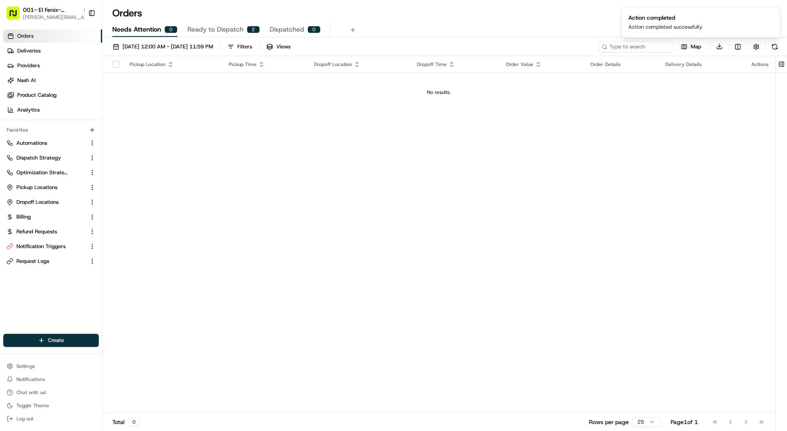
click at [222, 27] on span "Ready to Dispatch" at bounding box center [215, 30] width 56 height 10
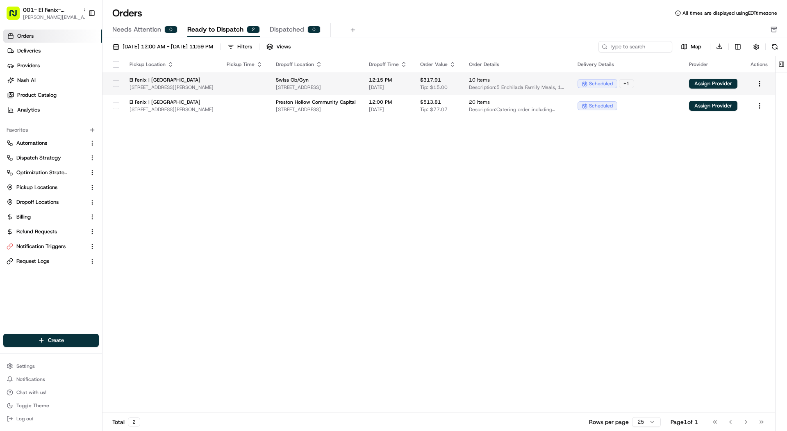
click at [242, 85] on td at bounding box center [244, 84] width 49 height 22
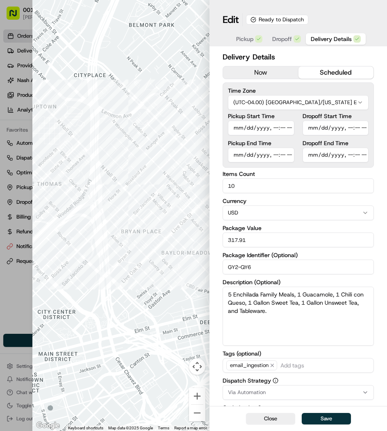
click at [278, 40] on span "Dropoff" at bounding box center [282, 39] width 20 height 8
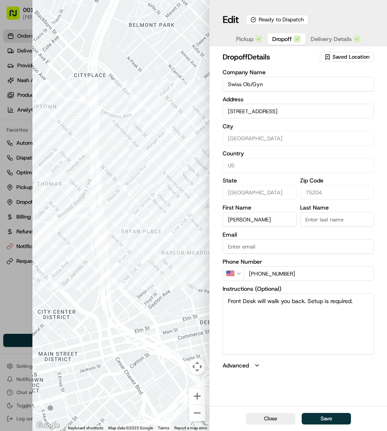
click at [249, 36] on span "Pickup" at bounding box center [244, 39] width 17 height 8
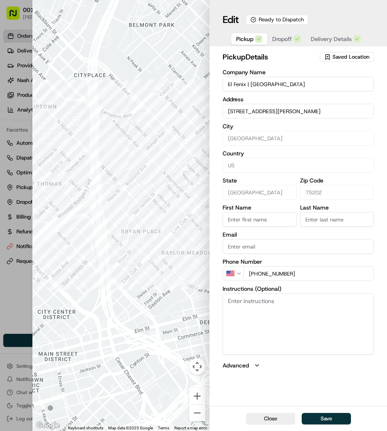
click at [294, 37] on div "button" at bounding box center [297, 38] width 7 height 7
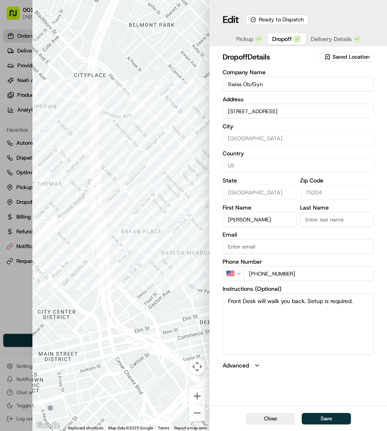
click at [285, 18] on div "Ready to Dispatch" at bounding box center [277, 20] width 62 height 10
type input "+1"
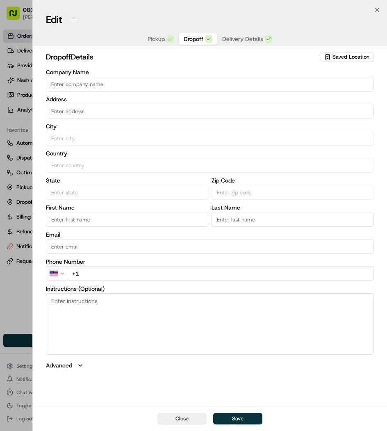
click at [9, 59] on div at bounding box center [193, 215] width 387 height 431
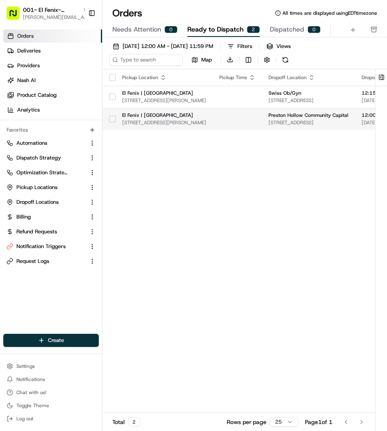
click at [232, 121] on td at bounding box center [237, 119] width 49 height 22
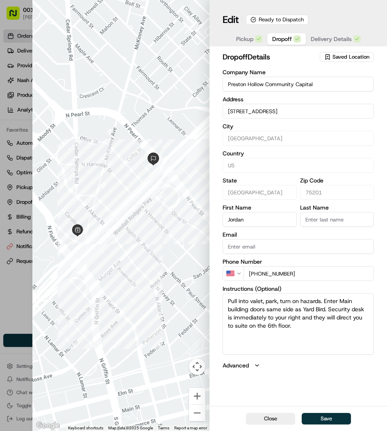
click at [312, 328] on textarea "Pull into valet, park, turn on hazards. Enter Main building doors same side as …" at bounding box center [298, 324] width 151 height 62
click at [313, 31] on div "Pickup Dropoff Delivery Details" at bounding box center [298, 38] width 136 height 15
click at [313, 35] on span "Delivery Details" at bounding box center [331, 39] width 41 height 8
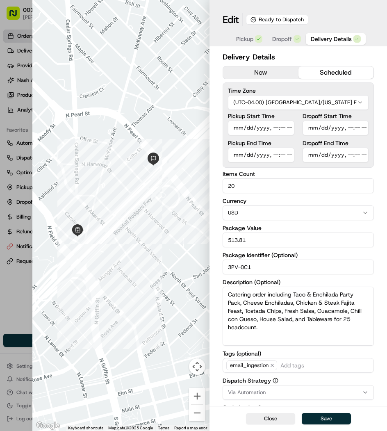
click at [344, 418] on button "Save" at bounding box center [326, 418] width 49 height 11
type input "1"
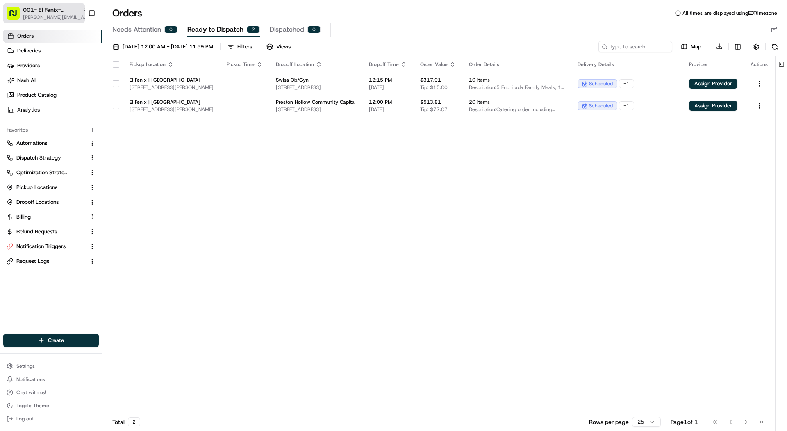
click at [61, 19] on span "[PERSON_NAME][EMAIL_ADDRESS][DOMAIN_NAME]" at bounding box center [56, 17] width 66 height 7
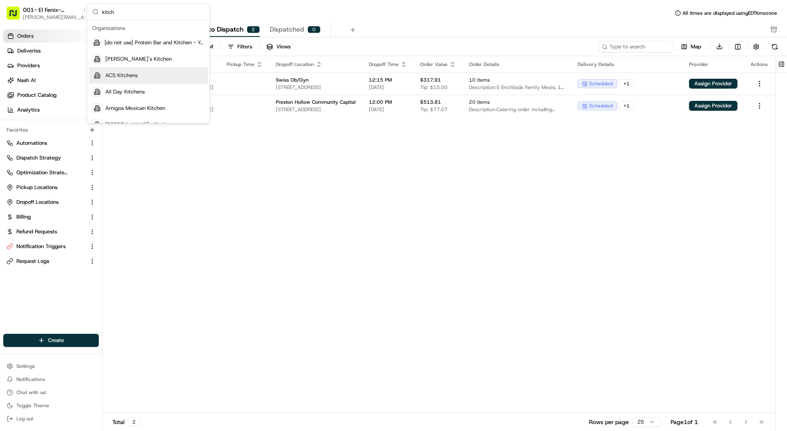
type input "kitch"
